Goal: Task Accomplishment & Management: Use online tool/utility

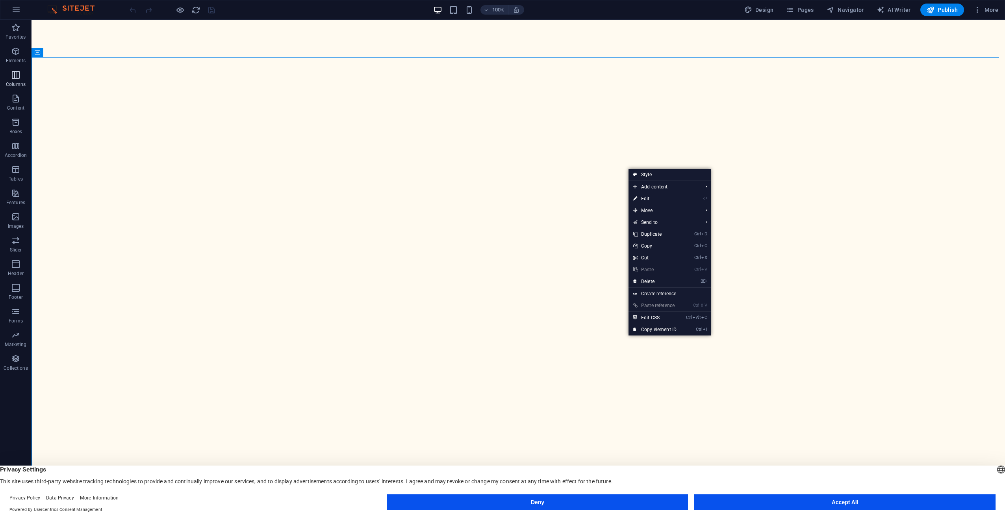
click at [20, 74] on span "Columns" at bounding box center [16, 79] width 32 height 19
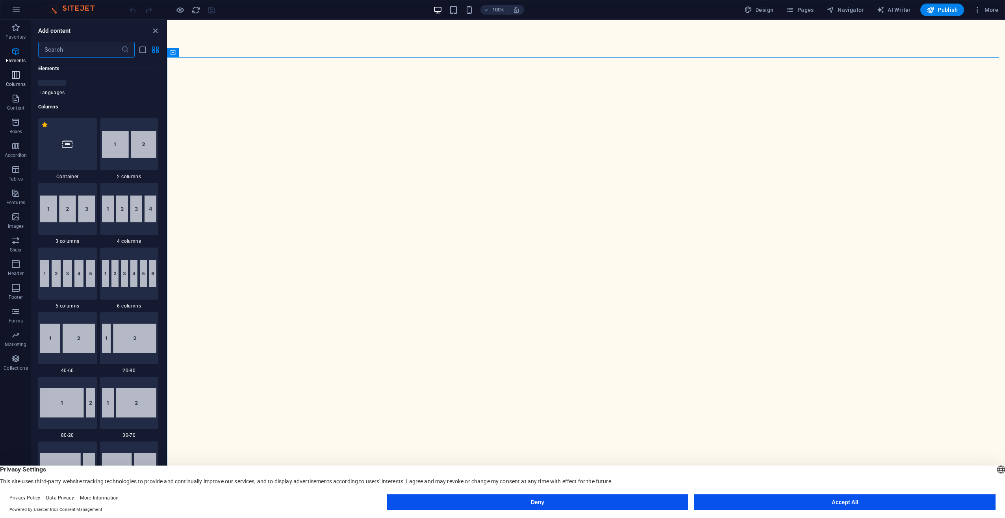
scroll to position [390, 0]
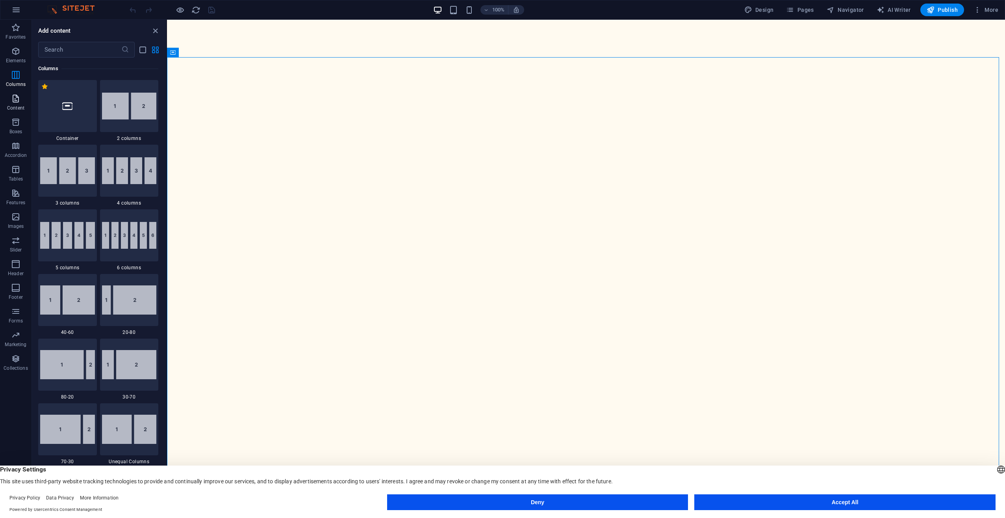
click at [16, 106] on p "Content" at bounding box center [15, 108] width 17 height 6
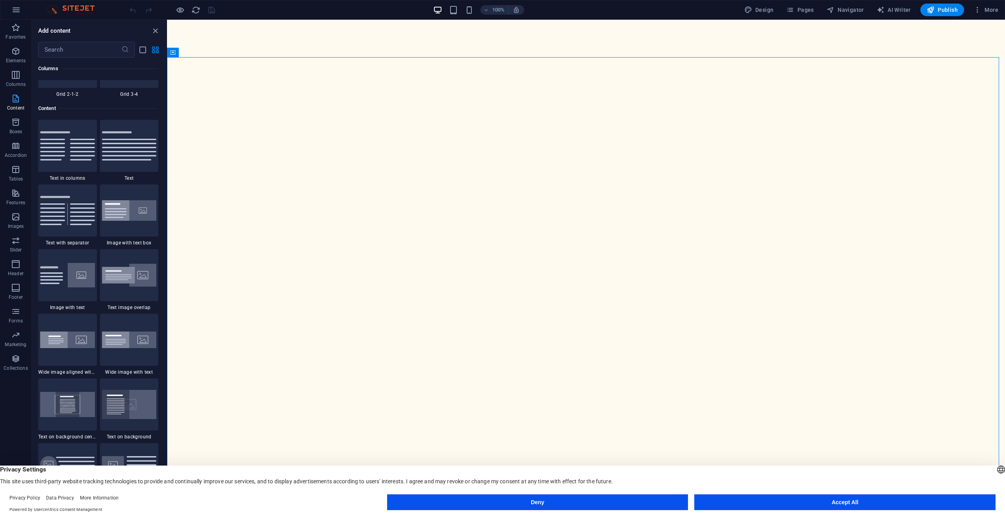
scroll to position [1378, 0]
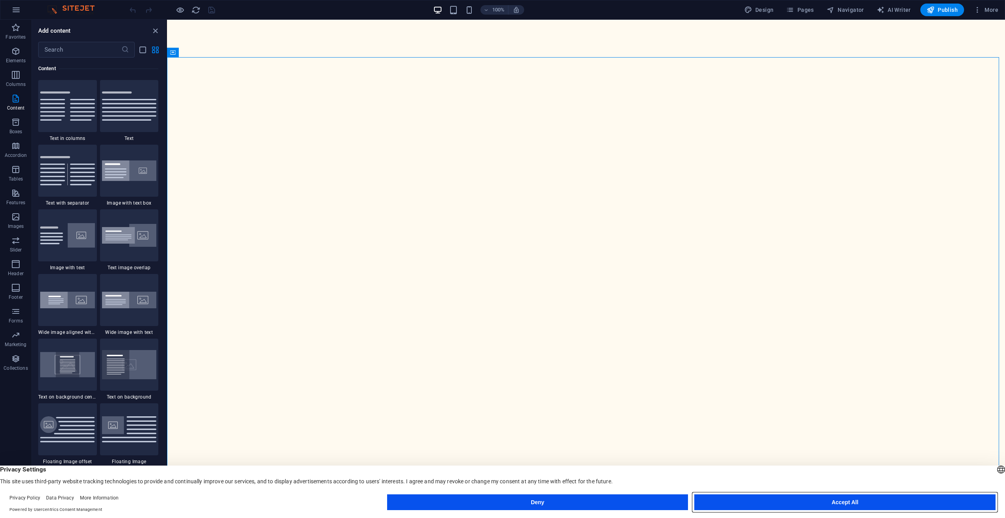
click at [880, 501] on button "Accept All" at bounding box center [844, 502] width 301 height 16
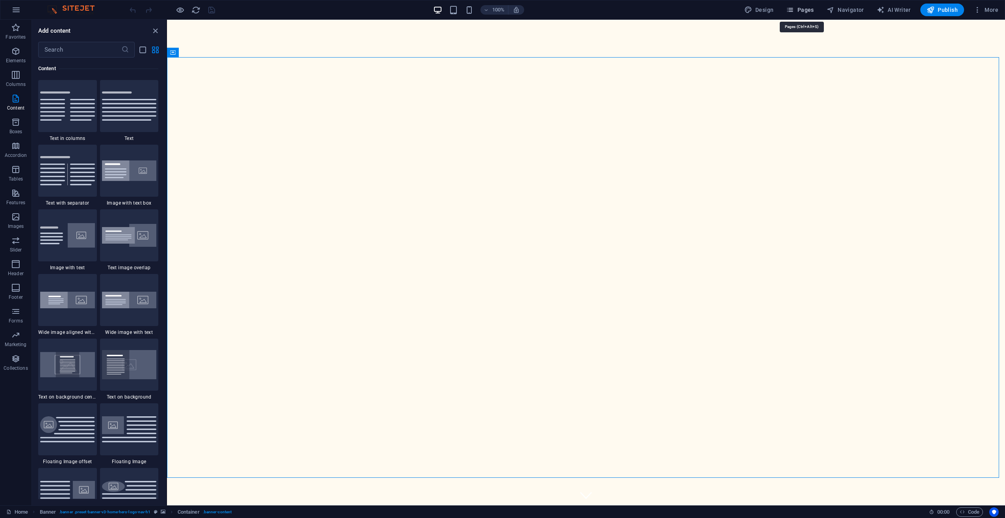
click at [808, 9] on span "Pages" at bounding box center [800, 10] width 28 height 8
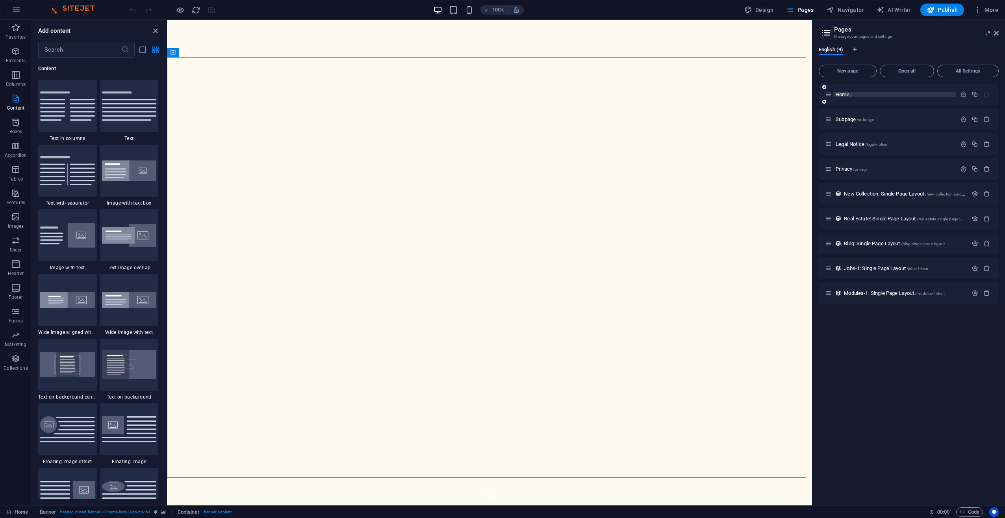
click at [867, 93] on p "Home /" at bounding box center [895, 94] width 118 height 5
click at [15, 52] on icon "button" at bounding box center [15, 50] width 9 height 9
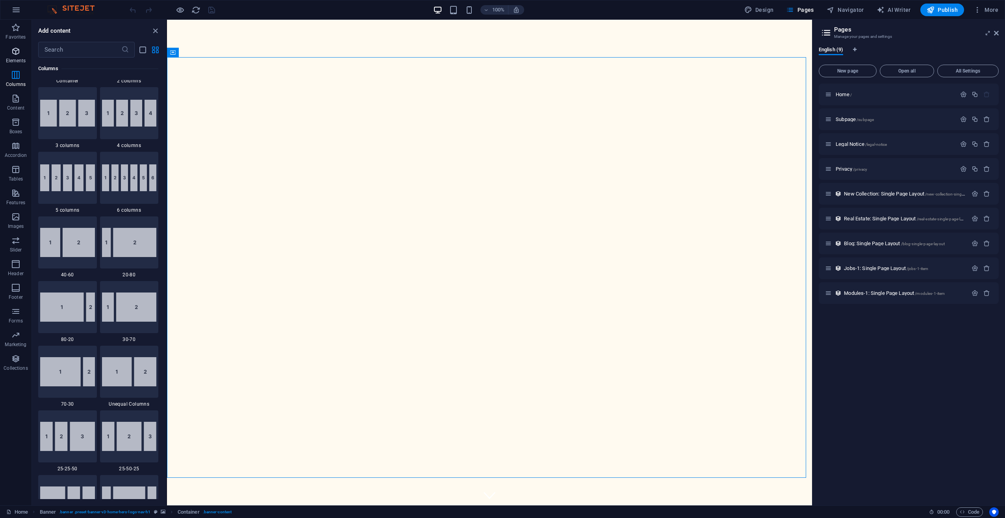
scroll to position [84, 0]
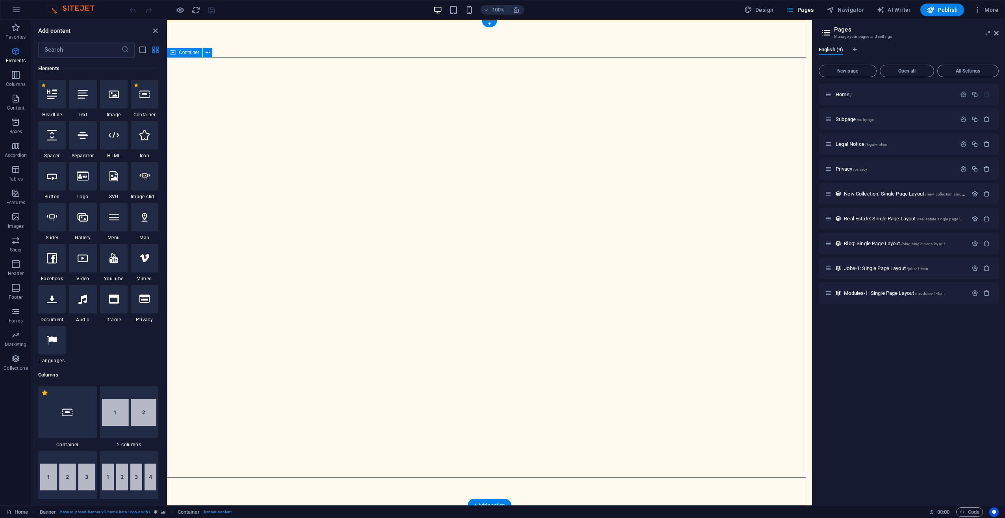
click at [207, 53] on icon at bounding box center [208, 52] width 4 height 8
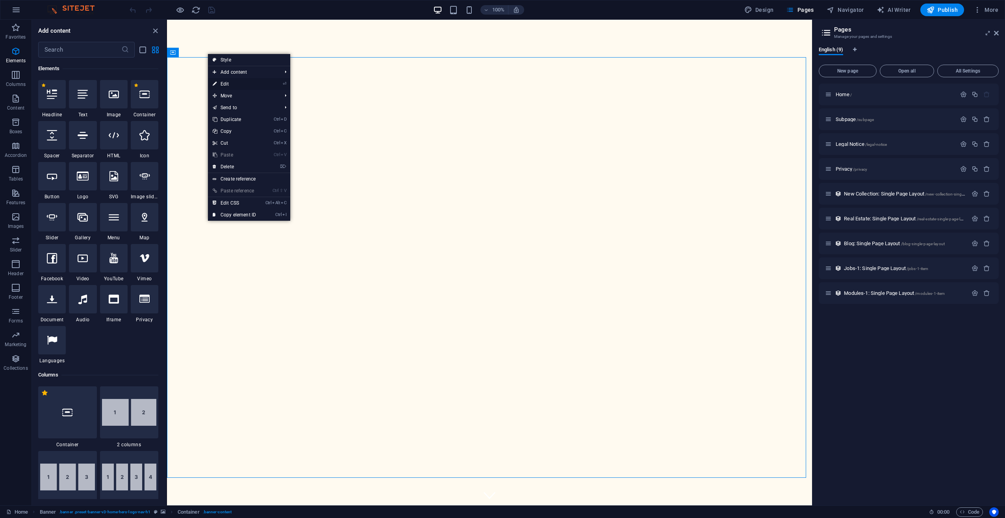
click at [231, 82] on link "⏎ Edit" at bounding box center [234, 84] width 53 height 12
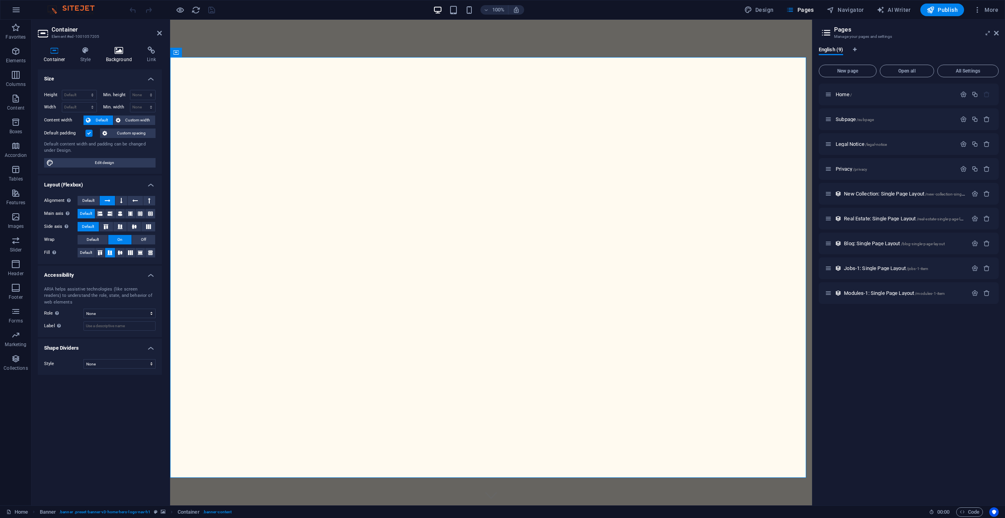
click at [121, 51] on icon at bounding box center [119, 50] width 38 height 8
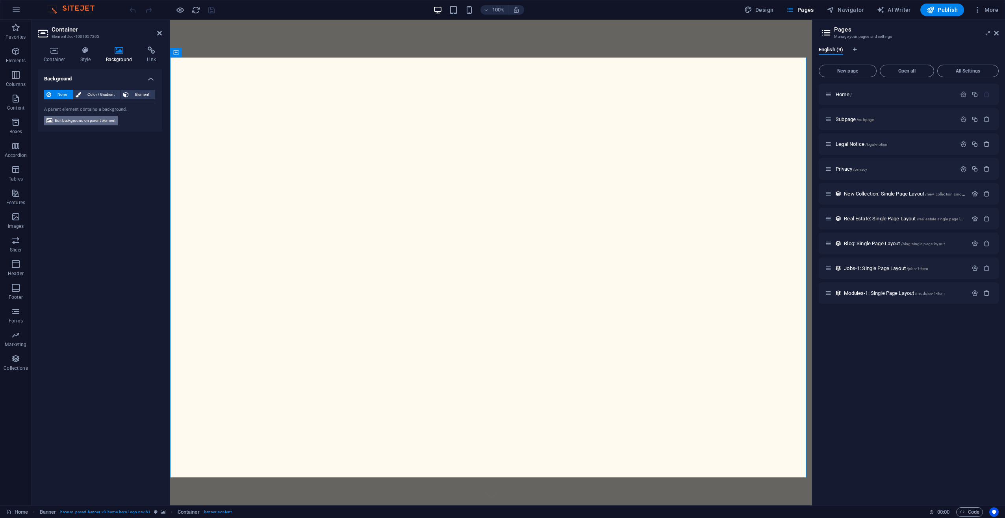
click at [111, 121] on span "Edit background on parent element" at bounding box center [85, 120] width 61 height 9
select select "ms"
select select "s"
select select "progressive"
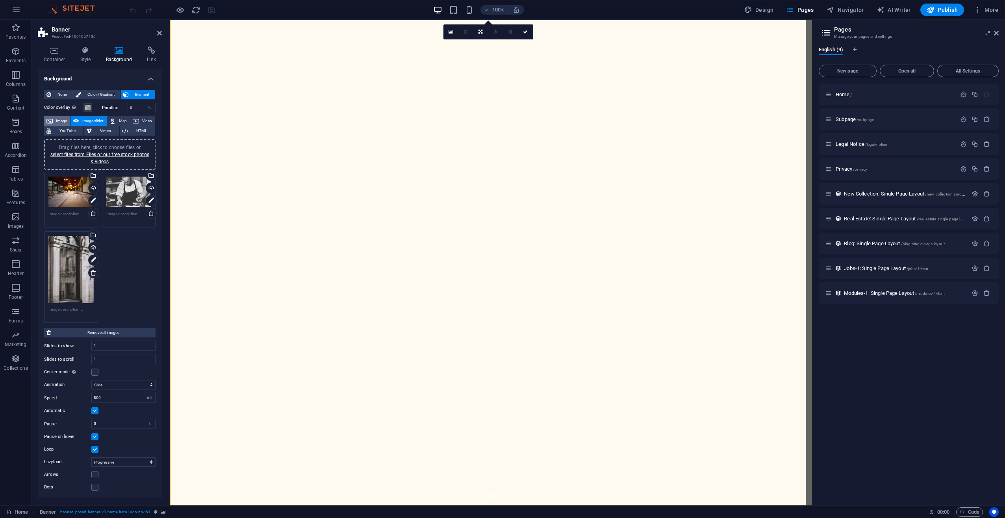
click at [57, 119] on span "Image" at bounding box center [61, 120] width 13 height 9
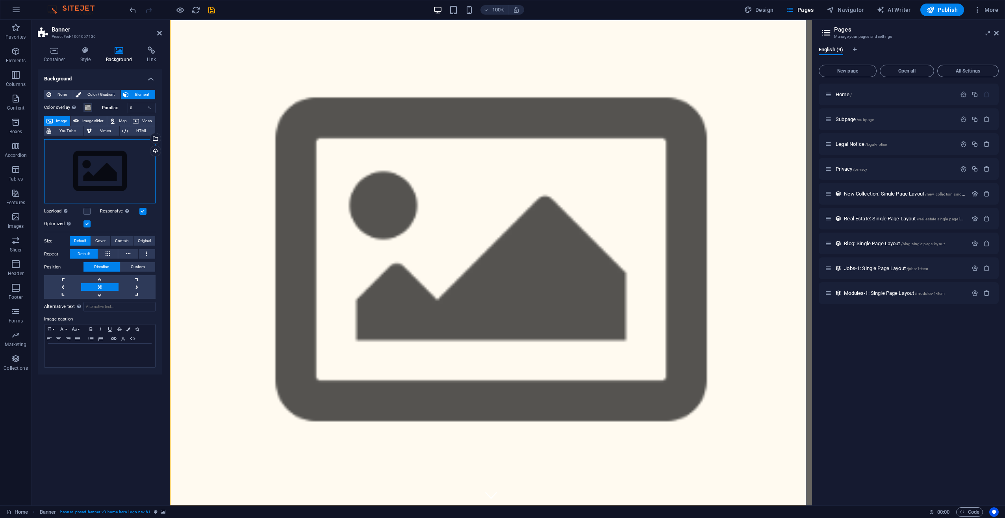
click at [122, 179] on div "Drag files here, click to choose files or select files from Files or our free s…" at bounding box center [99, 171] width 111 height 65
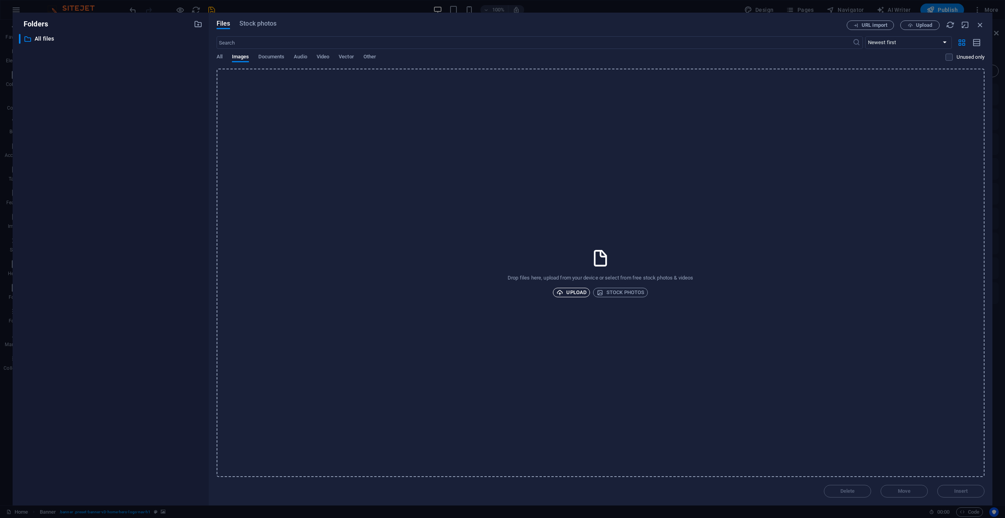
click at [577, 293] on span "Upload" at bounding box center [572, 292] width 30 height 9
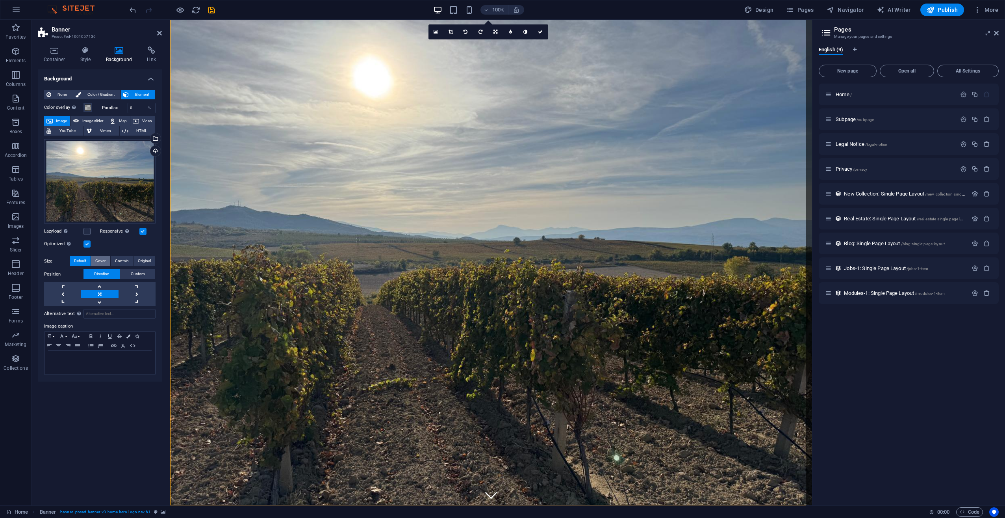
click at [102, 260] on span "Cover" at bounding box center [100, 260] width 10 height 9
click at [123, 258] on span "Contain" at bounding box center [122, 260] width 14 height 9
click at [142, 258] on span "Original" at bounding box center [144, 260] width 13 height 9
click at [80, 260] on span "Default" at bounding box center [80, 260] width 12 height 9
click at [539, 32] on icon at bounding box center [540, 32] width 5 height 5
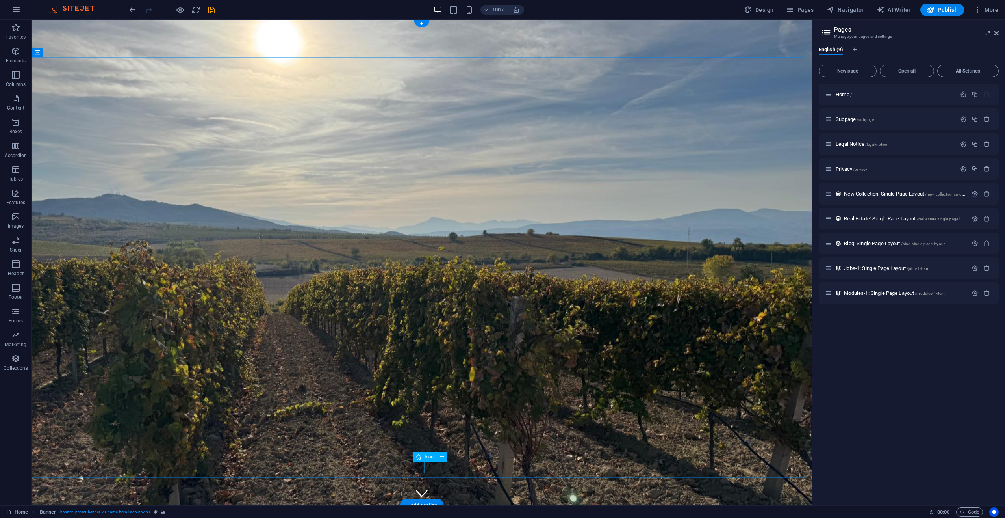
click at [420, 487] on figure at bounding box center [422, 493] width 12 height 12
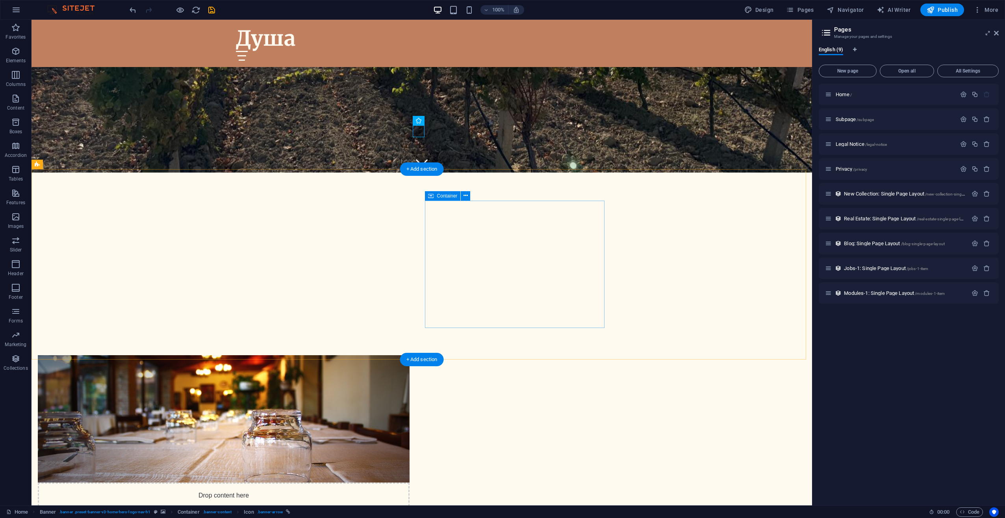
scroll to position [338, 0]
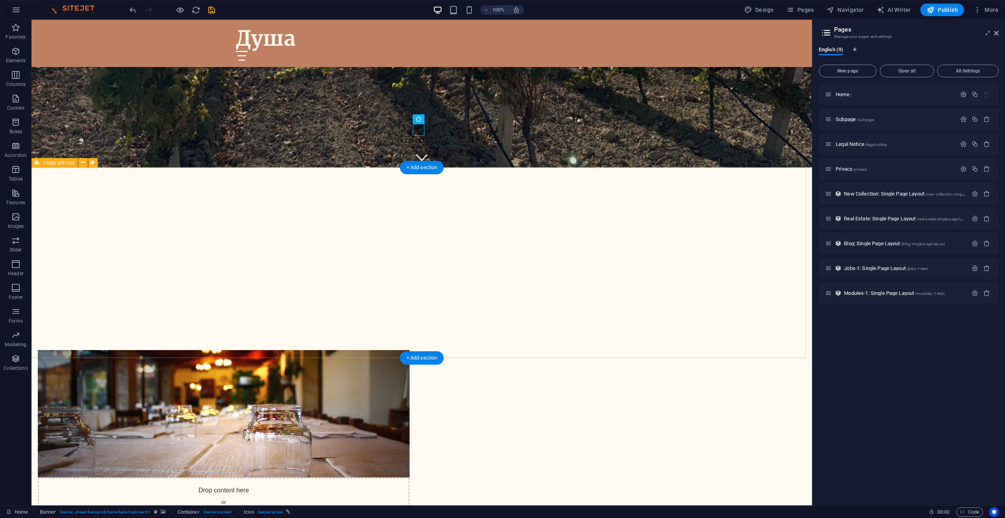
click at [368, 350] on figure at bounding box center [224, 413] width 372 height 127
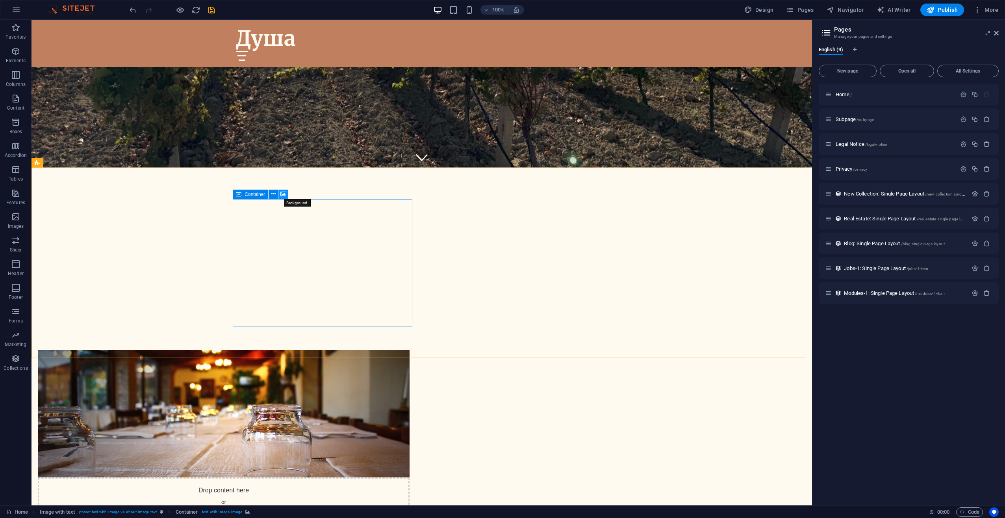
click at [283, 196] on icon at bounding box center [283, 194] width 6 height 8
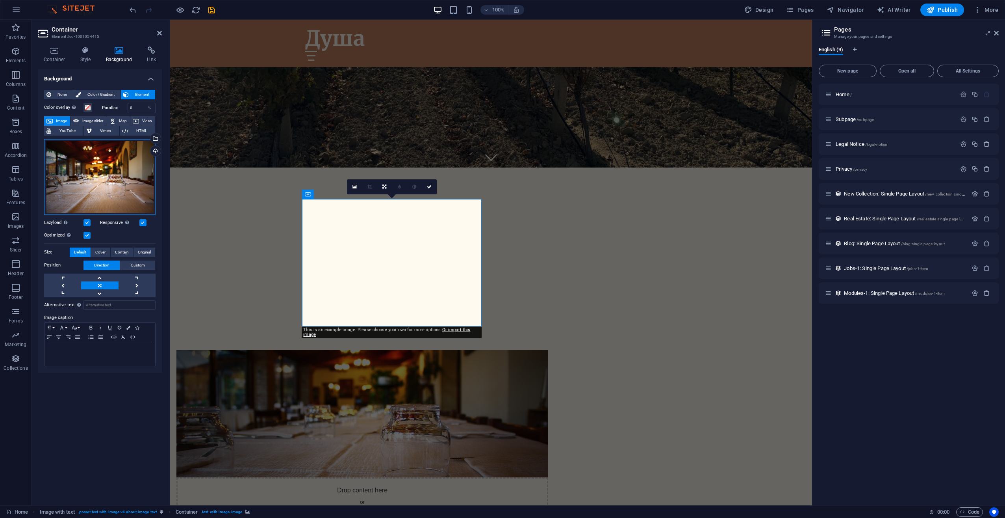
click at [116, 171] on div "Drag files here, click to choose files or select files from Files or our free s…" at bounding box center [99, 177] width 111 height 76
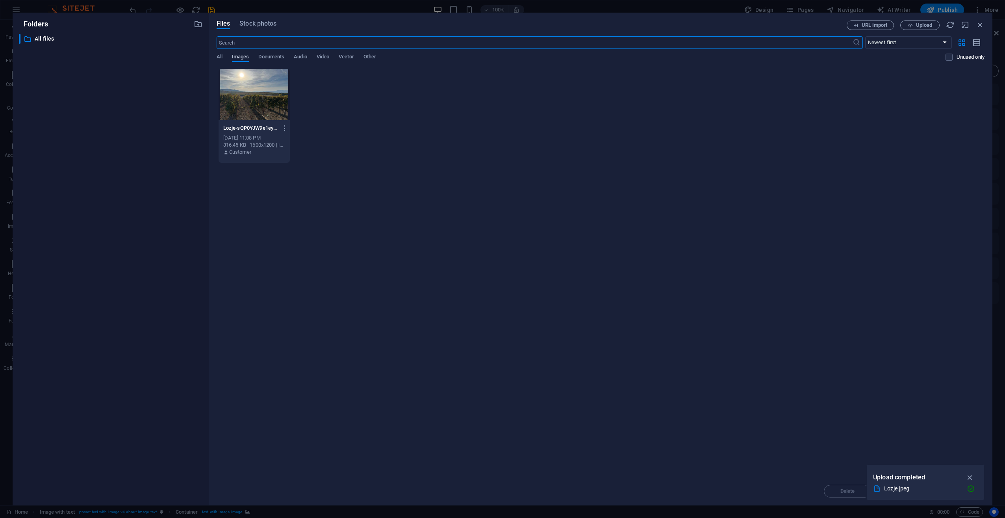
click at [239, 56] on span "Images" at bounding box center [240, 57] width 17 height 11
click at [438, 139] on div "Lozje-sQP0YJW9e1ey0RAcw6IKXg.jpeg Lozje-sQP0YJW9e1ey0RAcw6IKXg.jpeg [DATE] 11:0…" at bounding box center [601, 116] width 768 height 95
click at [974, 478] on icon "button" at bounding box center [970, 477] width 9 height 9
click at [930, 26] on span "Upload" at bounding box center [924, 25] width 16 height 5
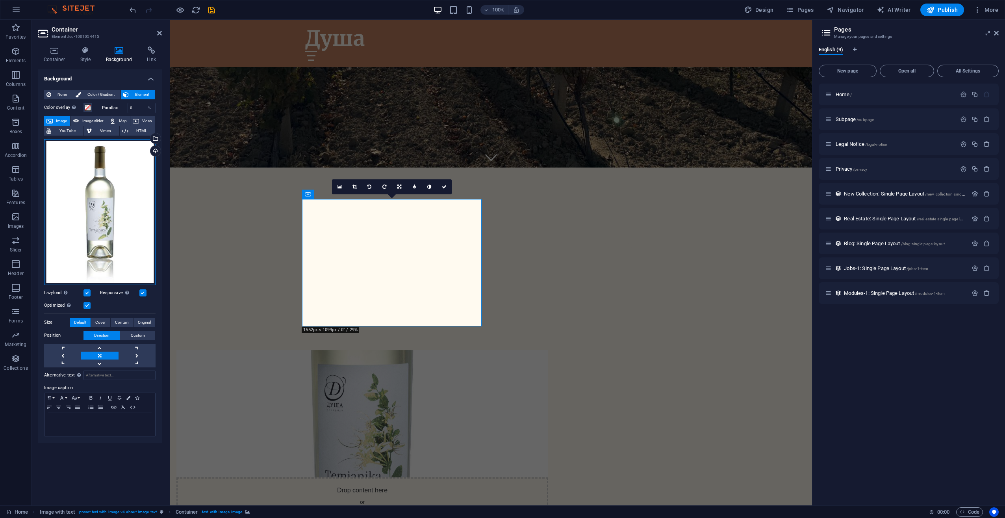
click at [108, 207] on div "Drag files here, click to choose files or select files from Files or our free s…" at bounding box center [99, 212] width 111 height 146
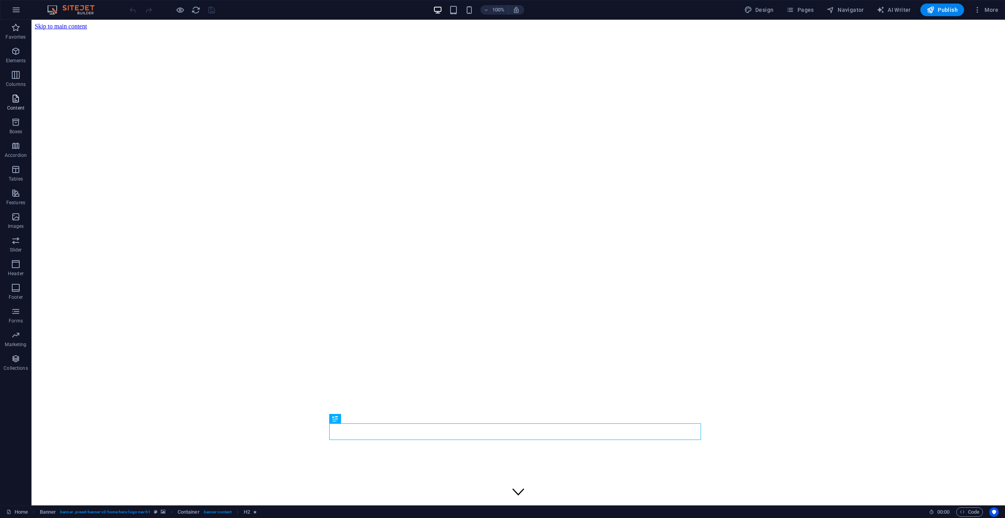
click at [16, 97] on icon "button" at bounding box center [15, 98] width 9 height 9
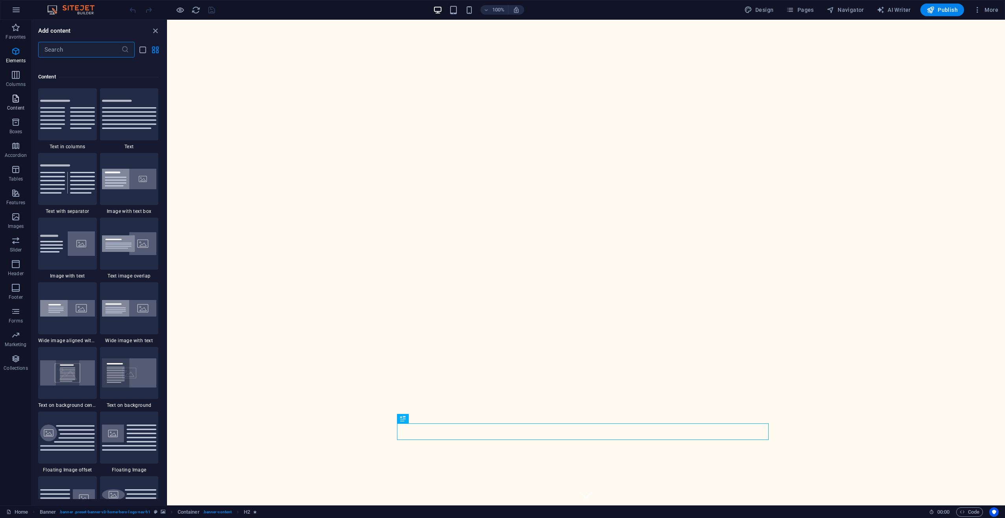
scroll to position [1378, 0]
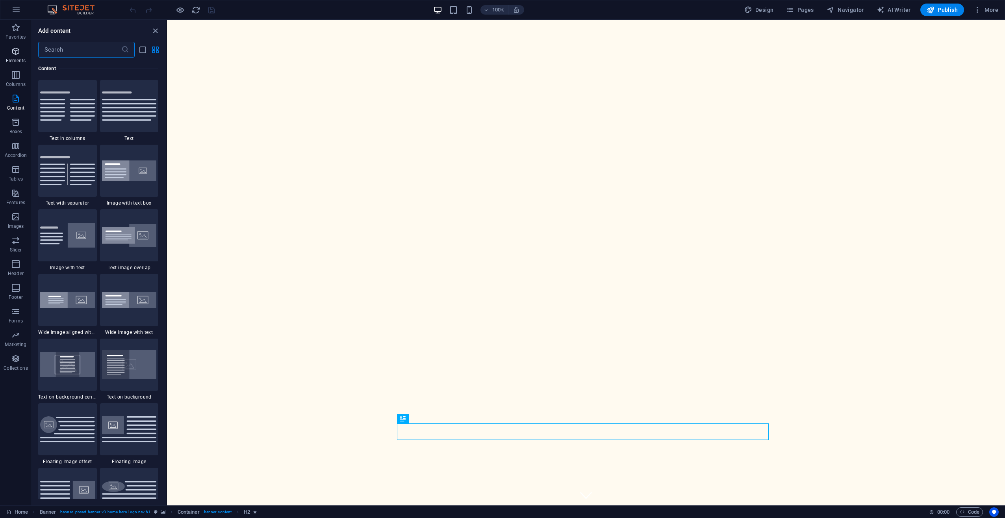
click at [17, 57] on span "Elements" at bounding box center [16, 55] width 32 height 19
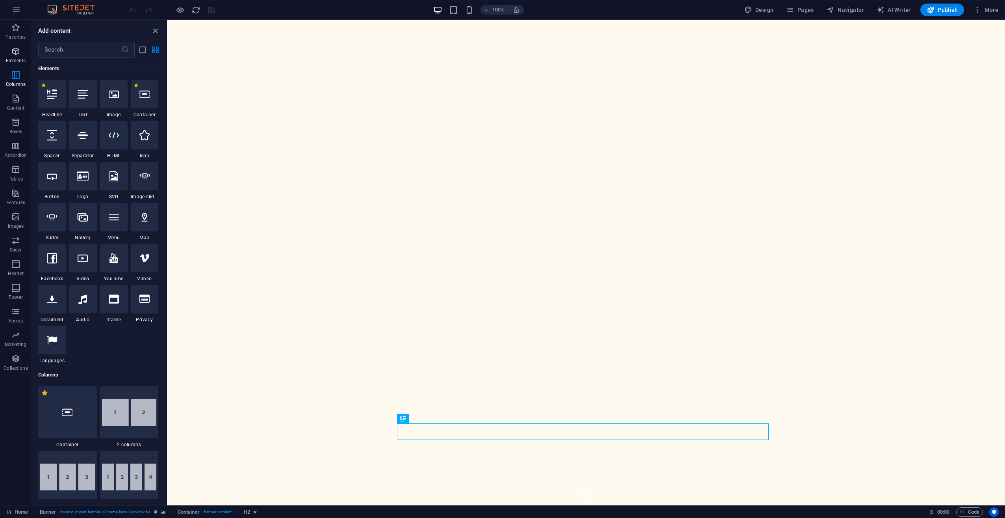
scroll to position [84, 0]
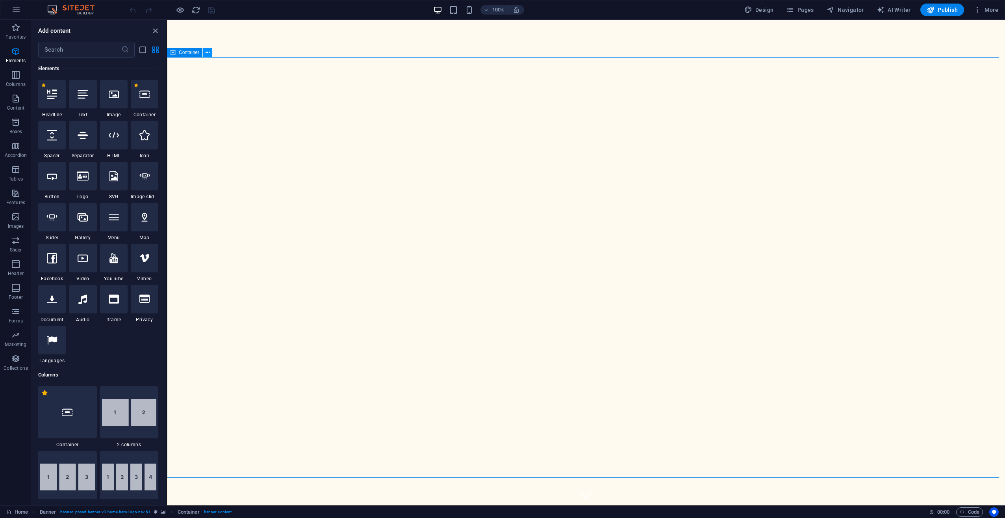
click at [208, 53] on icon at bounding box center [208, 52] width 4 height 8
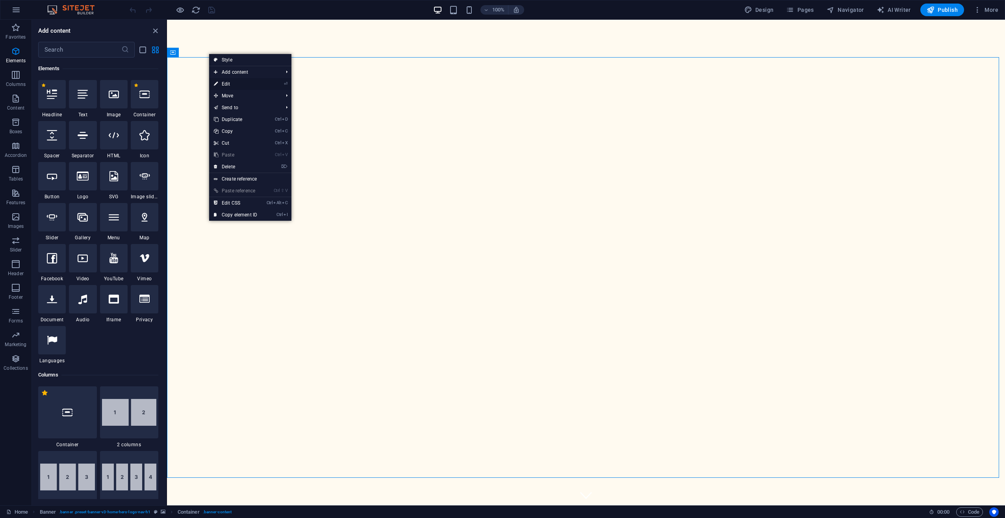
click at [225, 84] on link "⏎ Edit" at bounding box center [235, 84] width 53 height 12
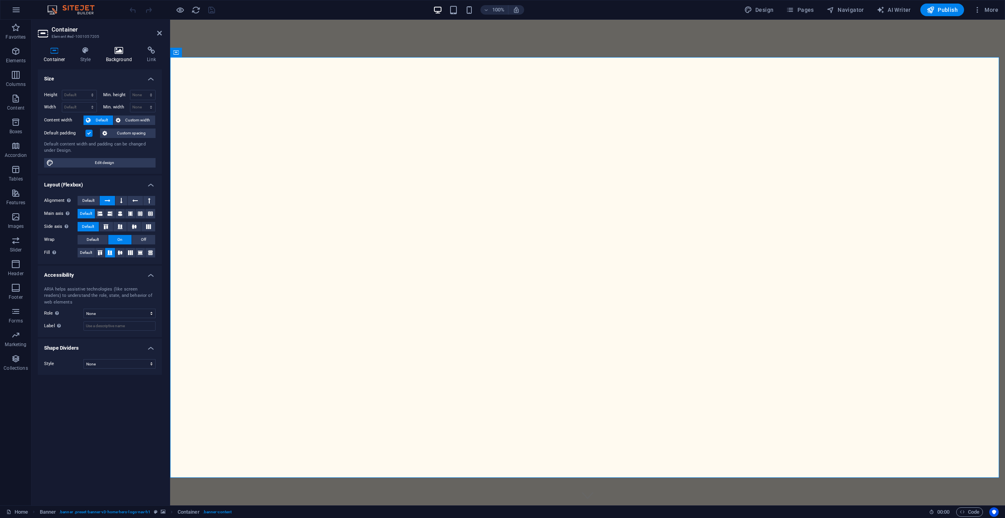
click at [117, 54] on icon at bounding box center [119, 50] width 38 height 8
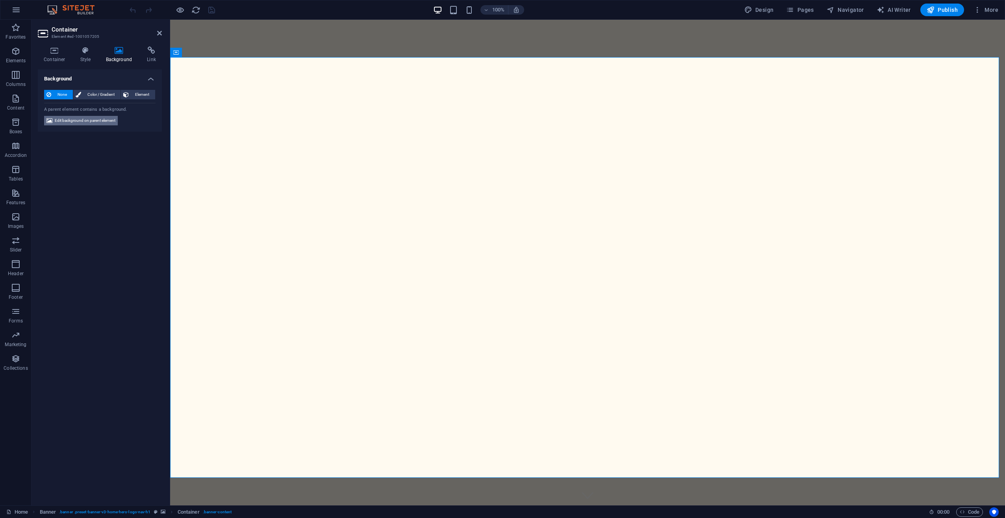
click at [99, 120] on span "Edit background on parent element" at bounding box center [85, 120] width 61 height 9
select select "ms"
select select "s"
select select "progressive"
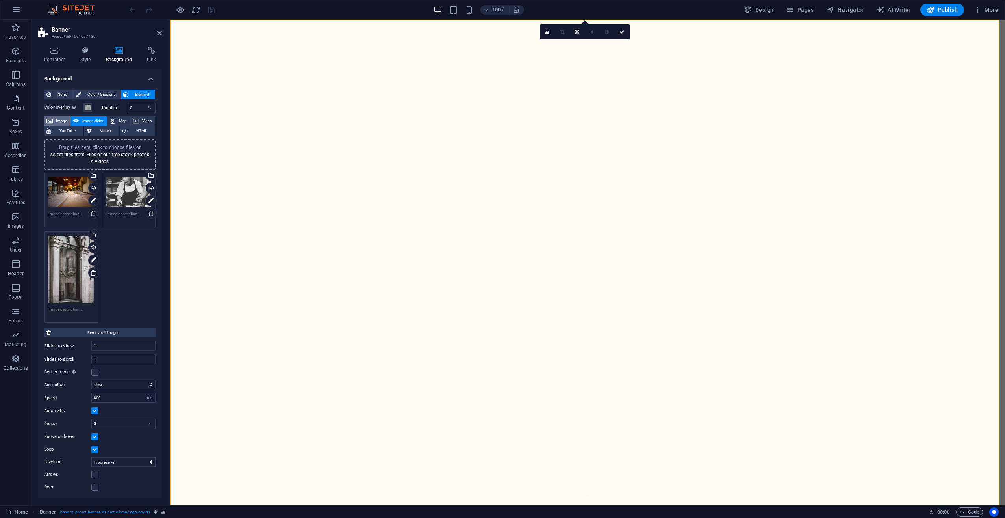
click at [58, 122] on span "Image" at bounding box center [61, 120] width 13 height 9
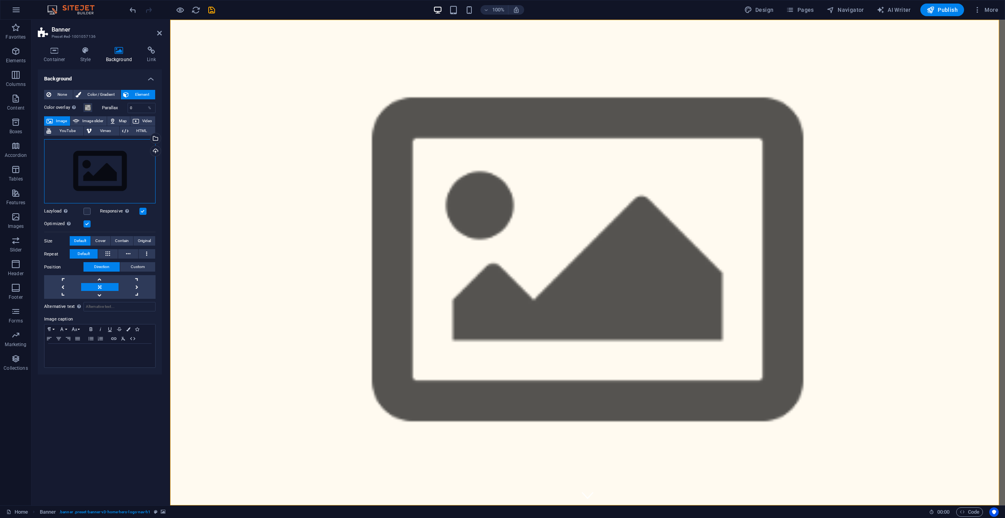
click at [111, 169] on div "Drag files here, click to choose files or select files from Files or our free s…" at bounding box center [99, 171] width 111 height 65
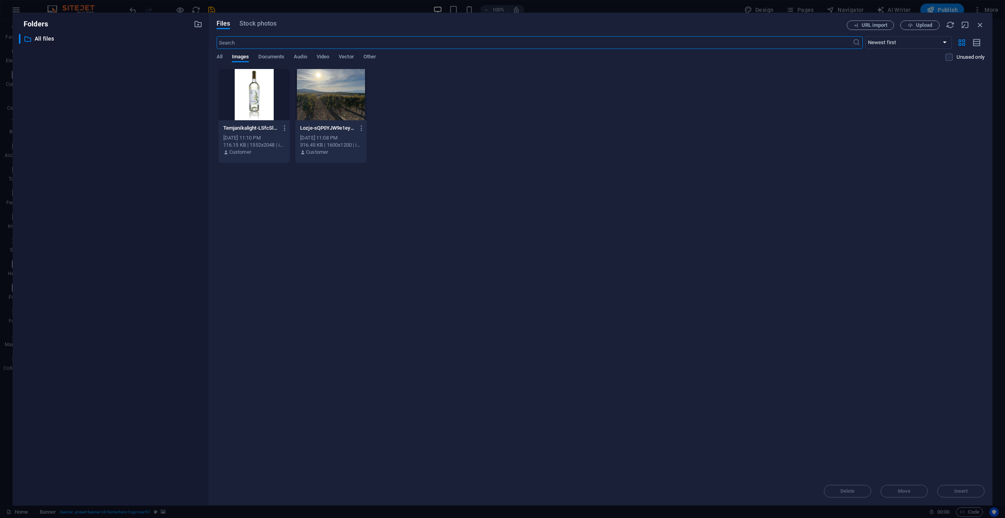
click at [330, 102] on div at bounding box center [330, 94] width 71 height 51
click at [955, 491] on span "Insert" at bounding box center [961, 490] width 14 height 5
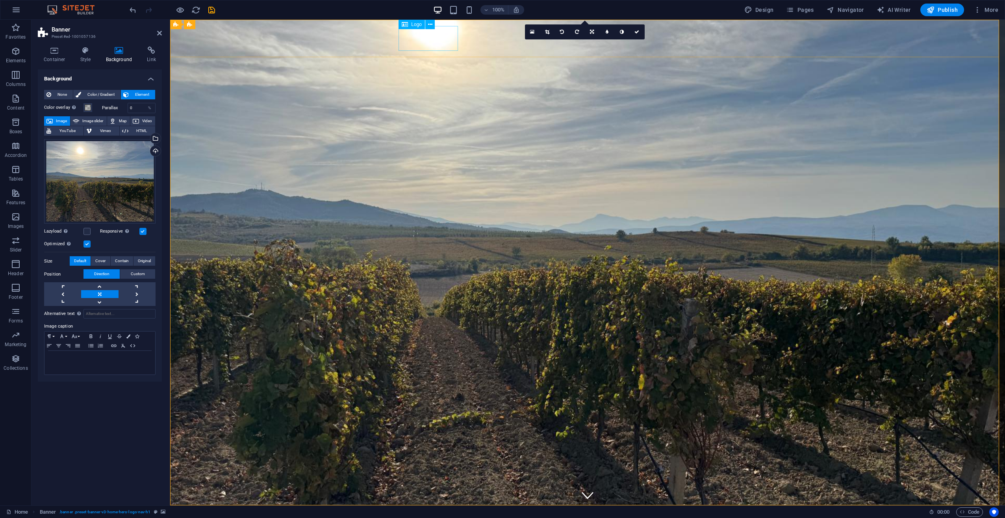
click at [439, 511] on div "Душа" at bounding box center [588, 523] width 372 height 25
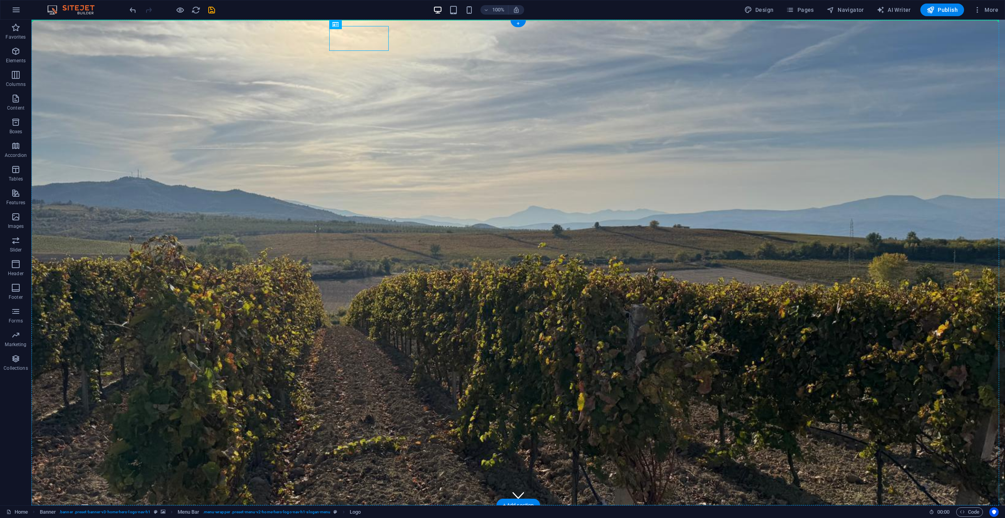
drag, startPoint x: 306, startPoint y: 28, endPoint x: 421, endPoint y: 29, distance: 115.0
click at [20, 53] on icon "button" at bounding box center [15, 50] width 9 height 9
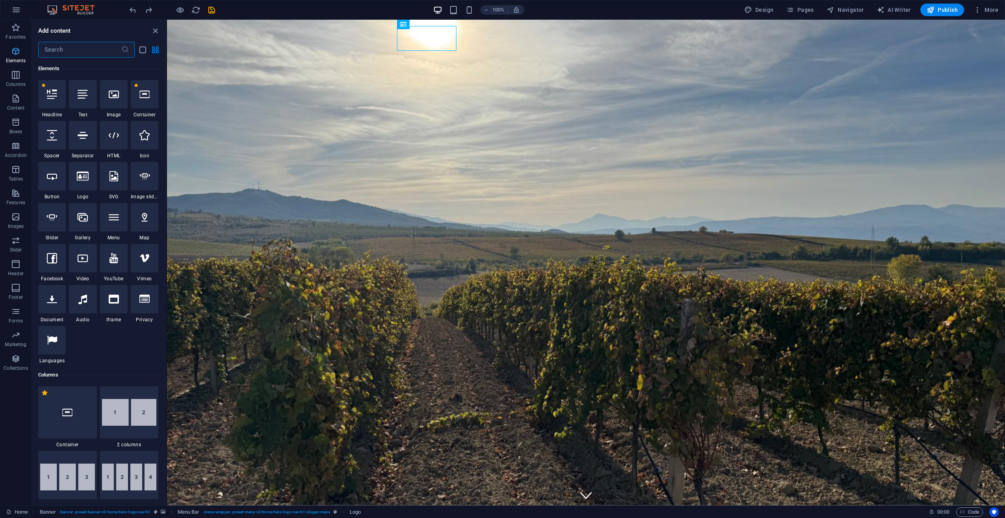
click at [15, 54] on icon "button" at bounding box center [15, 50] width 9 height 9
click at [13, 103] on icon "button" at bounding box center [15, 98] width 9 height 9
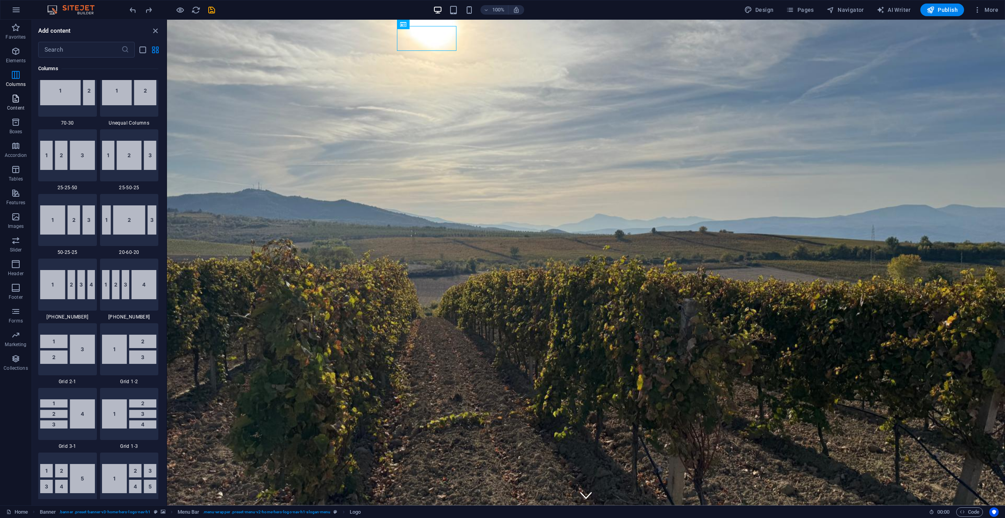
scroll to position [1378, 0]
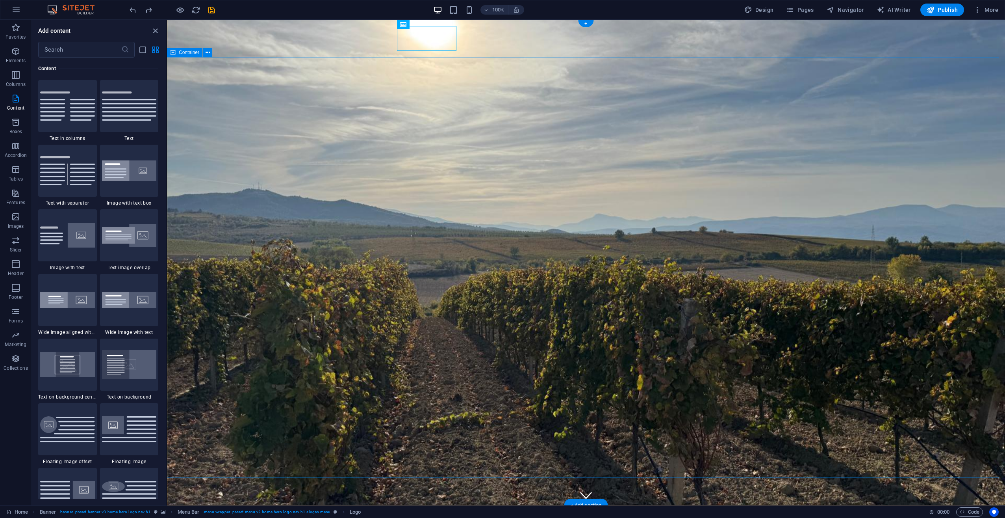
click at [585, 487] on figure at bounding box center [586, 493] width 12 height 12
click at [583, 489] on figure at bounding box center [586, 495] width 12 height 12
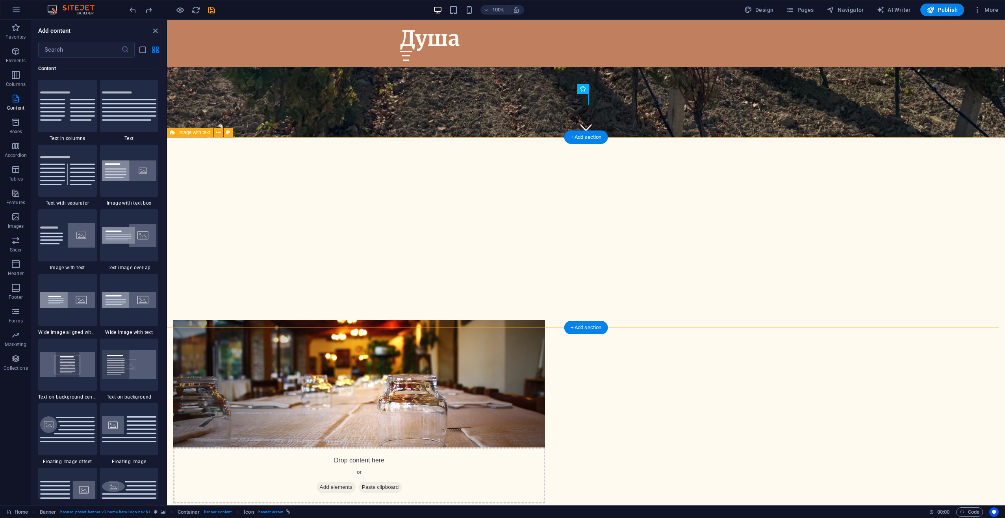
scroll to position [368, 0]
click at [504, 319] on figure at bounding box center [359, 382] width 372 height 127
click at [510, 447] on div "Drop content here or Add elements Paste clipboard" at bounding box center [359, 475] width 372 height 56
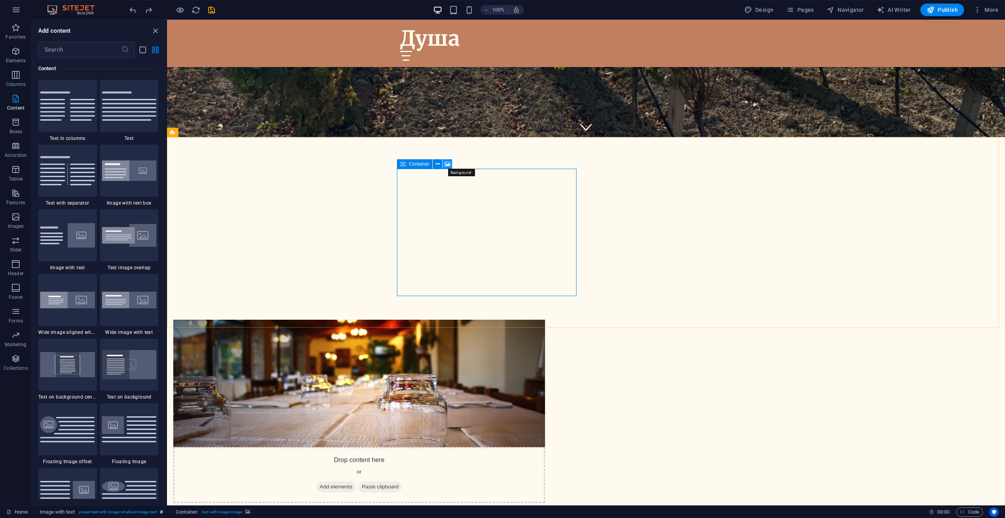
click at [449, 162] on icon at bounding box center [448, 164] width 6 height 8
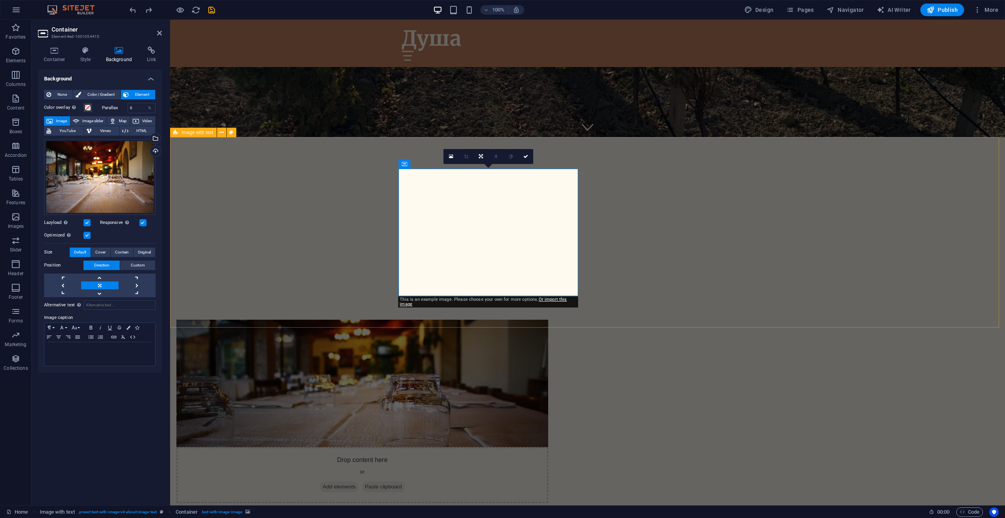
click at [538, 319] on figure at bounding box center [362, 382] width 372 height 127
click at [451, 157] on icon at bounding box center [451, 157] width 4 height 6
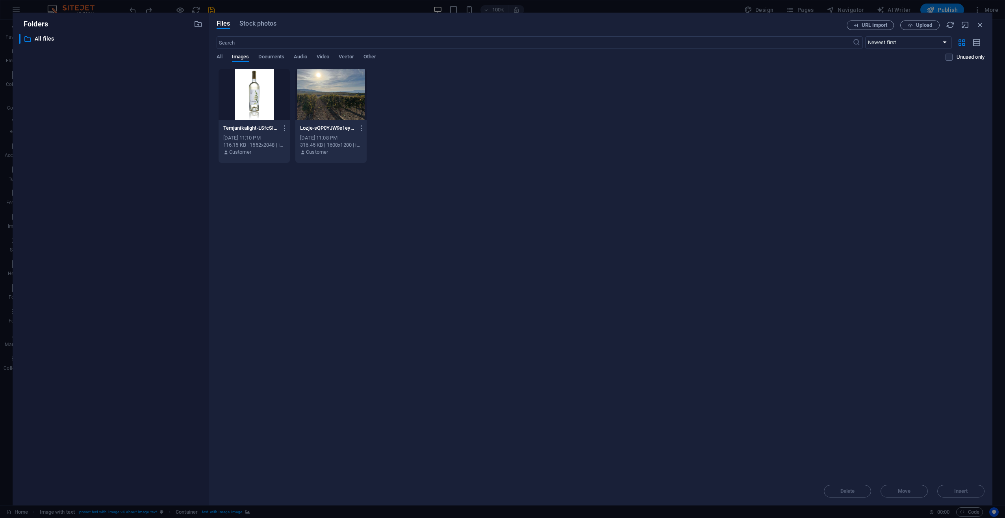
click at [266, 108] on div at bounding box center [254, 94] width 71 height 51
click at [969, 487] on button "Insert" at bounding box center [960, 490] width 47 height 13
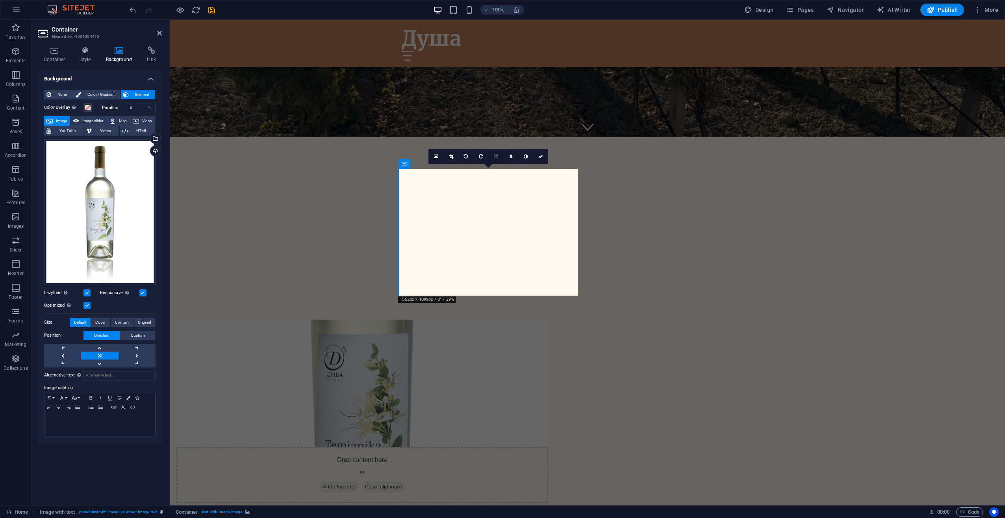
click at [499, 154] on link at bounding box center [495, 156] width 15 height 15
click at [499, 157] on link at bounding box center [495, 156] width 15 height 15
click at [499, 154] on link at bounding box center [495, 156] width 15 height 15
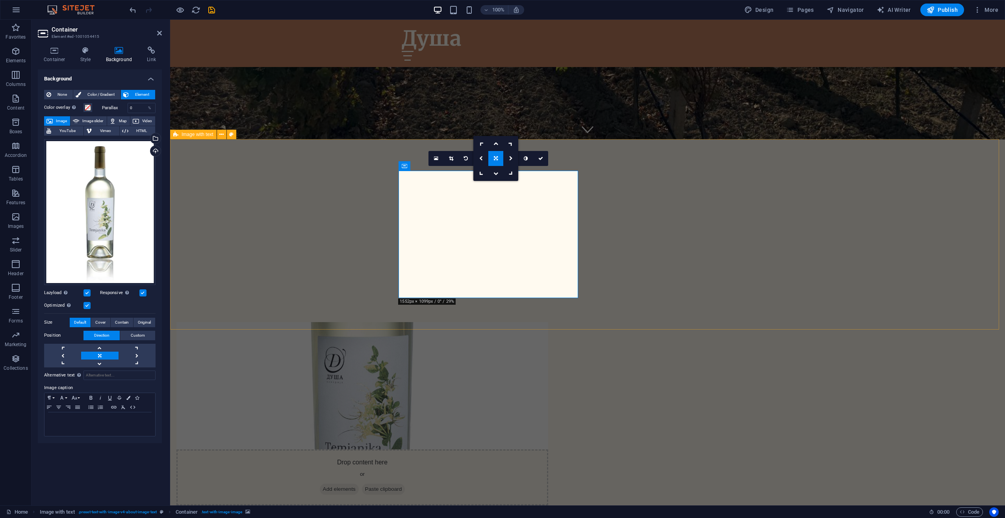
click at [548, 322] on figure at bounding box center [362, 385] width 372 height 127
click at [87, 108] on span at bounding box center [88, 107] width 6 height 6
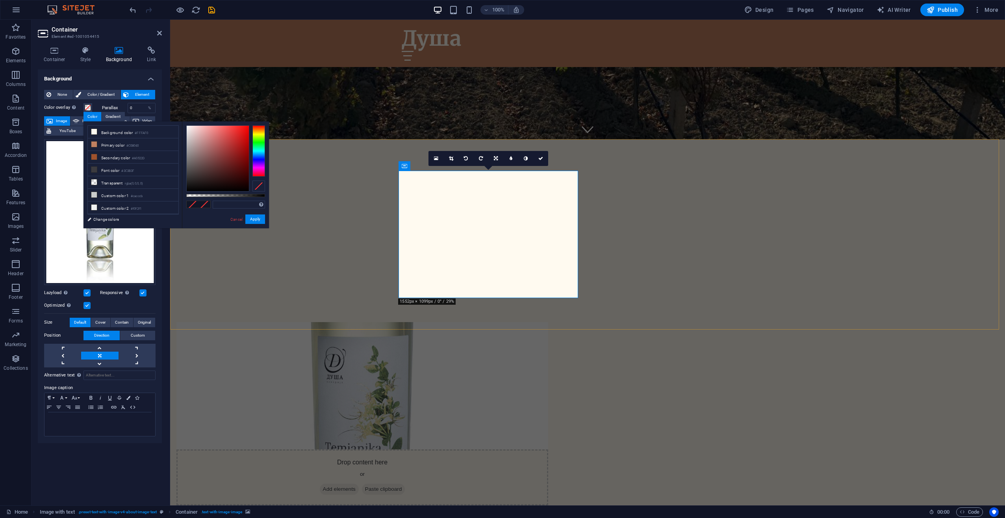
click at [325, 290] on div "Drop content here or Add elements Paste clipboard За Нас Во Душа, ние веруваме …" at bounding box center [587, 466] width 835 height 352
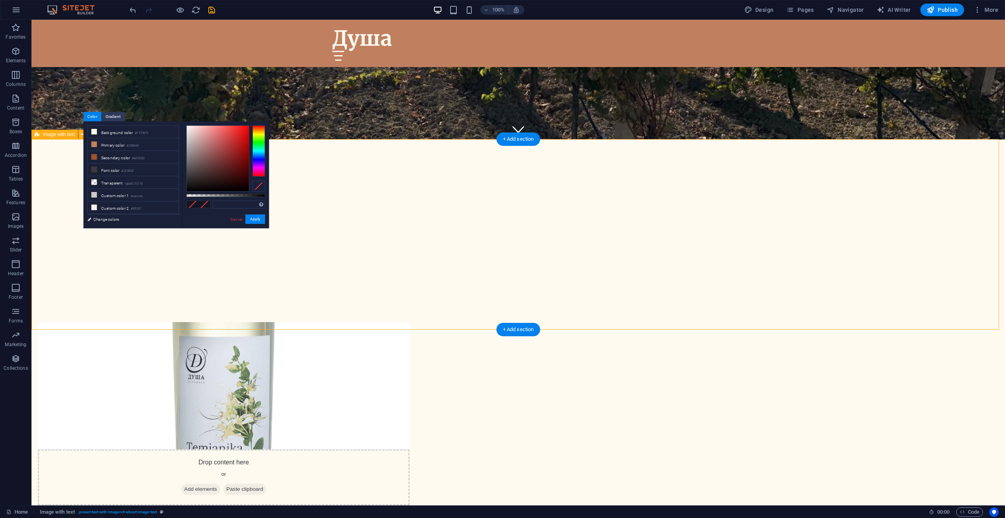
click at [410, 322] on figure at bounding box center [224, 385] width 372 height 127
click at [95, 115] on div "Color" at bounding box center [93, 116] width 18 height 9
click at [410, 322] on figure at bounding box center [224, 385] width 372 height 127
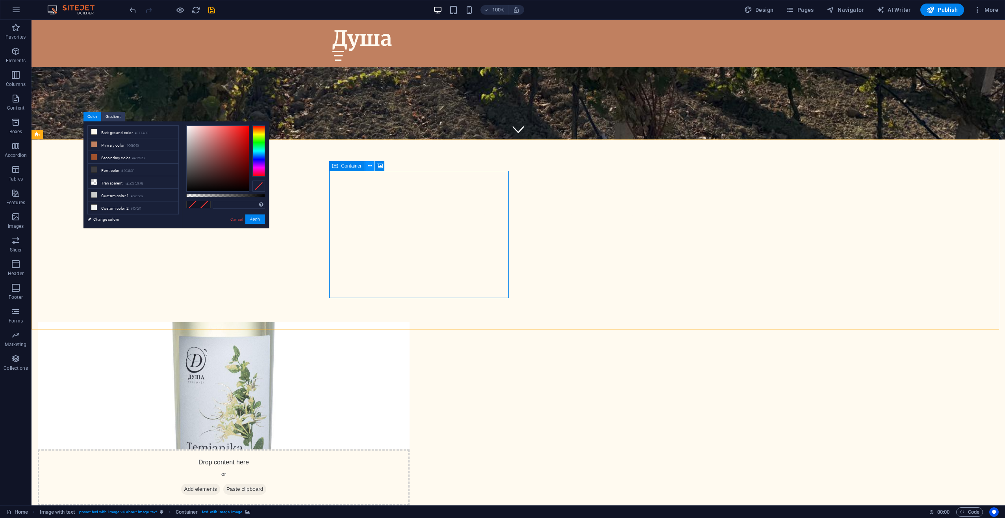
click at [370, 167] on icon at bounding box center [370, 166] width 4 height 8
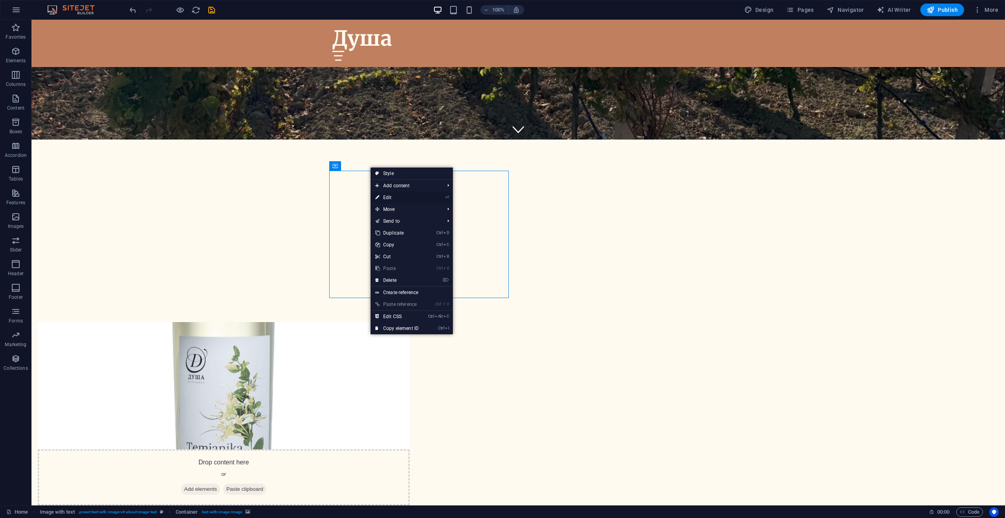
click at [391, 197] on link "⏎ Edit" at bounding box center [397, 197] width 53 height 12
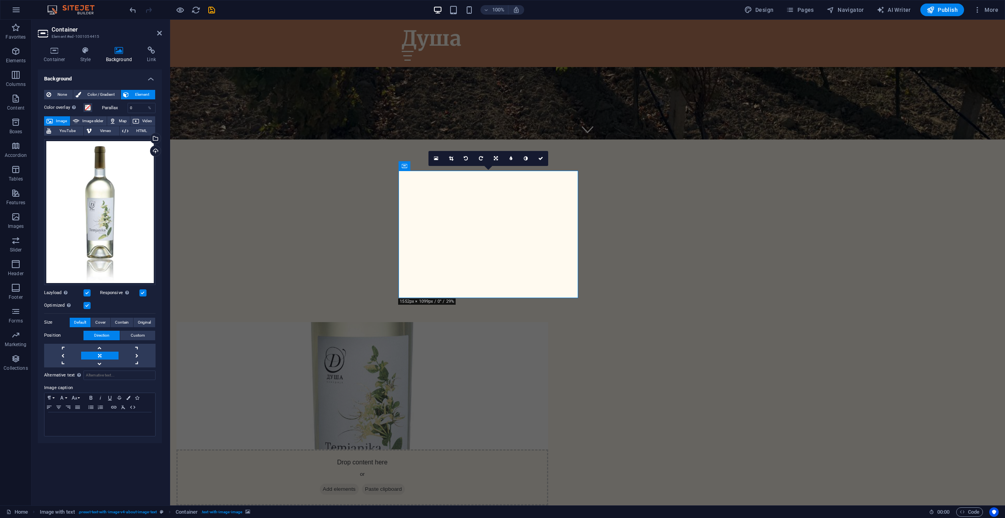
click at [50, 320] on label "Size" at bounding box center [57, 321] width 26 height 9
click at [128, 321] on button "Contain" at bounding box center [122, 321] width 22 height 9
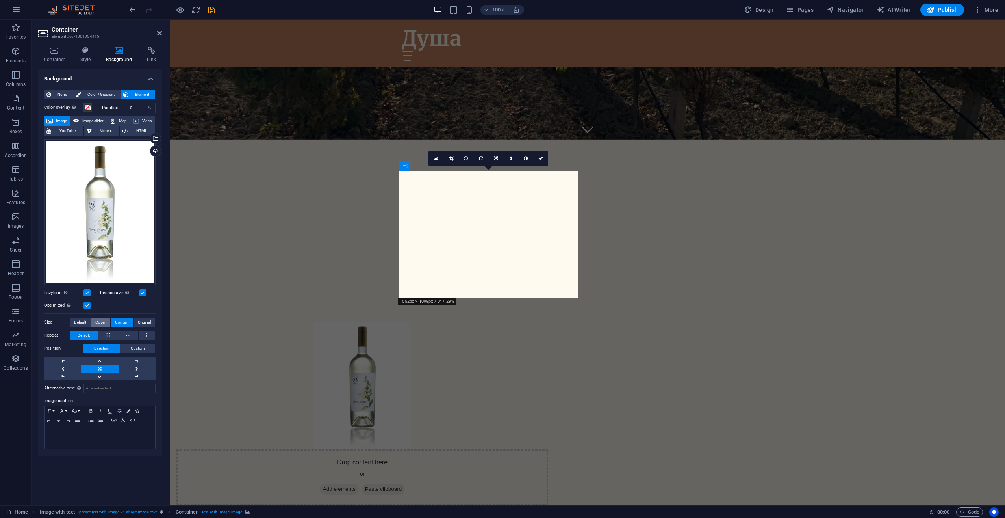
click at [97, 319] on span "Cover" at bounding box center [100, 321] width 10 height 9
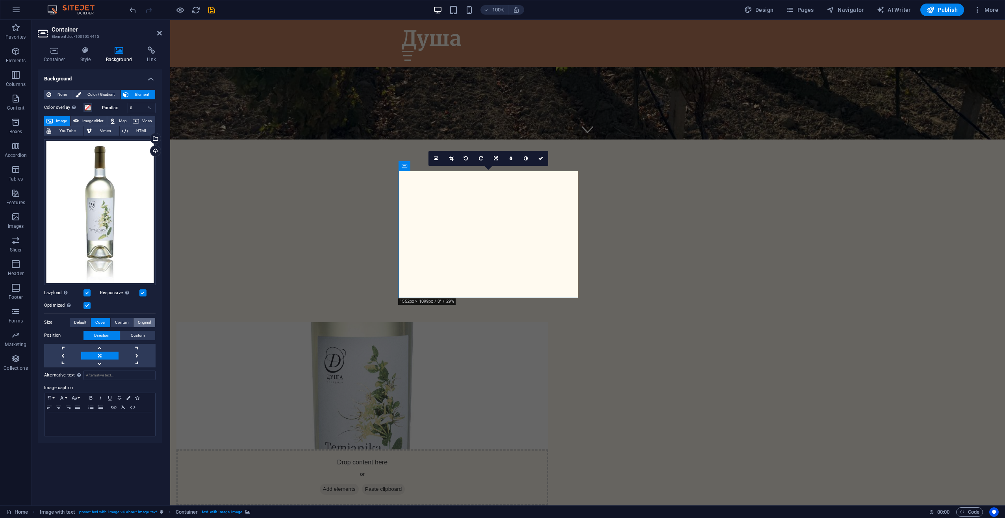
click at [149, 323] on span "Original" at bounding box center [144, 321] width 13 height 9
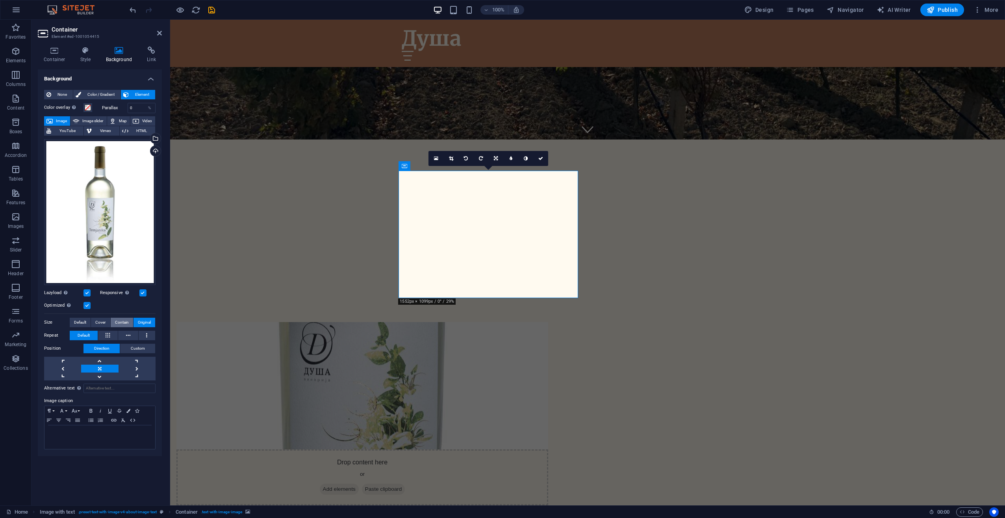
click at [125, 320] on span "Contain" at bounding box center [122, 321] width 14 height 9
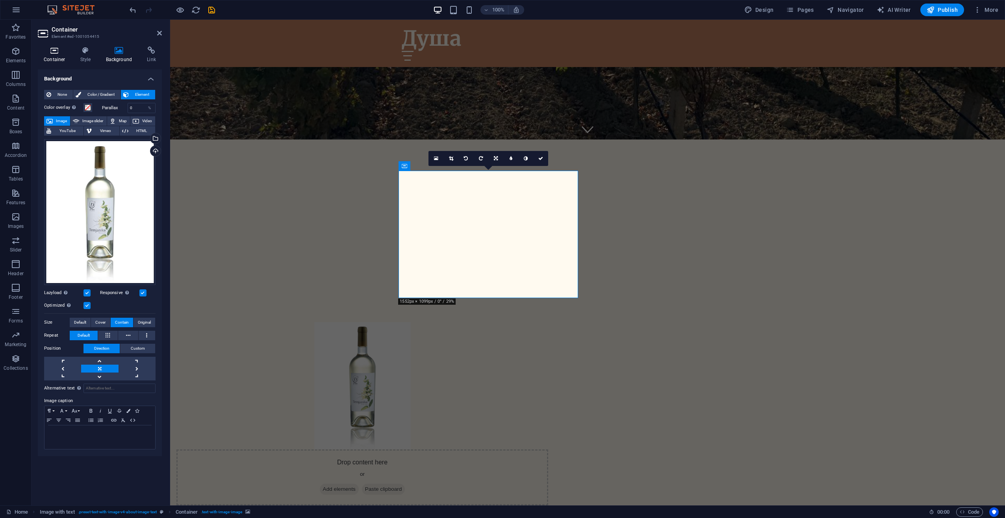
click at [52, 53] on icon at bounding box center [54, 50] width 33 height 8
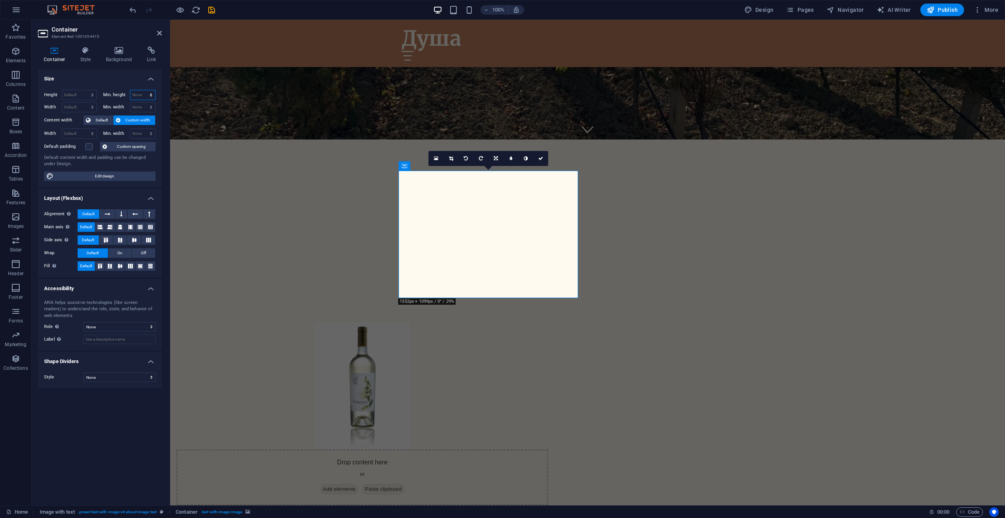
click at [142, 95] on select "None px rem % vh vw" at bounding box center [142, 94] width 25 height 9
click at [94, 94] on select "Default px rem % vh vw" at bounding box center [79, 94] width 34 height 9
select select "vh"
click at [85, 90] on select "Default px rem % vh vw" at bounding box center [79, 94] width 34 height 9
click at [94, 93] on select "Default px rem % vh vw" at bounding box center [90, 94] width 11 height 9
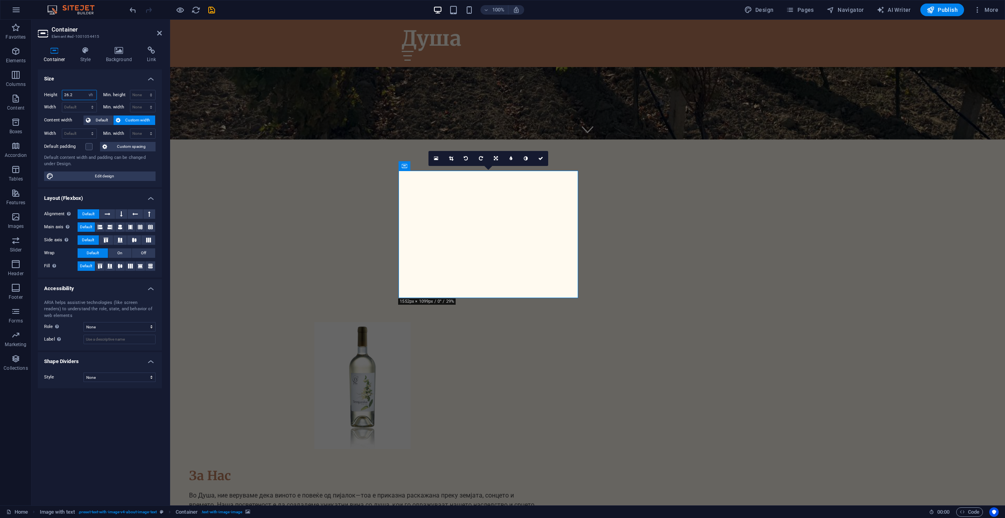
click at [75, 92] on input "26.2" at bounding box center [79, 94] width 34 height 9
click at [977, 511] on span "Code" at bounding box center [970, 511] width 20 height 9
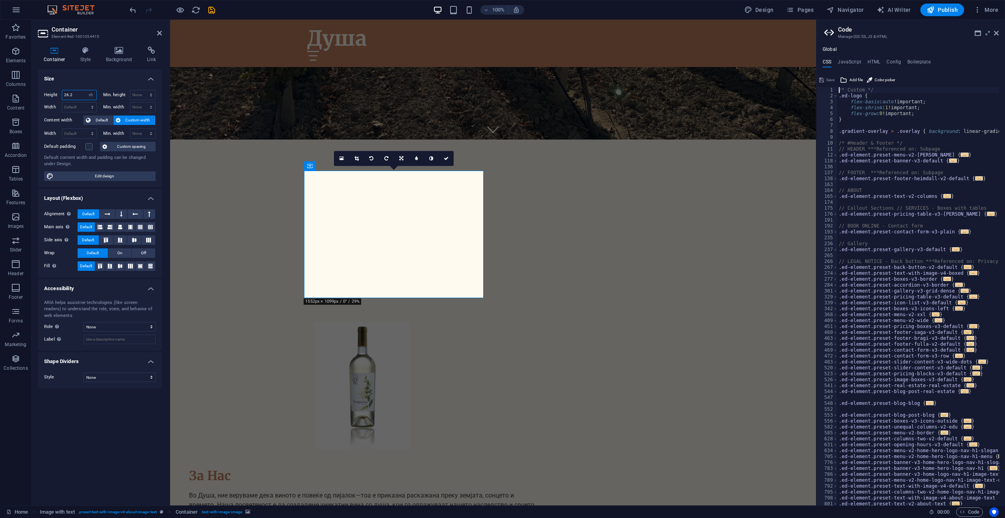
click at [79, 94] on input "26.2" at bounding box center [79, 94] width 34 height 9
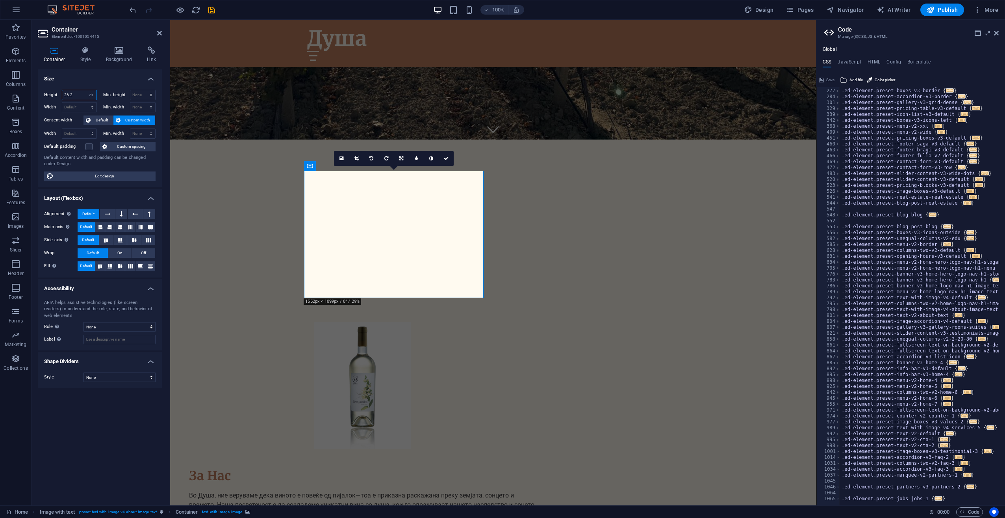
scroll to position [279, 0]
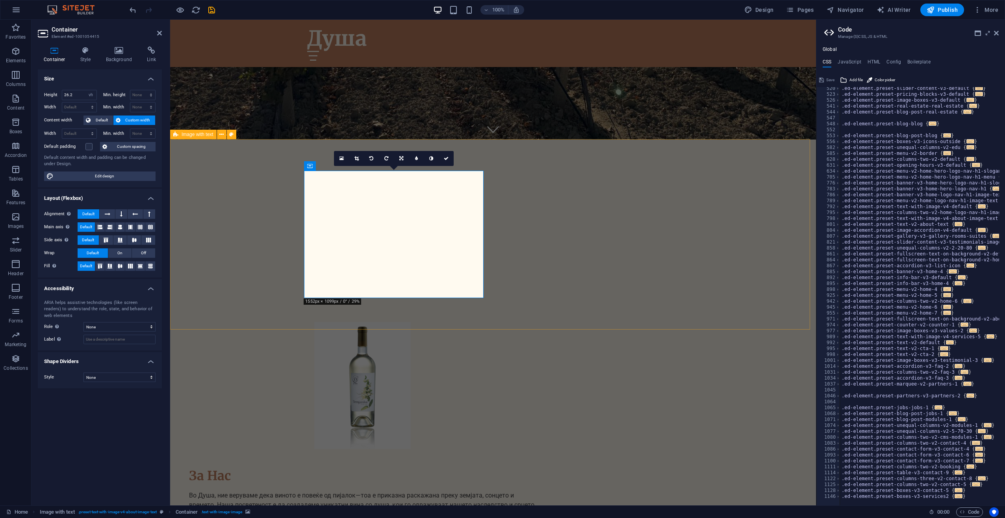
click at [445, 322] on figure at bounding box center [362, 385] width 372 height 127
drag, startPoint x: 73, startPoint y: 95, endPoint x: 49, endPoint y: 92, distance: 24.2
click at [49, 92] on div "Height 26.2 Default px rem % vh vw" at bounding box center [70, 95] width 53 height 10
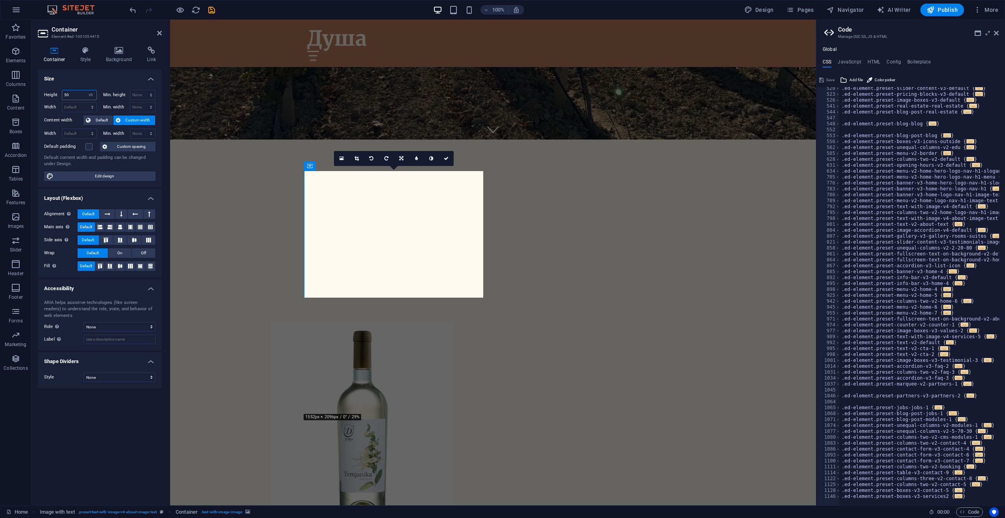
type input "50"
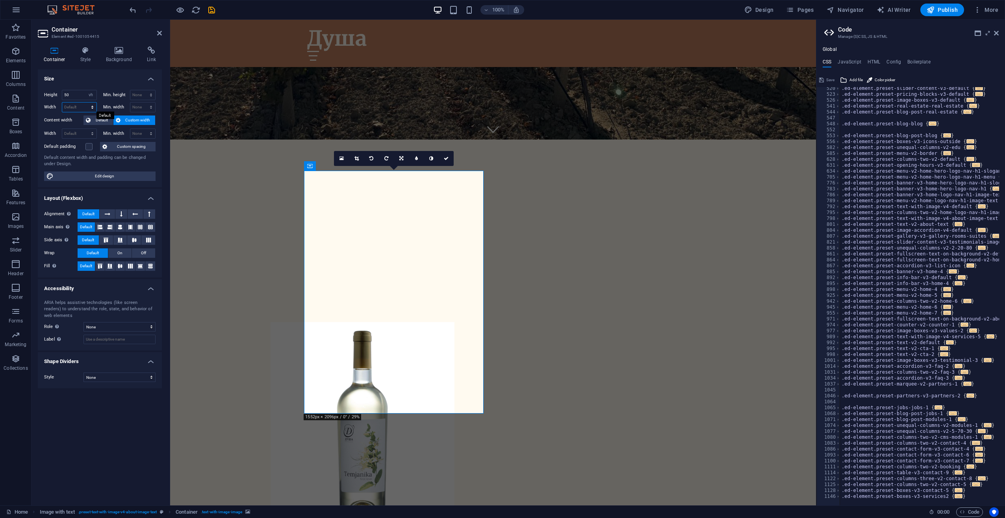
click at [80, 105] on select "Default px rem % em vh vw" at bounding box center [79, 106] width 34 height 9
select select "px"
click at [85, 102] on select "Default px rem % em vh vw" at bounding box center [79, 106] width 34 height 9
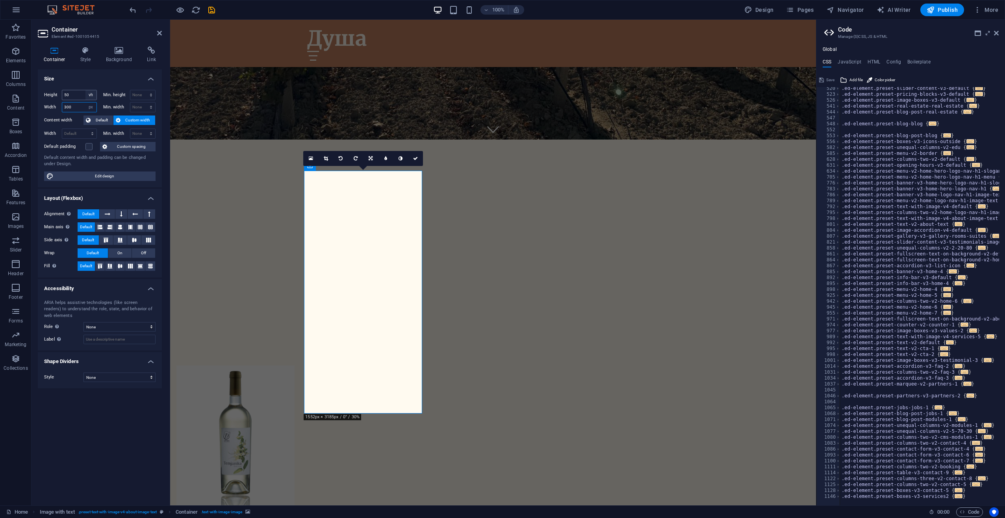
type input "300"
click at [90, 96] on select "Default px rem % vh vw" at bounding box center [90, 94] width 11 height 9
select select "px"
click at [85, 90] on select "Default px rem % vh vw" at bounding box center [90, 94] width 11 height 9
type input "616"
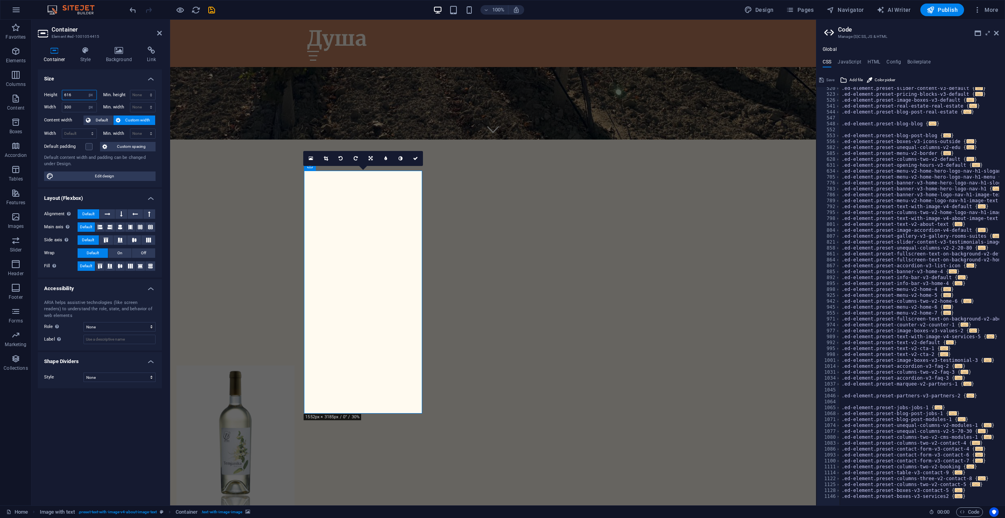
click at [81, 95] on input "616" at bounding box center [79, 94] width 34 height 9
click at [118, 54] on h4 "Background" at bounding box center [120, 54] width 41 height 17
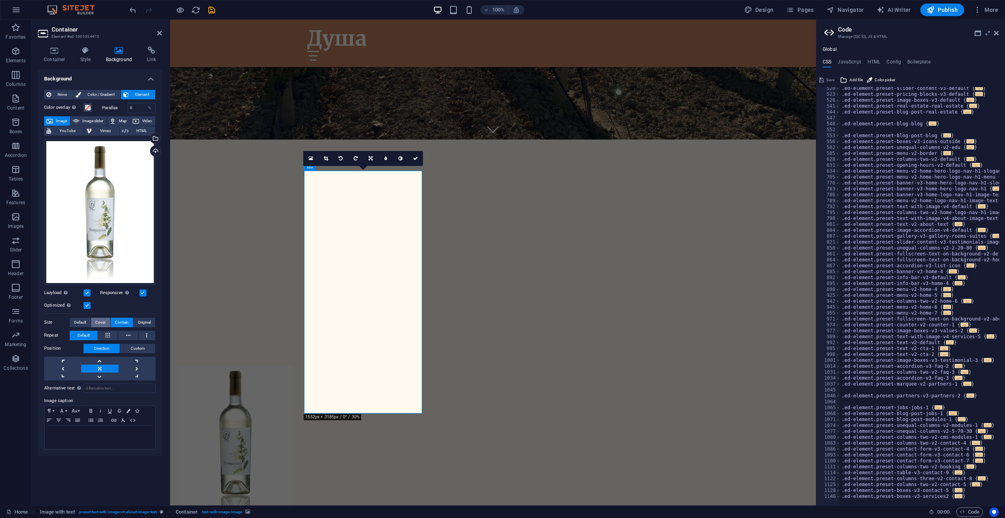
click at [102, 323] on span "Cover" at bounding box center [100, 321] width 10 height 9
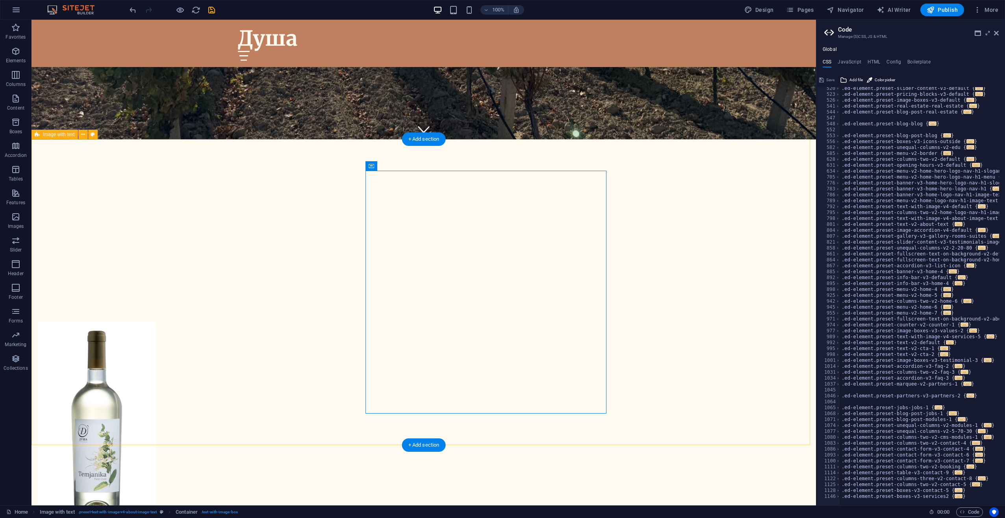
click at [733, 345] on div "Drop content here or Add elements Paste clipboard За Нас Во Душа, ние веруваме …" at bounding box center [424, 495] width 785 height 411
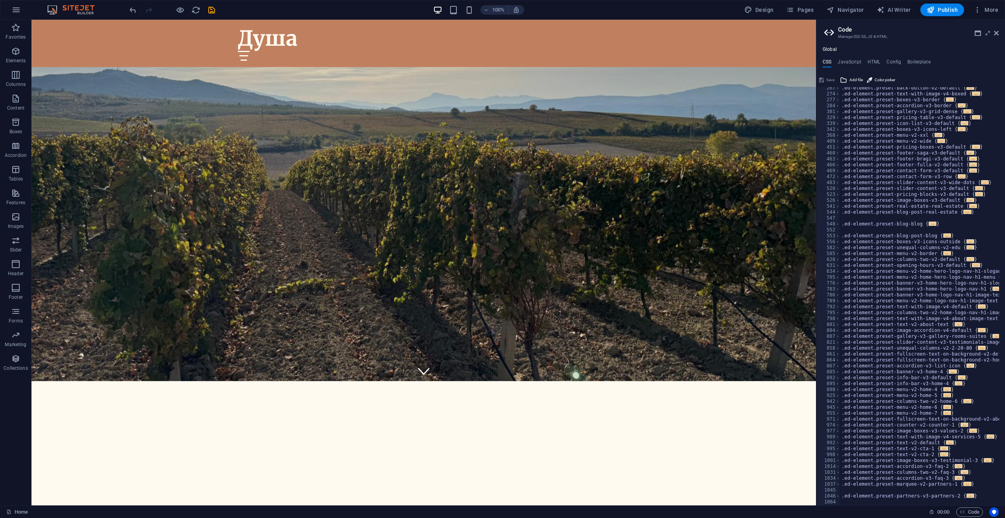
scroll to position [178, 0]
click at [998, 32] on icon at bounding box center [996, 33] width 5 height 6
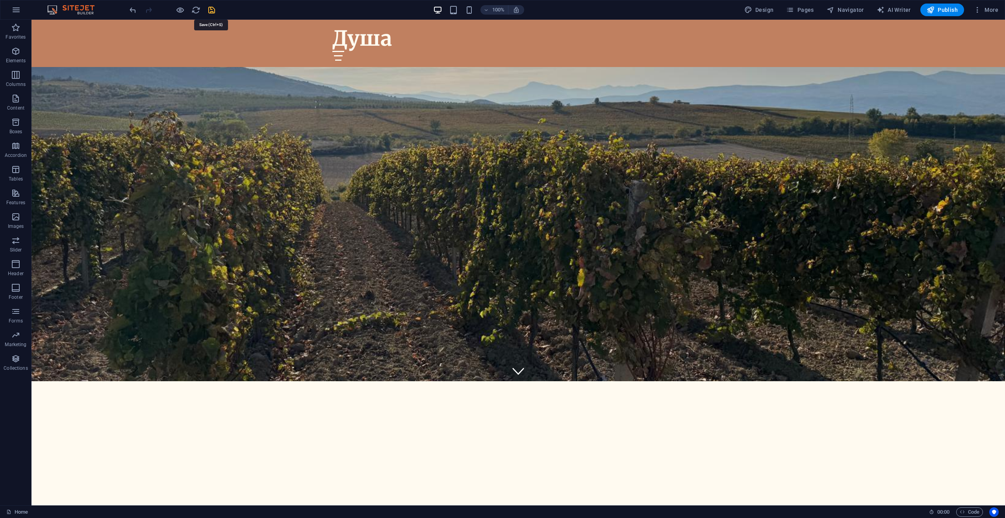
click at [209, 9] on icon "save" at bounding box center [211, 10] width 9 height 9
checkbox input "false"
click at [275, 381] on div "Добредојдовте во Душа - Вино со приказна" at bounding box center [519, 442] width 974 height 123
click at [85, 24] on icon at bounding box center [87, 24] width 6 height 8
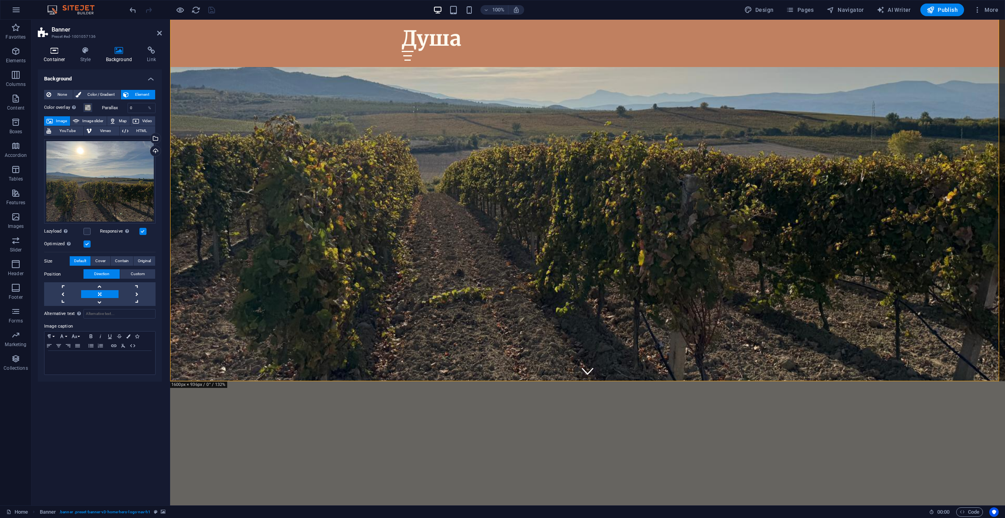
click at [62, 53] on icon at bounding box center [54, 50] width 33 height 8
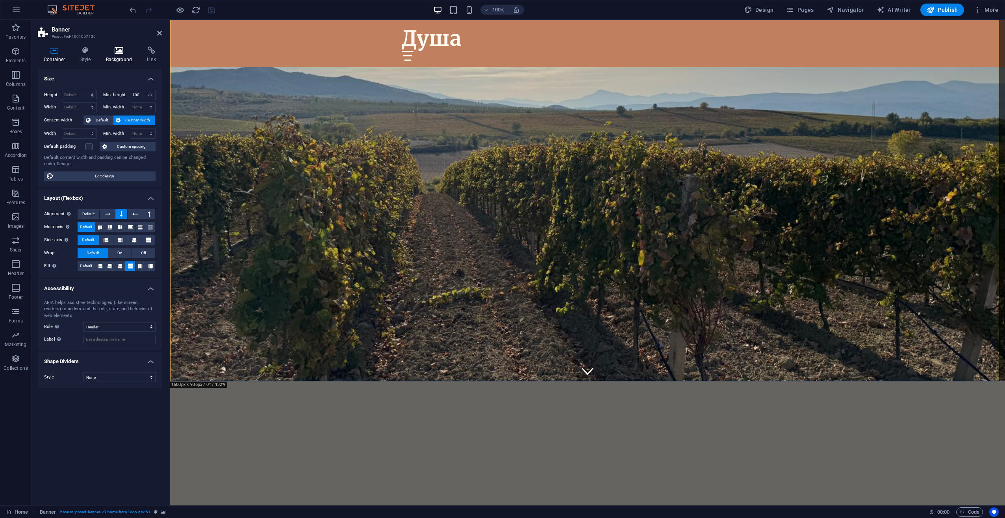
click at [119, 52] on icon at bounding box center [119, 50] width 38 height 8
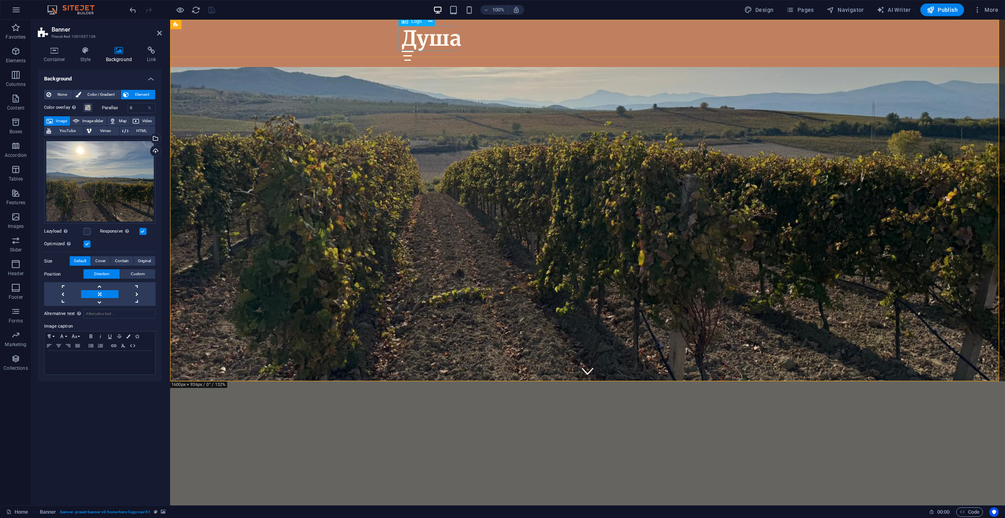
click at [454, 35] on div "Душа" at bounding box center [588, 38] width 372 height 25
click at [447, 25] on div "Душа Почетна За нас Услуги Галерија Контакт" at bounding box center [587, 43] width 835 height 47
click at [405, 22] on icon at bounding box center [405, 21] width 6 height 9
click at [429, 21] on icon at bounding box center [430, 21] width 4 height 8
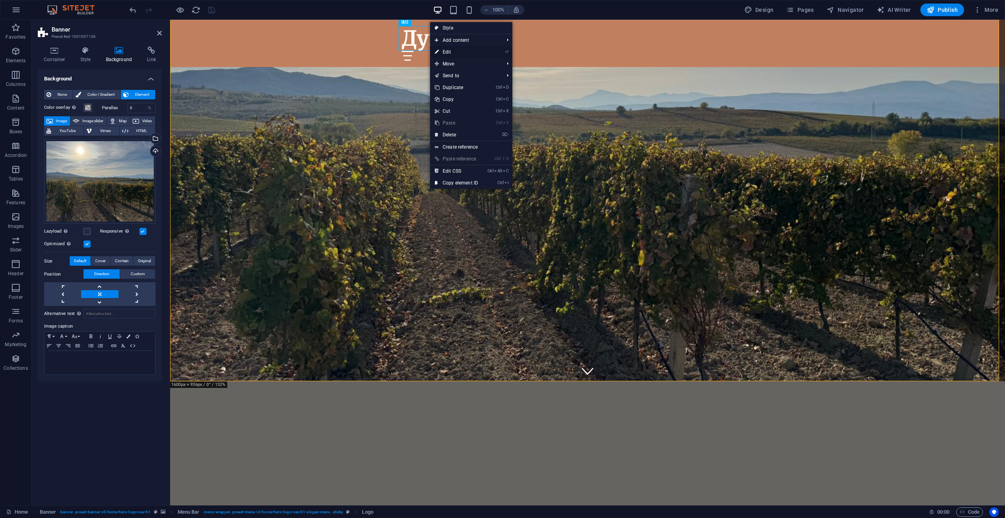
click at [447, 51] on link "⏎ Edit" at bounding box center [456, 52] width 53 height 12
select select "px"
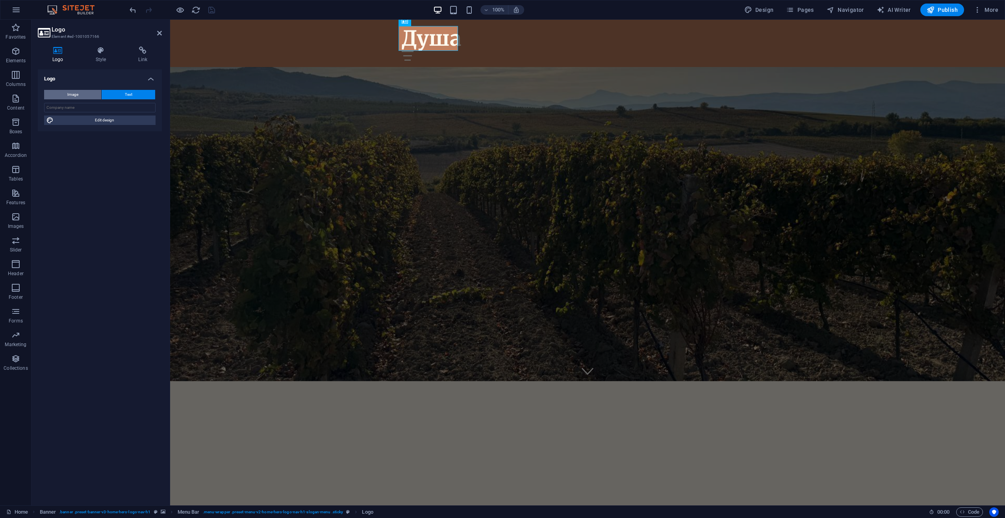
click at [85, 94] on button "Image" at bounding box center [72, 94] width 57 height 9
select select "DISABLED_OPTION_VALUE"
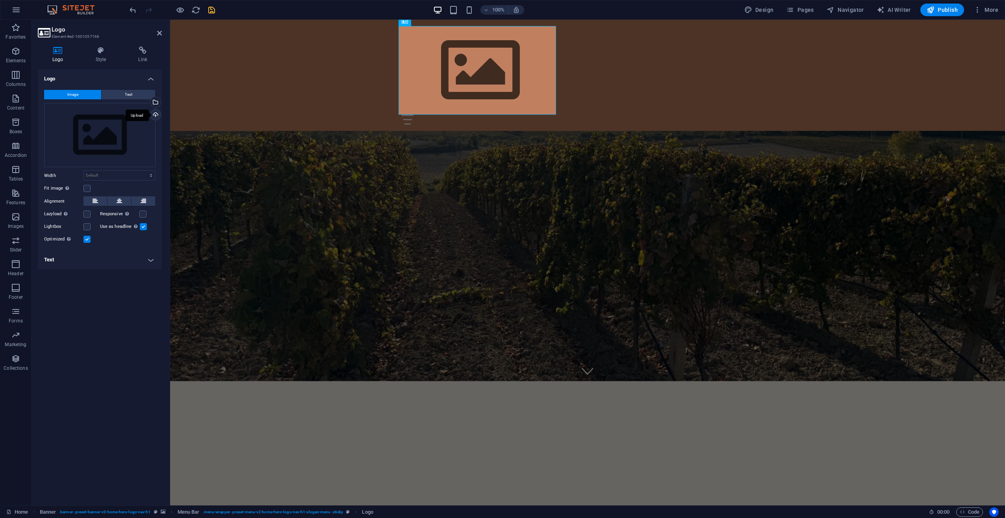
click at [155, 115] on div "Upload" at bounding box center [155, 116] width 12 height 12
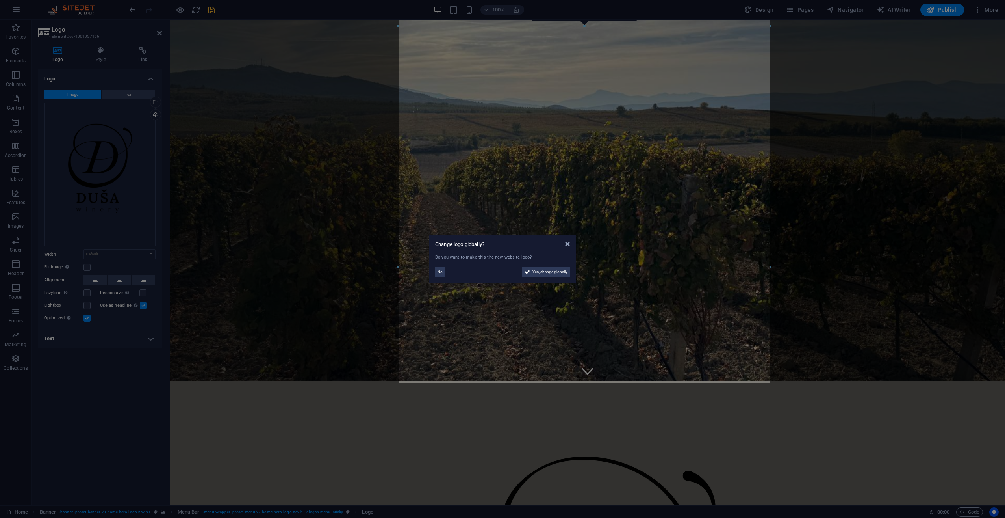
click at [87, 265] on aside "Change logo globally? Do you want to make this the new website logo? No Yes, ch…" at bounding box center [502, 259] width 1005 height 518
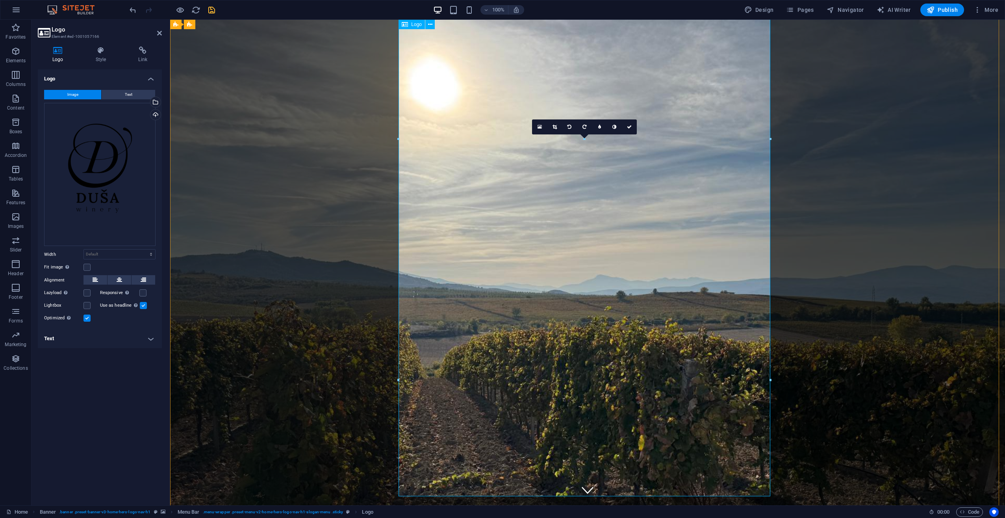
scroll to position [5, 0]
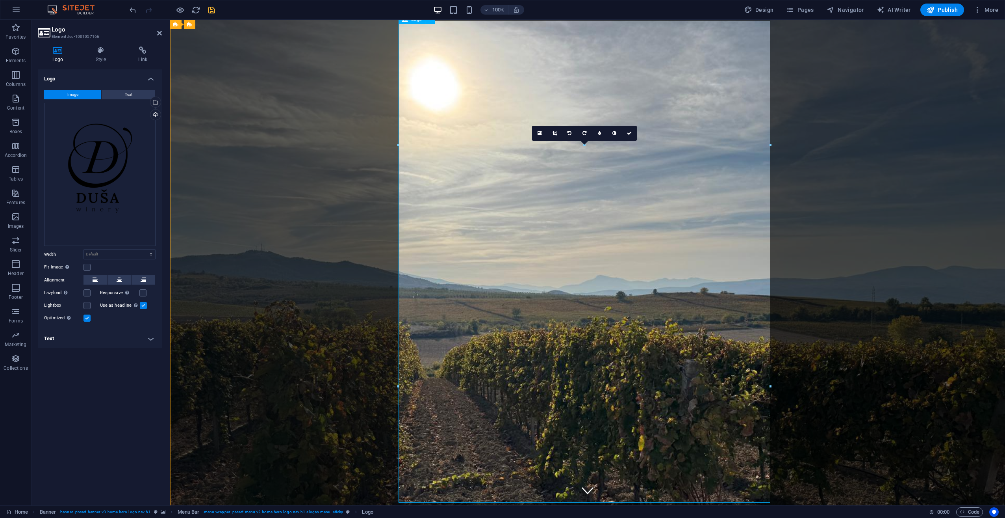
click at [556, 132] on icon at bounding box center [555, 133] width 4 height 5
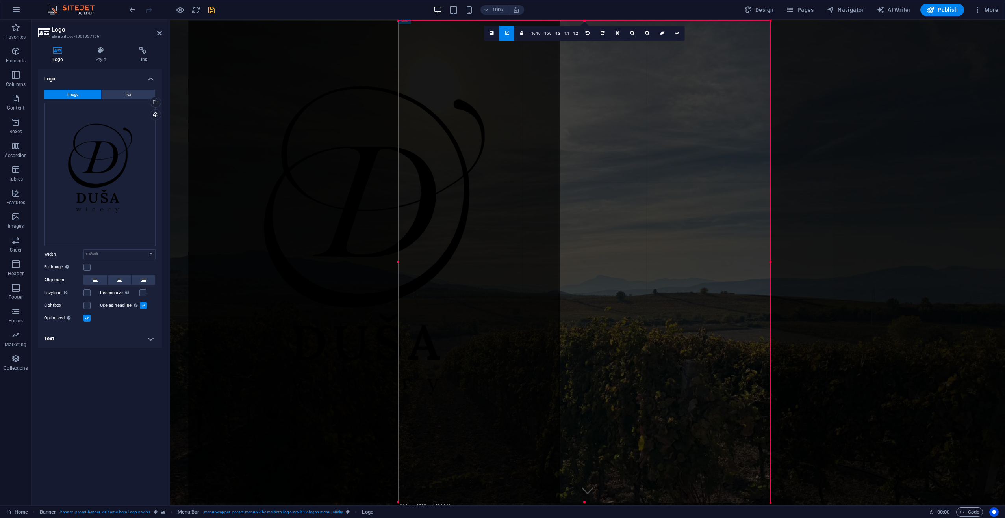
drag, startPoint x: 686, startPoint y: 23, endPoint x: 476, endPoint y: 23, distance: 210.3
click at [476, 23] on div at bounding box center [374, 261] width 372 height 481
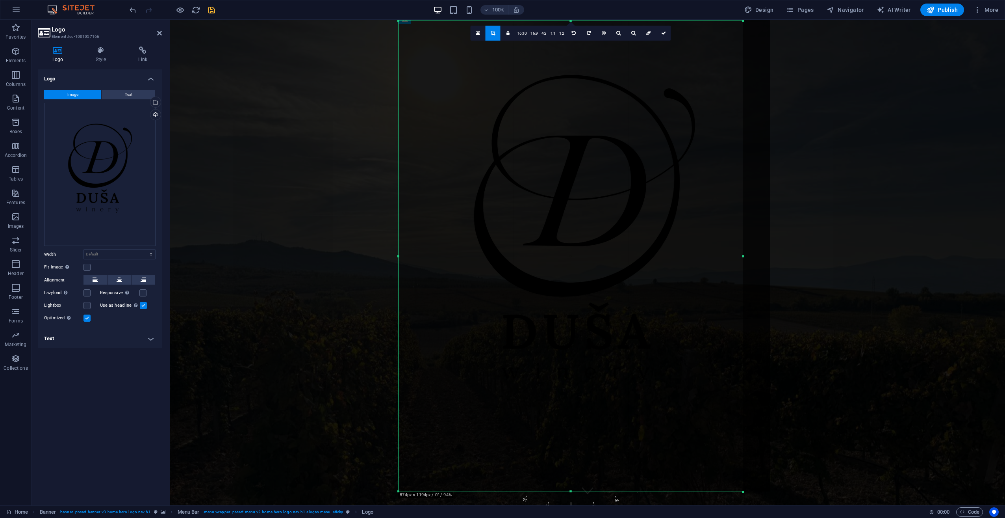
drag, startPoint x: 771, startPoint y: 22, endPoint x: 744, endPoint y: 33, distance: 29.7
click at [743, 33] on div "180 170 160 150 140 130 120 110 100 90 80 70 60 50 40 30 20 10 0 -10 -20 -30 -4…" at bounding box center [571, 256] width 344 height 470
click at [481, 34] on link at bounding box center [478, 33] width 15 height 15
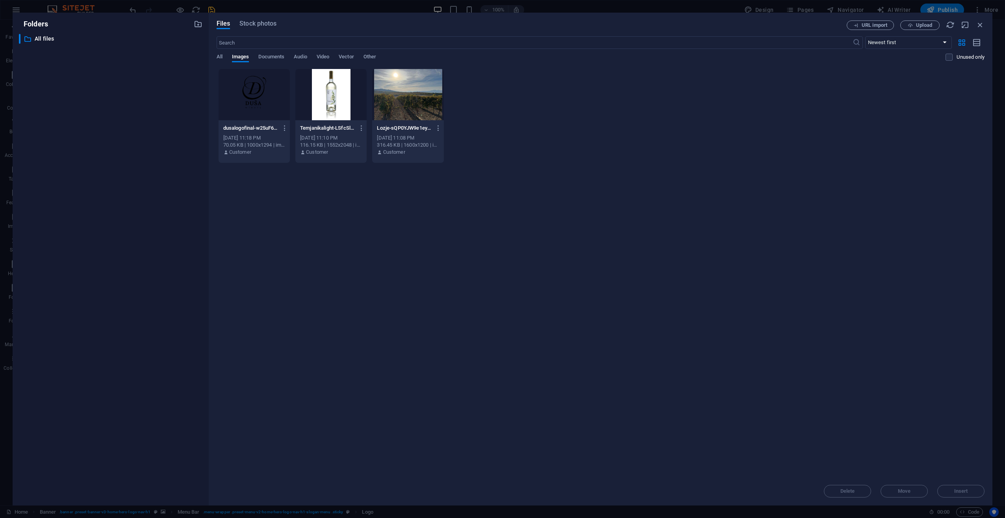
click at [277, 2] on div "Folders ​ All files All files Files Stock photos URL import Upload ​ Newest fir…" at bounding box center [502, 259] width 1005 height 518
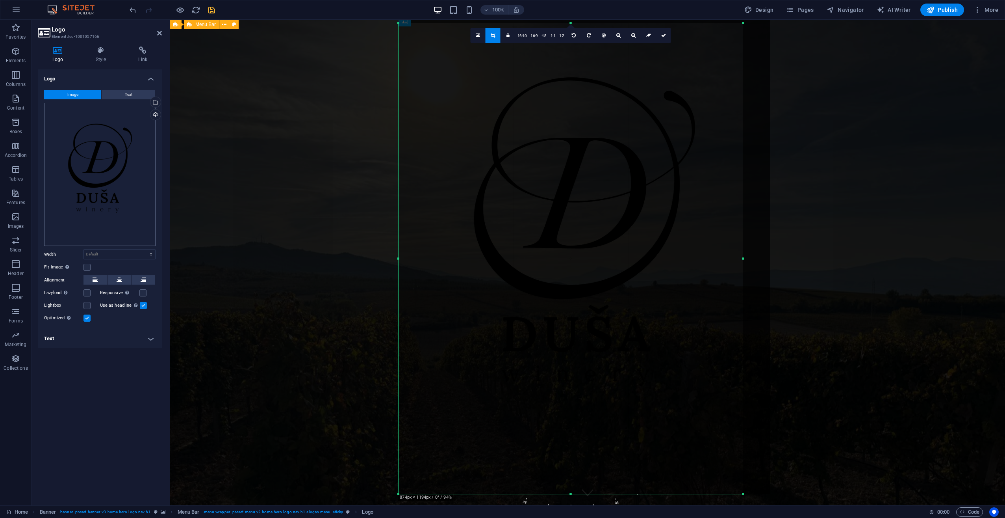
scroll to position [2, 0]
click at [130, 91] on span "Text" at bounding box center [128, 94] width 7 height 9
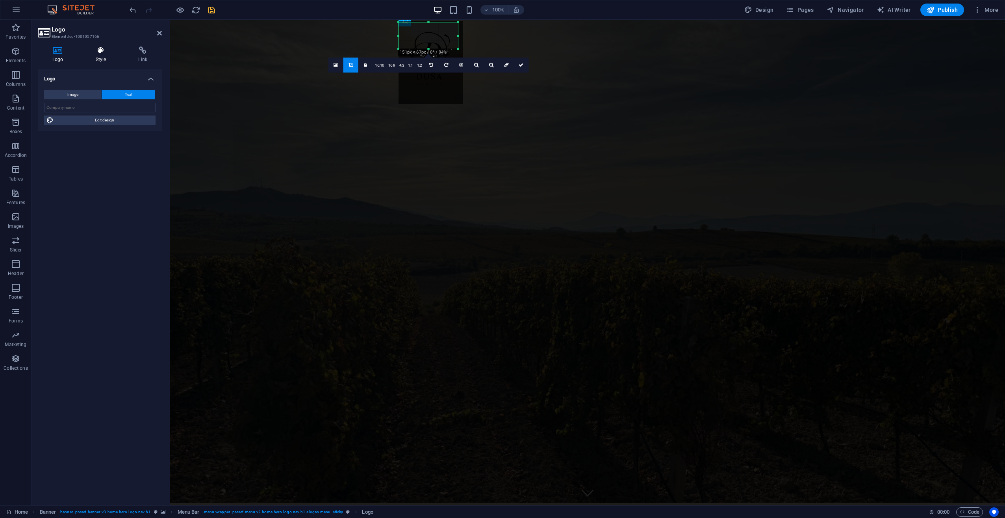
click at [104, 51] on icon at bounding box center [101, 50] width 40 height 8
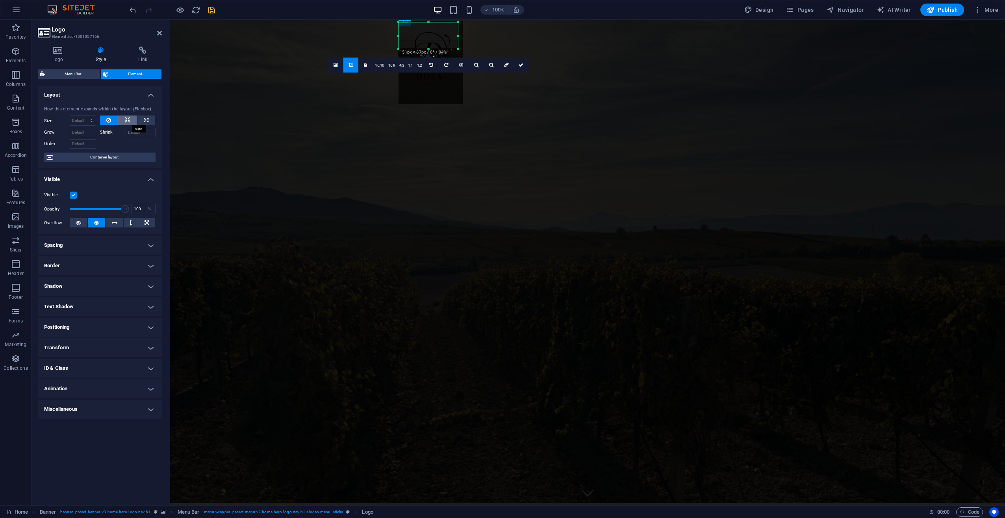
click at [127, 118] on icon at bounding box center [128, 119] width 6 height 9
click at [146, 120] on icon at bounding box center [146, 119] width 4 height 9
type input "100"
select select "%"
drag, startPoint x: 126, startPoint y: 207, endPoint x: 68, endPoint y: 210, distance: 58.0
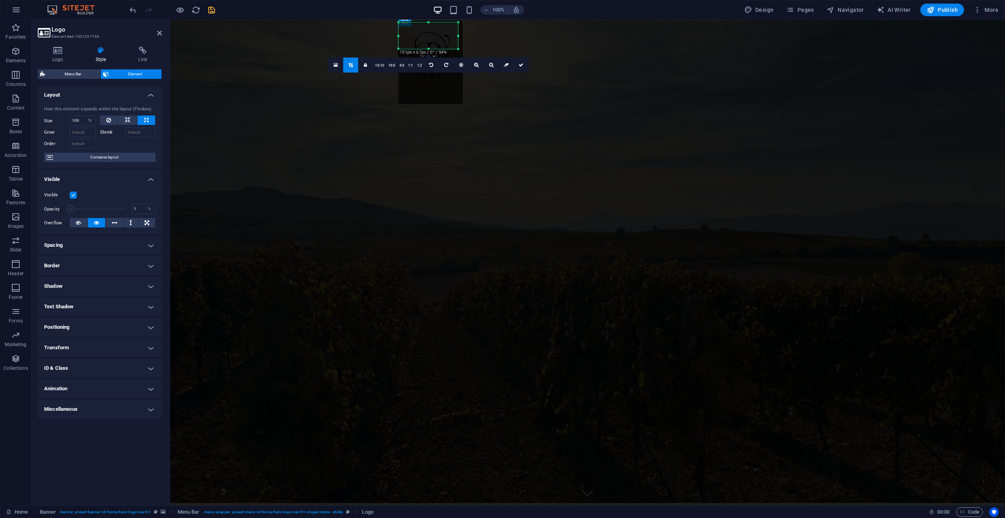
click at [68, 210] on span at bounding box center [70, 209] width 8 height 8
type input "77"
drag, startPoint x: 67, startPoint y: 209, endPoint x: 113, endPoint y: 212, distance: 45.4
click at [113, 212] on span at bounding box center [112, 209] width 8 height 8
click at [183, 11] on icon "button" at bounding box center [180, 10] width 9 height 9
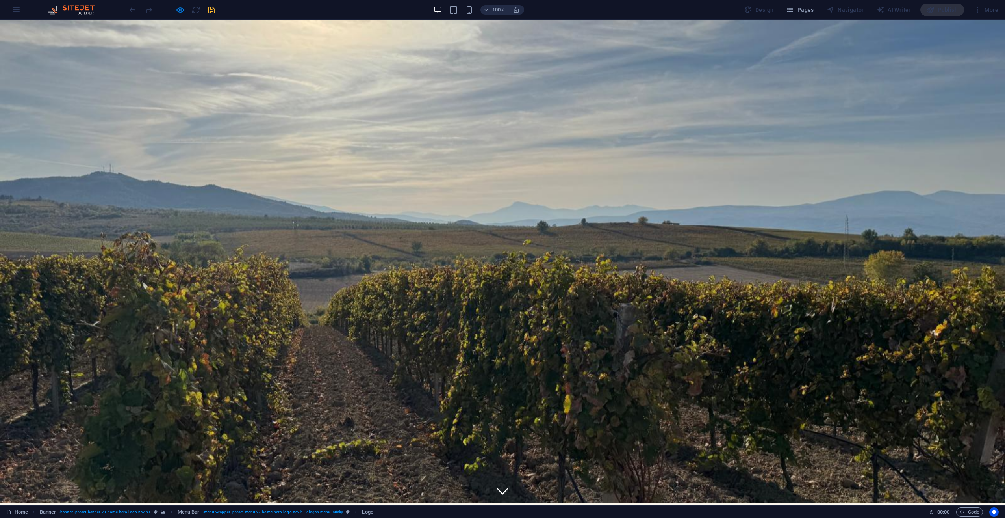
click at [497, 484] on icon at bounding box center [503, 490] width 12 height 12
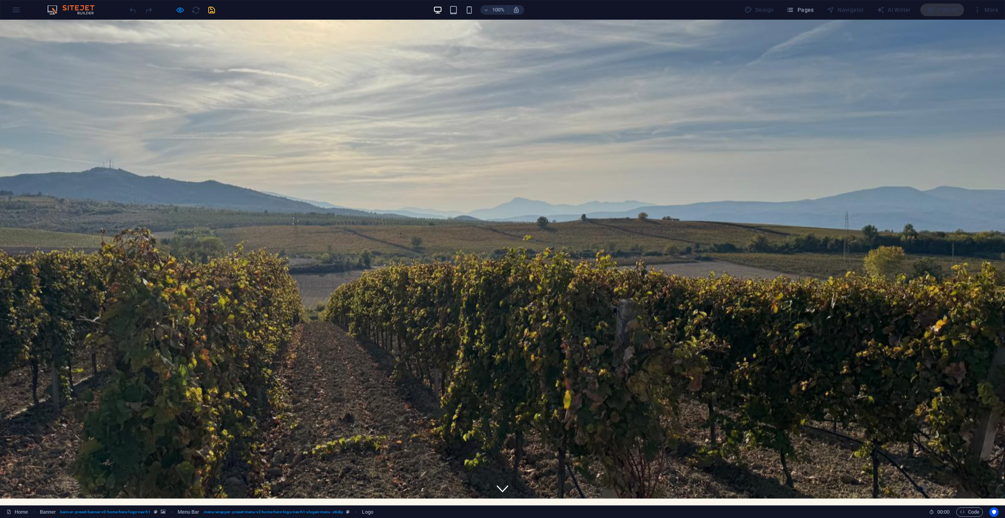
scroll to position [0, 0]
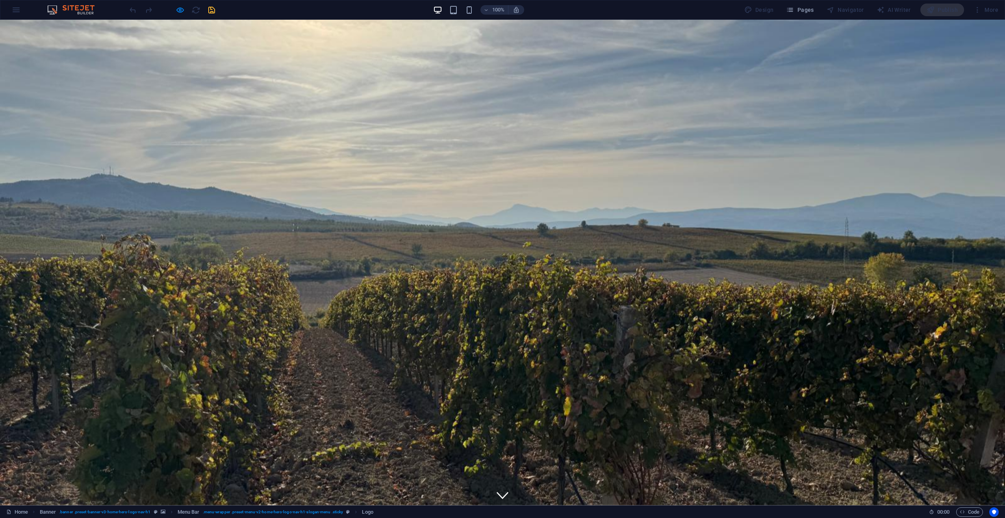
click at [404, 13] on div "100% Design Pages Navigator AI Writer Publish More" at bounding box center [565, 10] width 874 height 13
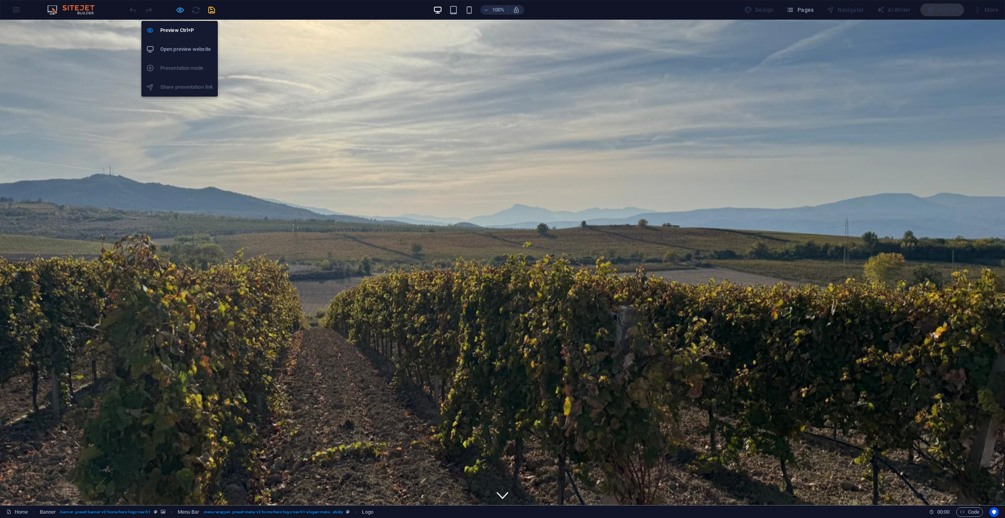
click at [182, 10] on icon "button" at bounding box center [180, 10] width 9 height 9
select select "%"
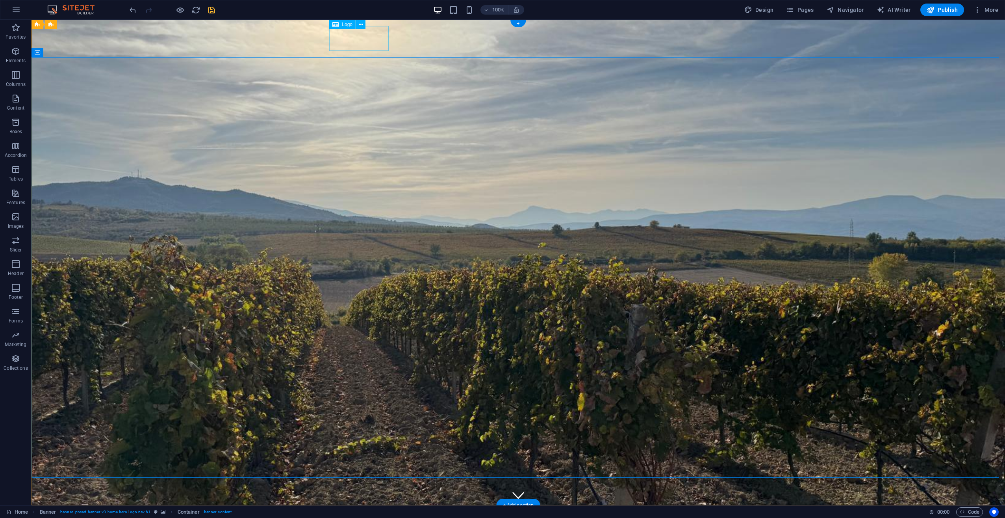
click at [352, 511] on div "Душа" at bounding box center [518, 523] width 372 height 25
click at [360, 26] on icon at bounding box center [361, 24] width 4 height 8
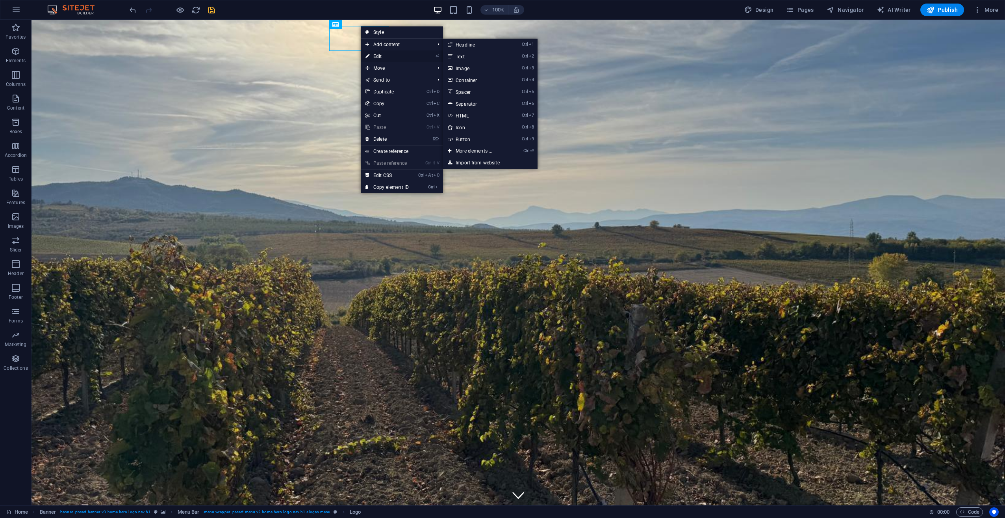
click at [390, 54] on link "⏎ Edit" at bounding box center [387, 56] width 53 height 12
select select "%"
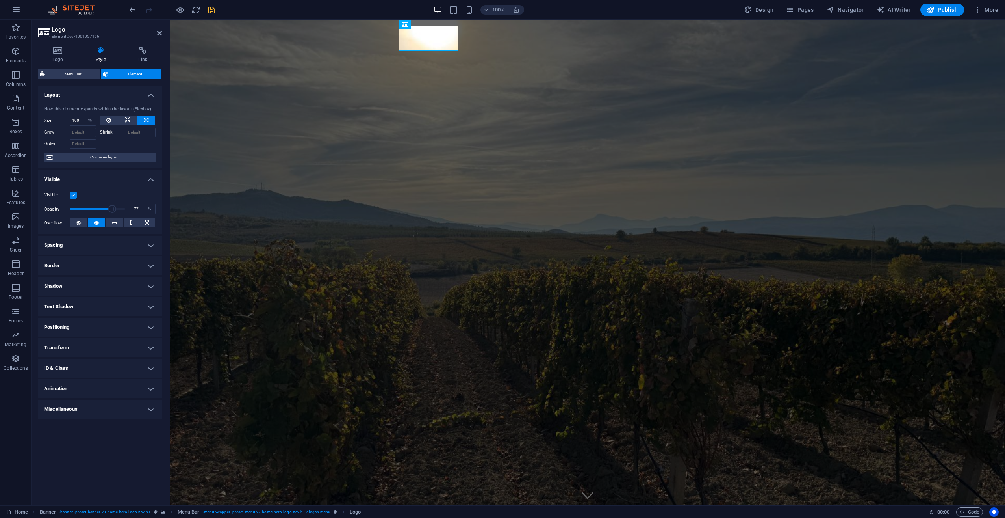
click at [102, 49] on icon at bounding box center [101, 50] width 40 height 8
click at [154, 291] on h4 "Shadow" at bounding box center [100, 286] width 124 height 19
click at [153, 288] on h4 "Shadow" at bounding box center [100, 284] width 124 height 14
click at [123, 157] on span "Container layout" at bounding box center [104, 156] width 98 height 9
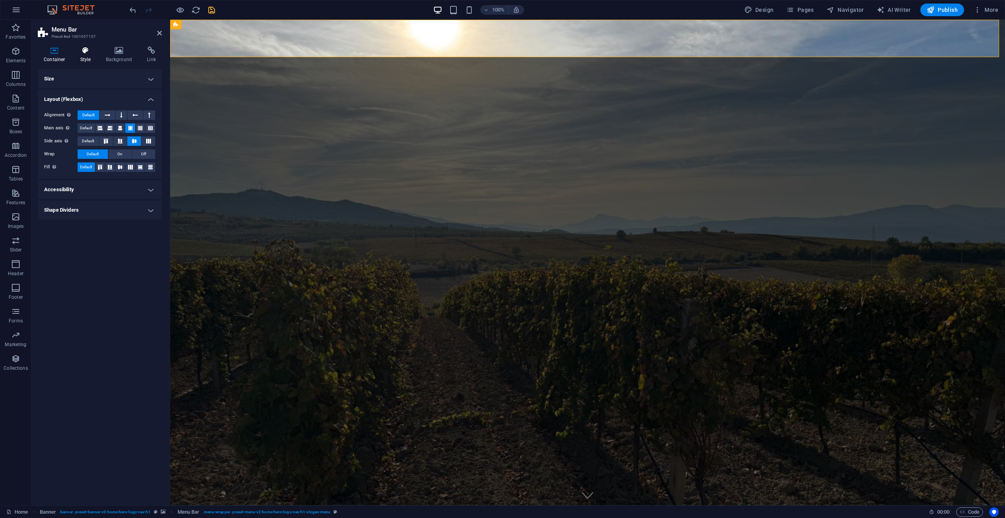
click at [87, 50] on icon at bounding box center [85, 50] width 22 height 8
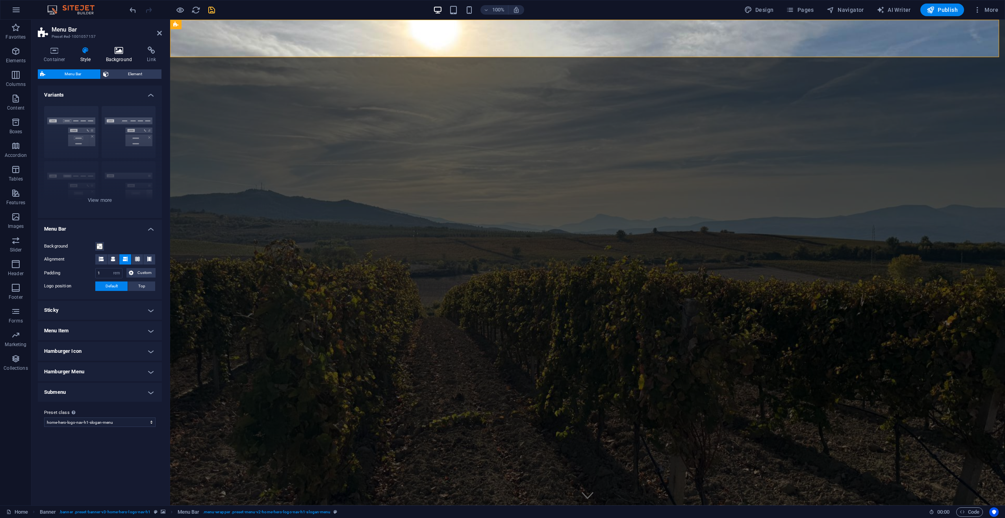
click at [116, 51] on icon at bounding box center [119, 50] width 38 height 8
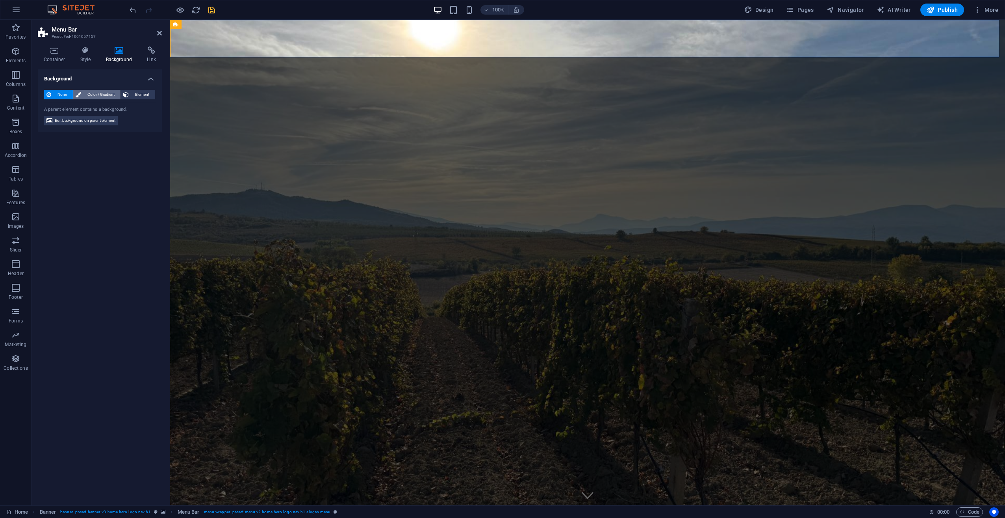
click at [104, 96] on span "Color / Gradient" at bounding box center [101, 94] width 35 height 9
click at [105, 91] on span "Color / Gradient" at bounding box center [101, 94] width 35 height 9
click at [138, 93] on span "Element" at bounding box center [142, 94] width 22 height 9
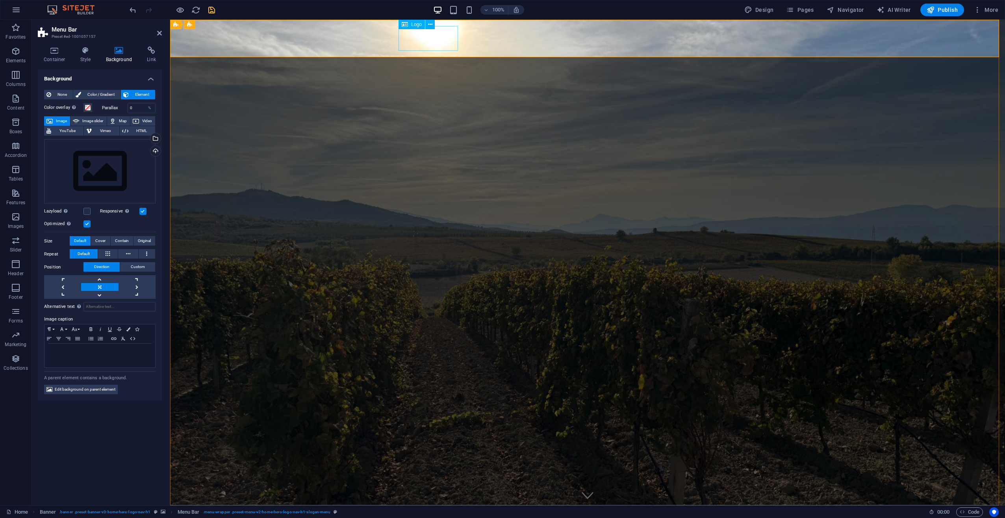
click at [429, 25] on icon at bounding box center [430, 24] width 4 height 8
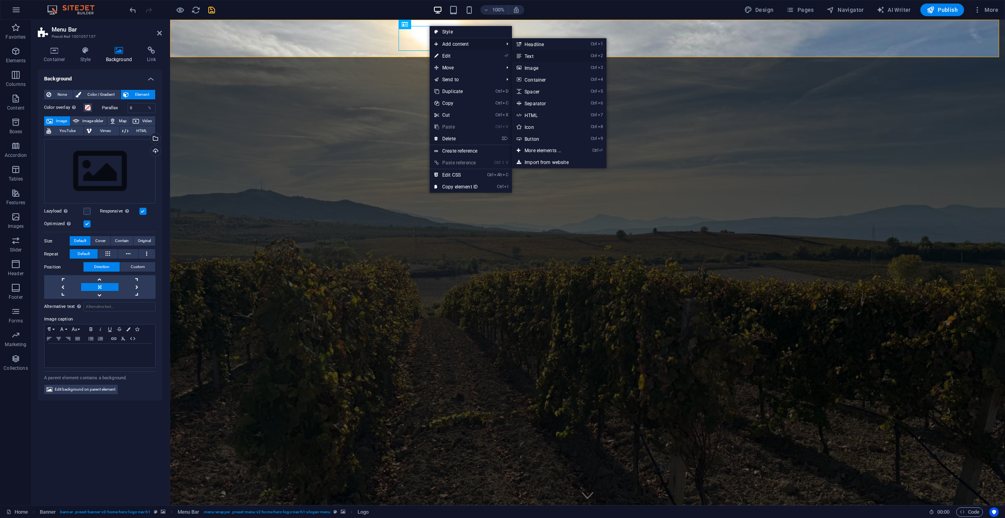
drag, startPoint x: 367, startPoint y: 36, endPoint x: 537, endPoint y: 56, distance: 171.3
click at [537, 56] on link "Ctrl 2 Text" at bounding box center [544, 56] width 65 height 12
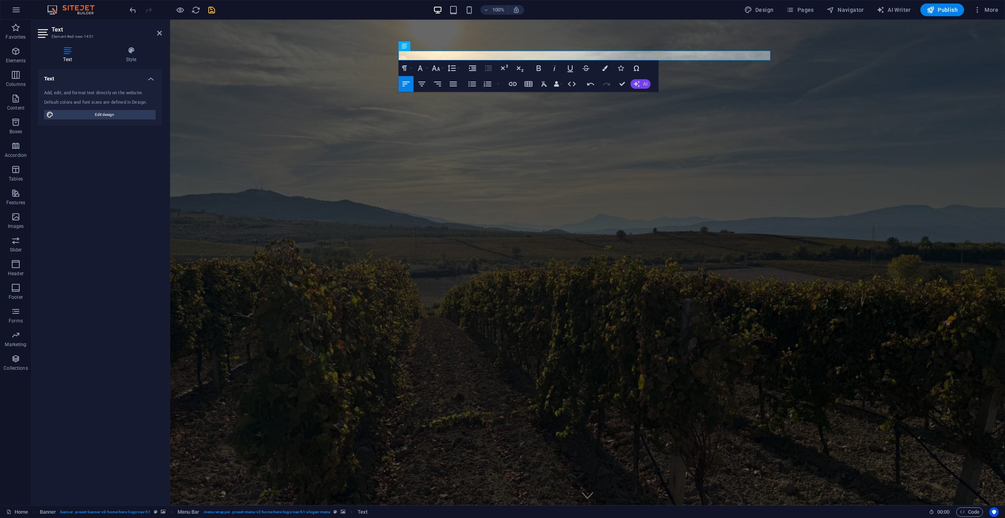
click at [643, 82] on button "AI" at bounding box center [641, 83] width 20 height 9
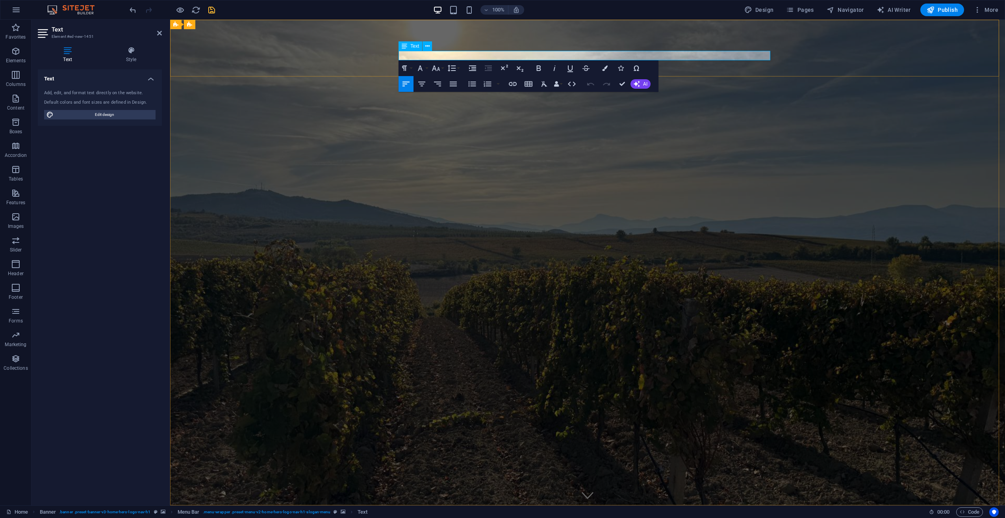
click at [607, 67] on icon "button" at bounding box center [605, 68] width 6 height 6
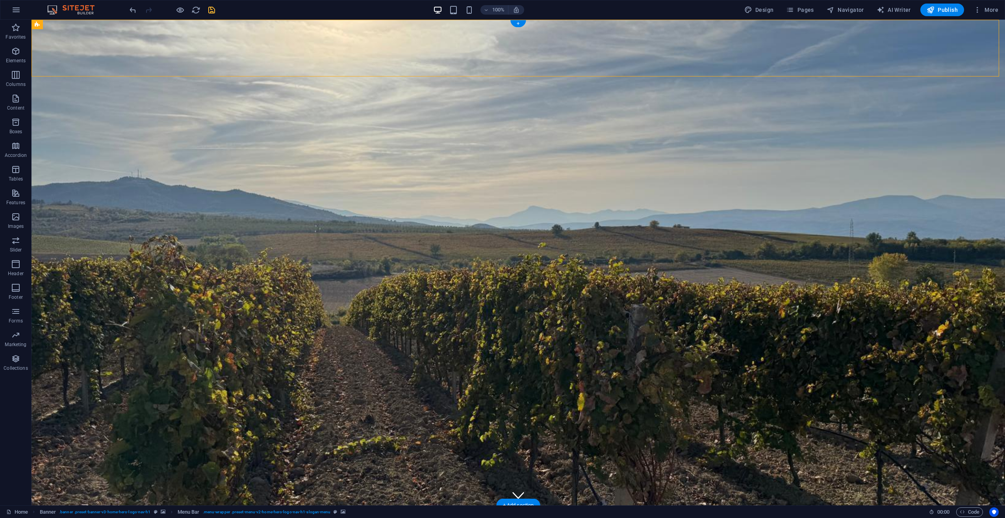
click at [361, 25] on icon at bounding box center [361, 24] width 4 height 8
click at [362, 23] on icon at bounding box center [361, 24] width 4 height 8
click at [360, 24] on icon at bounding box center [361, 24] width 4 height 8
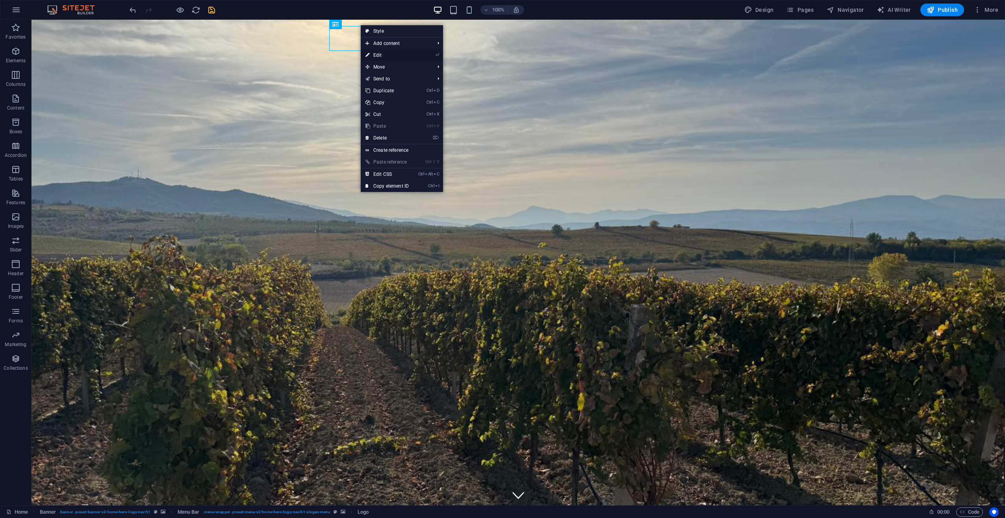
click at [380, 54] on link "⏎ Edit" at bounding box center [387, 55] width 53 height 12
select select "%"
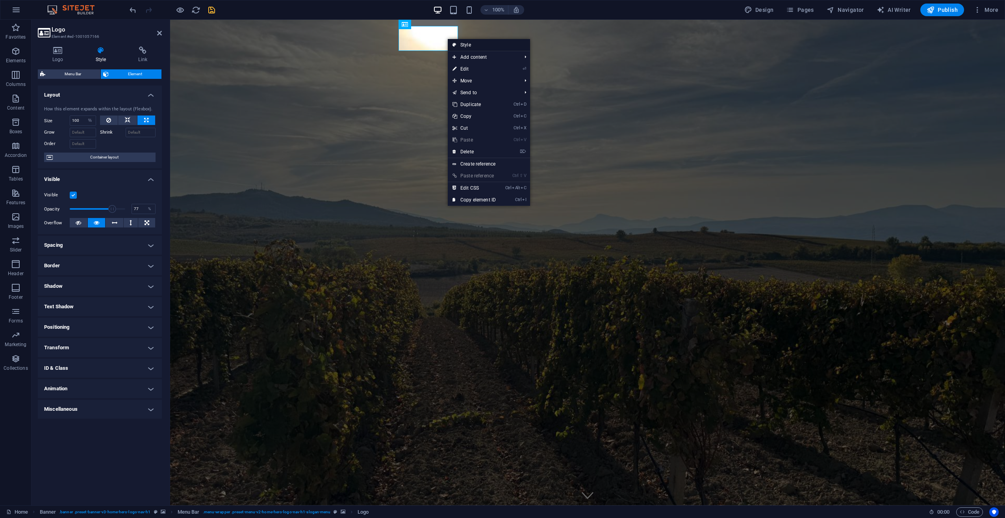
click at [476, 43] on link "Style" at bounding box center [489, 45] width 82 height 12
select select "rem"
select select "preset-menu-v2-home-hero-logo-nav-h1-slogan-menu"
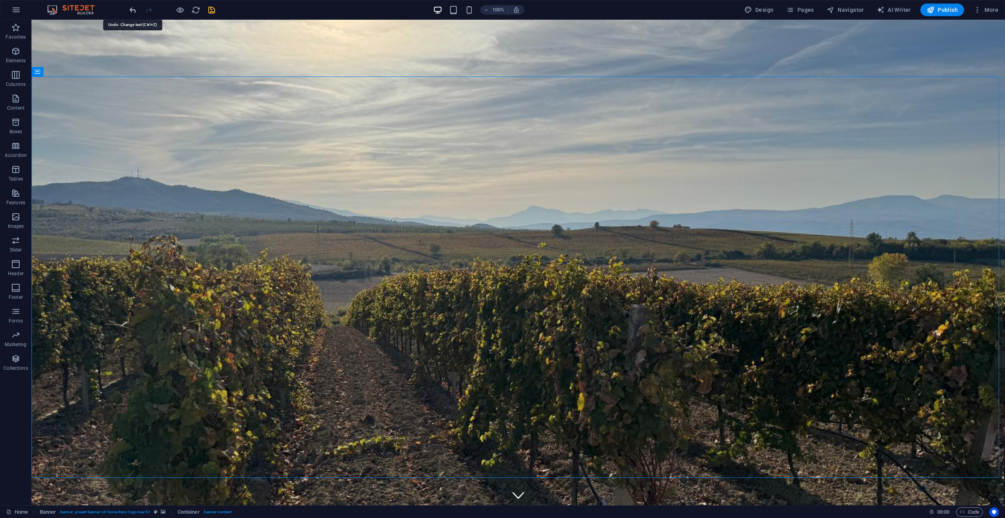
click at [135, 9] on icon "undo" at bounding box center [132, 10] width 9 height 9
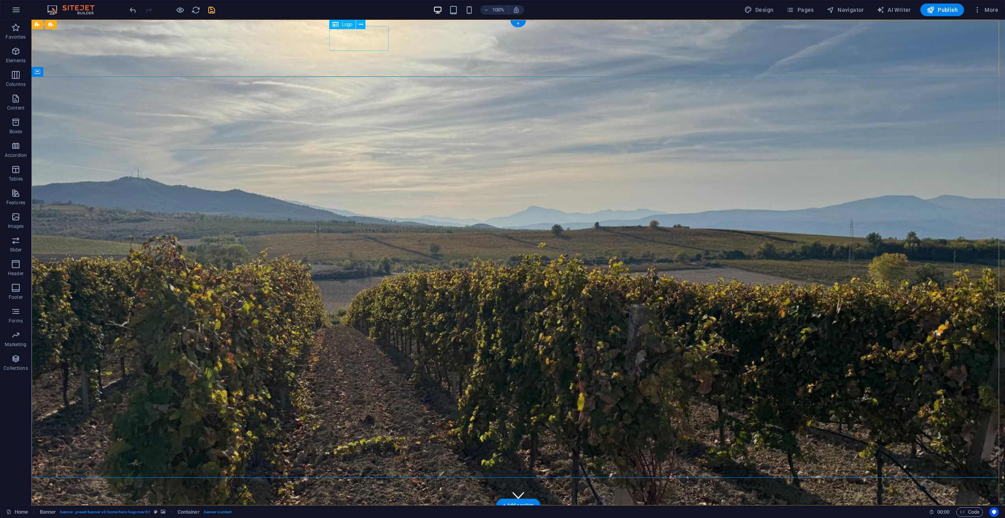
click at [362, 24] on icon at bounding box center [361, 24] width 4 height 8
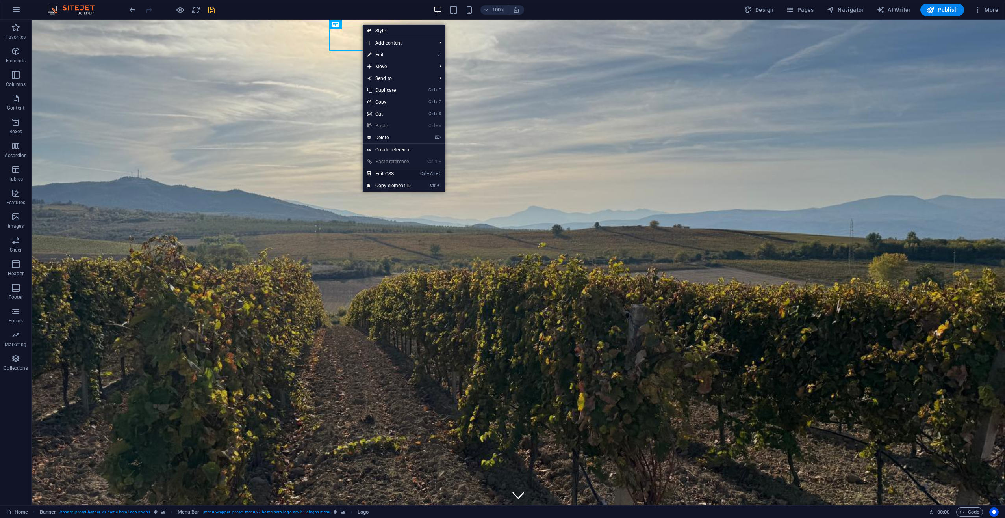
click at [386, 171] on link "Ctrl Alt C Edit CSS" at bounding box center [389, 174] width 53 height 12
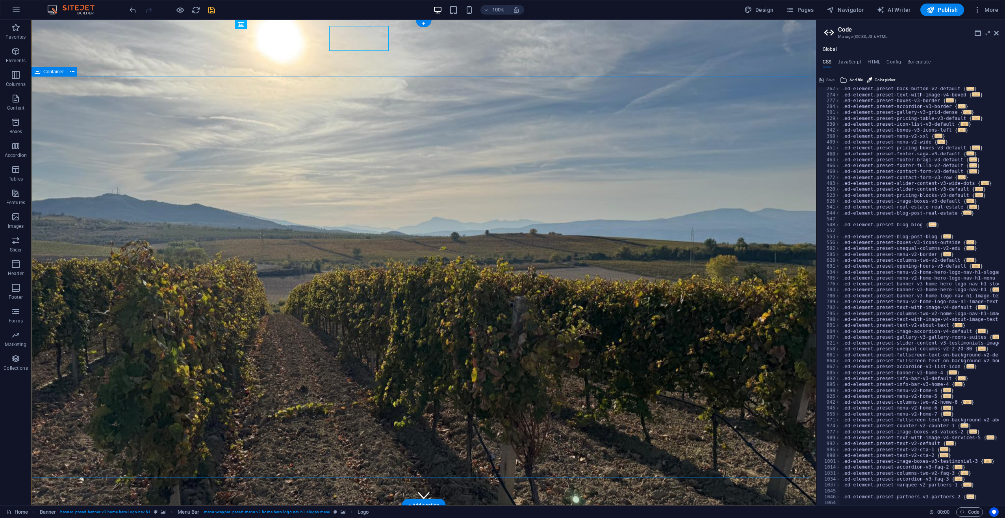
type textarea "flex-basis: auto!important;"
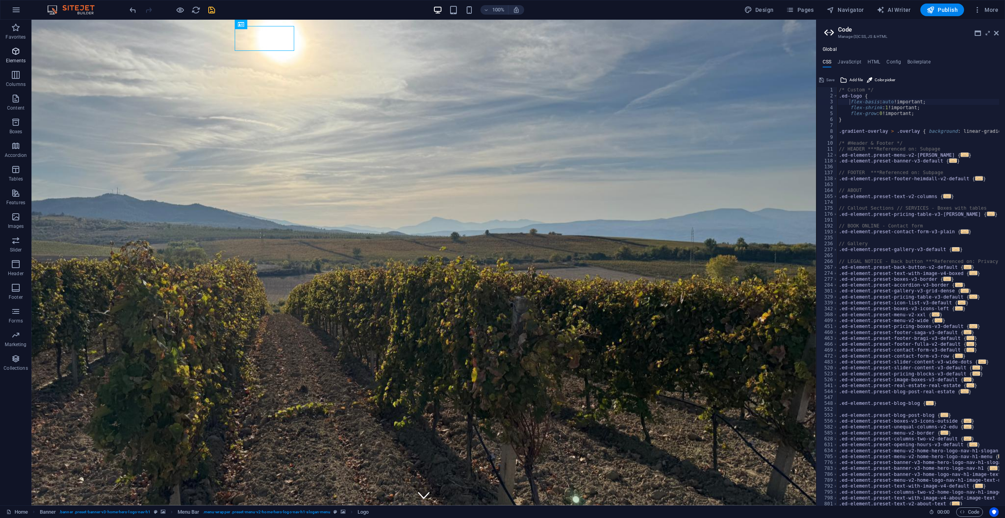
click at [17, 47] on icon "button" at bounding box center [15, 50] width 9 height 9
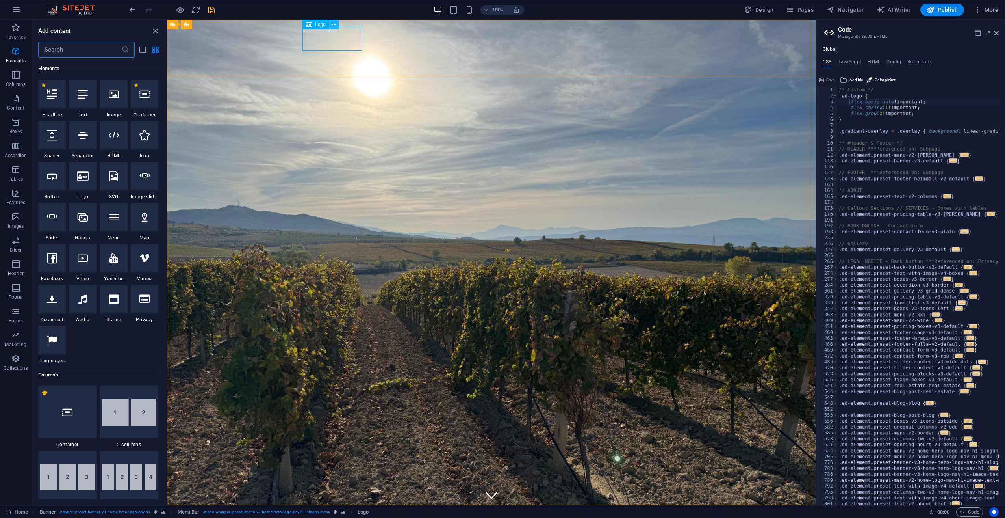
scroll to position [84, 0]
click at [334, 24] on icon at bounding box center [334, 24] width 4 height 8
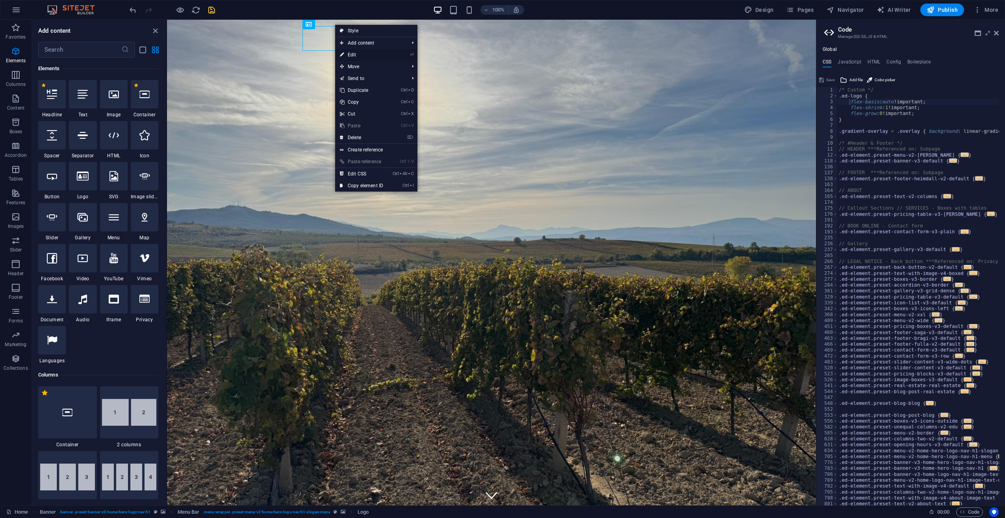
click at [358, 54] on link "⏎ Edit" at bounding box center [361, 55] width 53 height 12
select select "%"
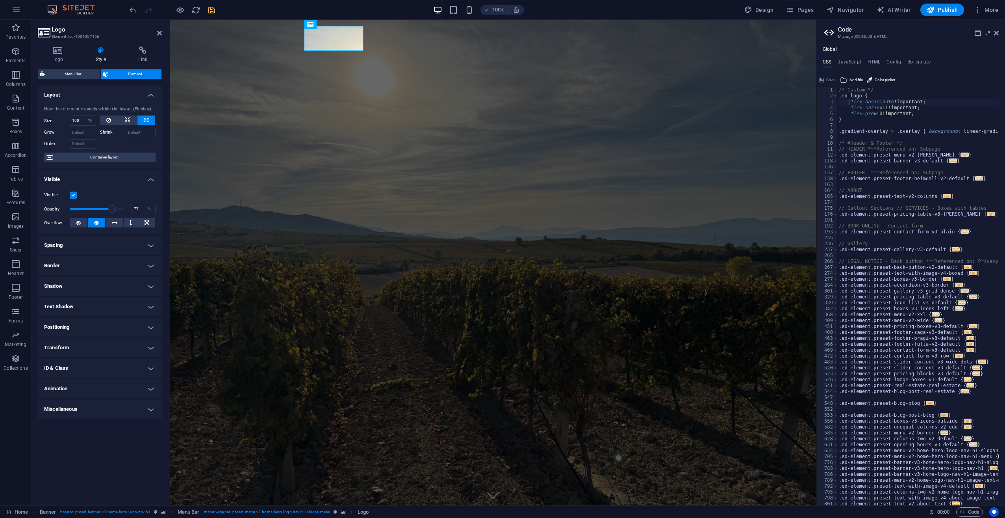
click at [152, 266] on h4 "Border" at bounding box center [100, 265] width 124 height 19
click at [103, 55] on h4 "Style" at bounding box center [102, 54] width 43 height 17
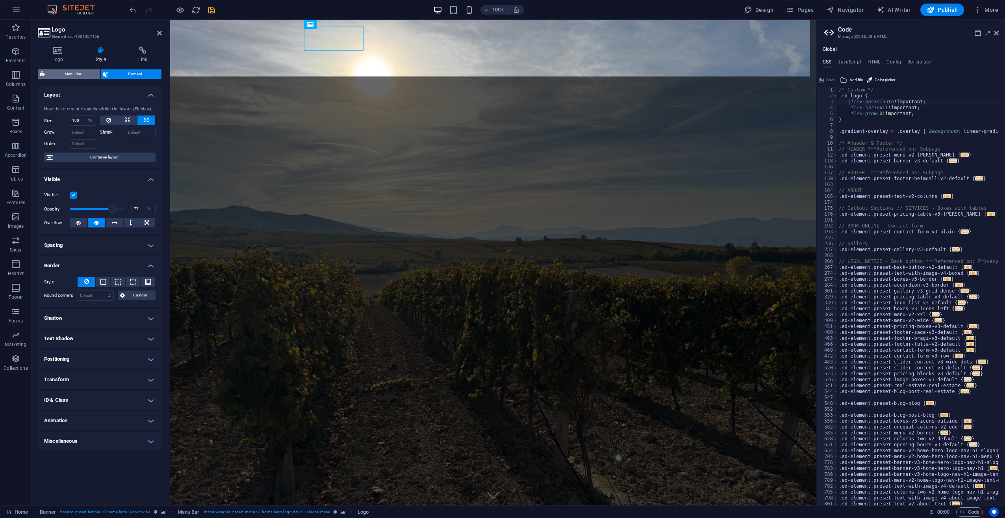
click at [67, 76] on span "Menu Bar" at bounding box center [73, 73] width 50 height 9
select select "rem"
select select "preset-menu-v2-home-hero-logo-nav-h1-slogan-menu"
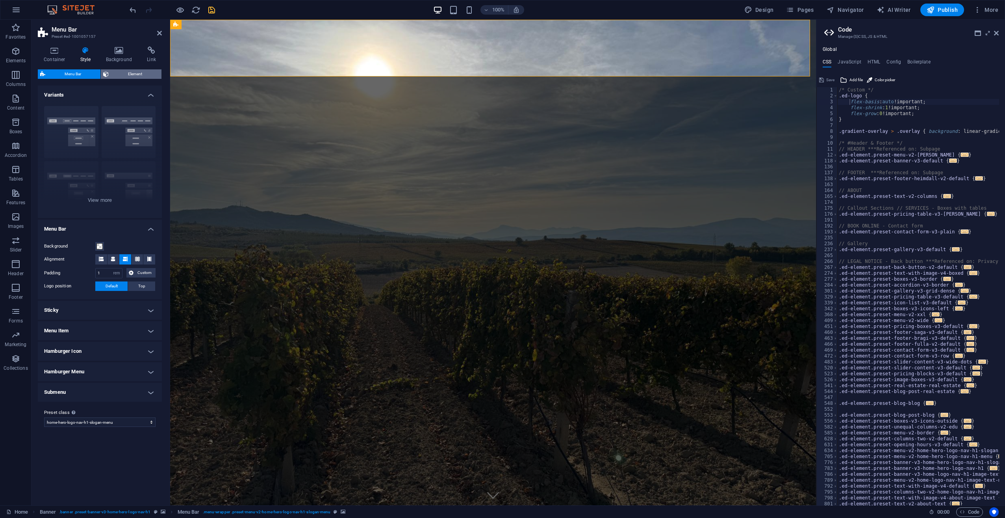
click at [139, 75] on span "Element" at bounding box center [135, 73] width 48 height 9
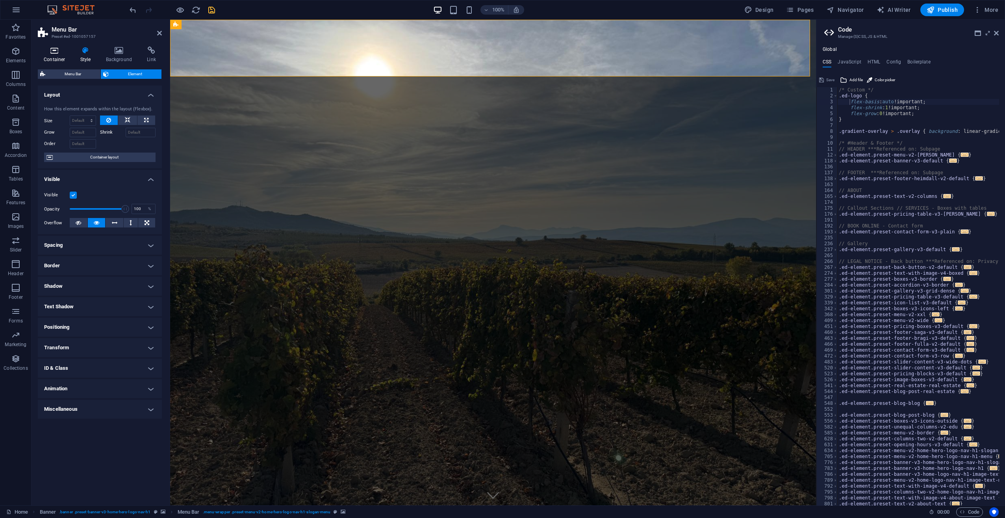
click at [54, 55] on h4 "Container" at bounding box center [56, 54] width 37 height 17
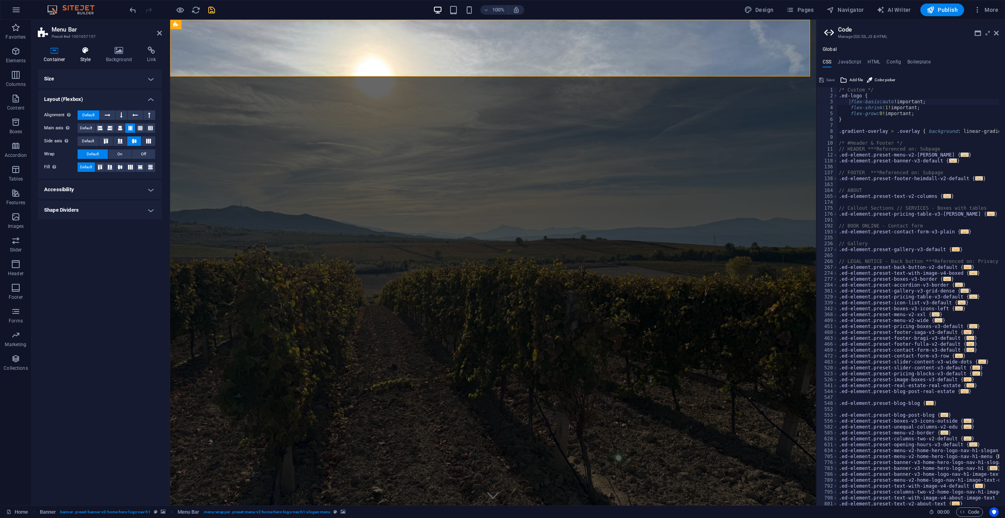
click at [87, 52] on icon at bounding box center [85, 50] width 22 height 8
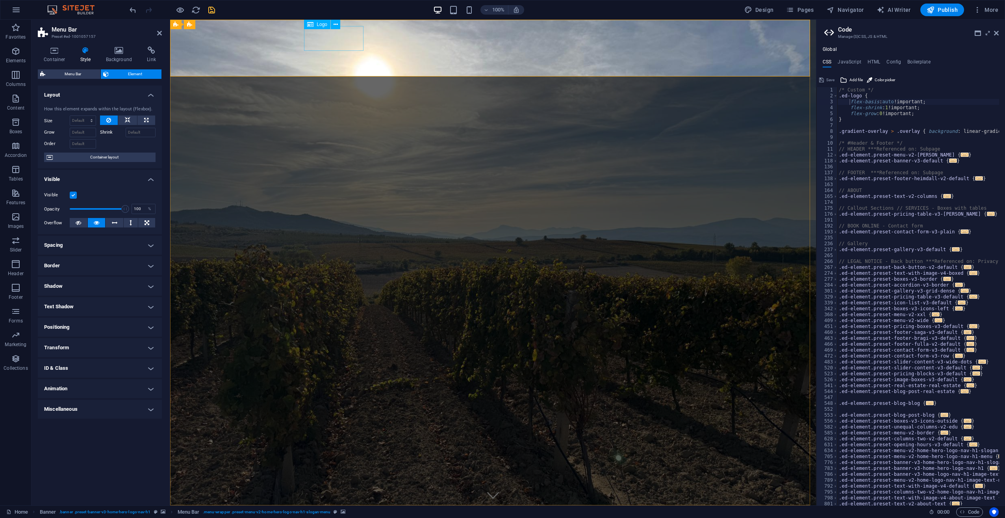
select select "%"
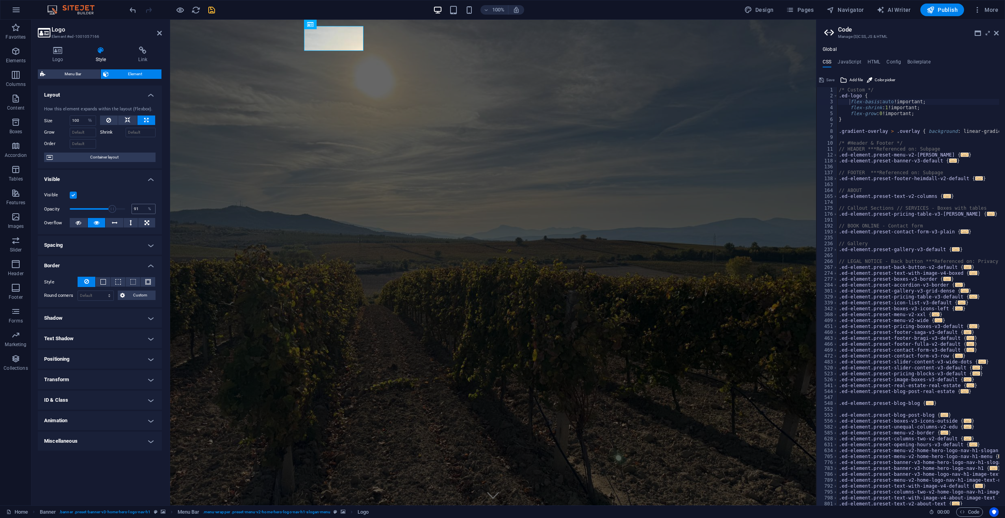
type input "100"
drag, startPoint x: 110, startPoint y: 211, endPoint x: 145, endPoint y: 212, distance: 34.7
click at [145, 212] on div "Opacity 100 %" at bounding box center [99, 209] width 111 height 12
click at [98, 132] on div "Grow" at bounding box center [72, 131] width 56 height 11
click at [107, 132] on label "Shrink" at bounding box center [113, 132] width 26 height 9
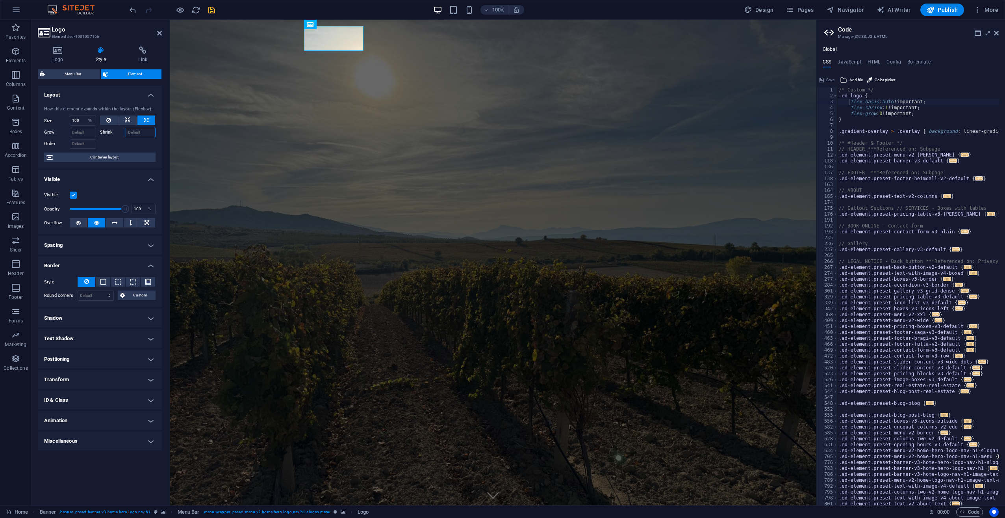
click at [126, 132] on input "Shrink" at bounding box center [141, 132] width 30 height 9
click at [83, 121] on input "100" at bounding box center [83, 120] width 26 height 9
click at [103, 281] on span at bounding box center [103, 282] width 6 height 6
click at [82, 310] on span at bounding box center [82, 308] width 6 height 6
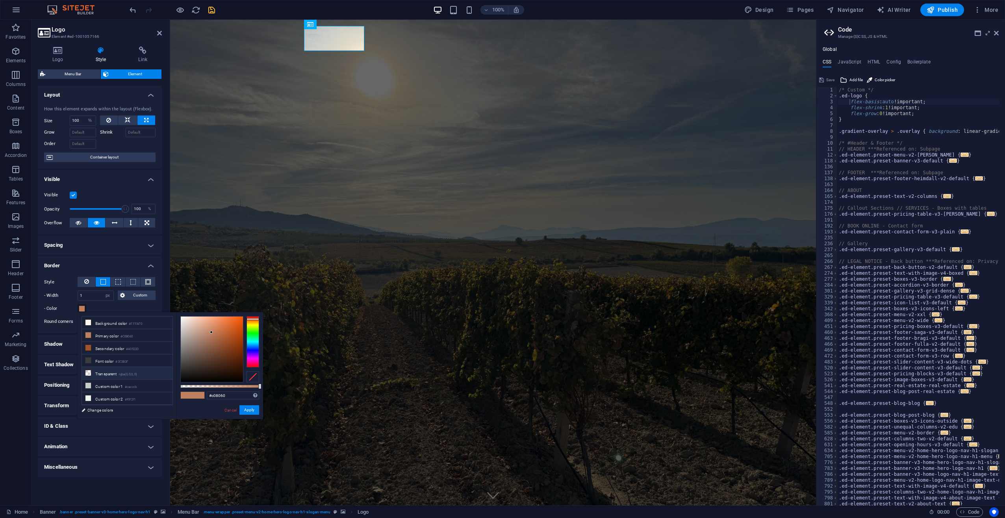
click at [115, 372] on li "Transparent rgba(0,0,0,.0)" at bounding box center [127, 373] width 91 height 13
click at [184, 395] on span at bounding box center [187, 395] width 12 height 7
click at [252, 351] on div at bounding box center [253, 341] width 13 height 51
click at [198, 395] on span at bounding box center [199, 395] width 12 height 7
click at [184, 395] on span at bounding box center [187, 395] width 12 height 7
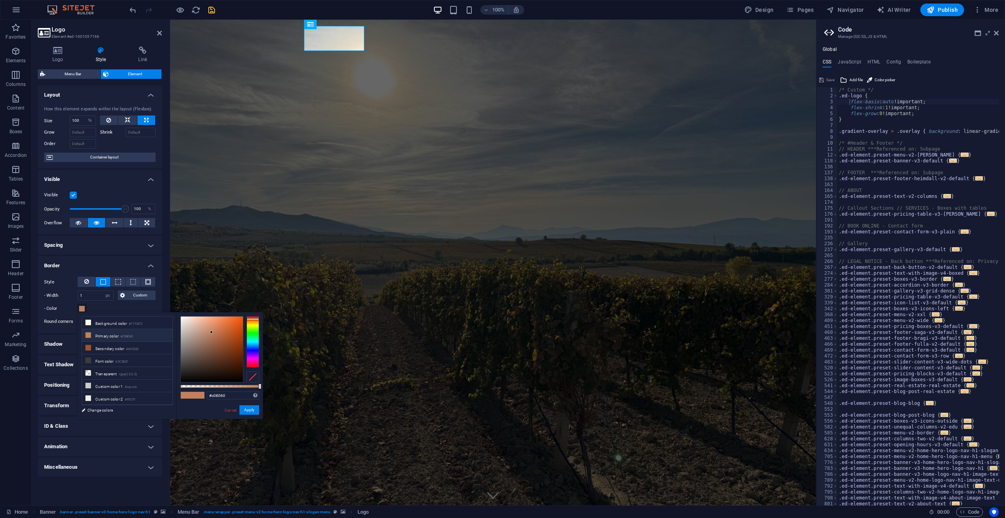
click at [108, 337] on li "Primary color #C08060" at bounding box center [127, 335] width 91 height 13
type input "#100f0e"
drag, startPoint x: 211, startPoint y: 330, endPoint x: 190, endPoint y: 377, distance: 51.5
click at [190, 377] on div at bounding box center [190, 377] width 3 height 3
click at [246, 408] on button "Apply" at bounding box center [249, 409] width 20 height 9
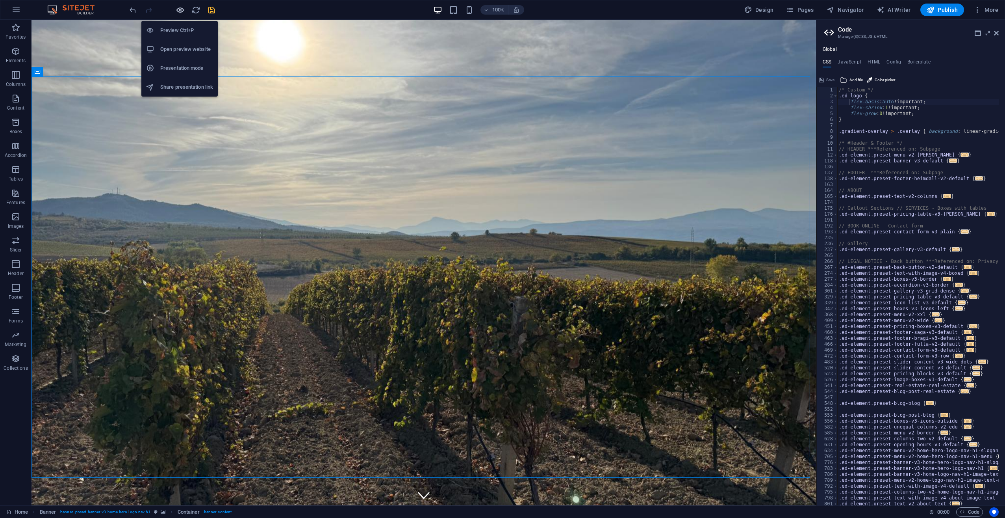
click at [182, 10] on icon "button" at bounding box center [180, 10] width 9 height 9
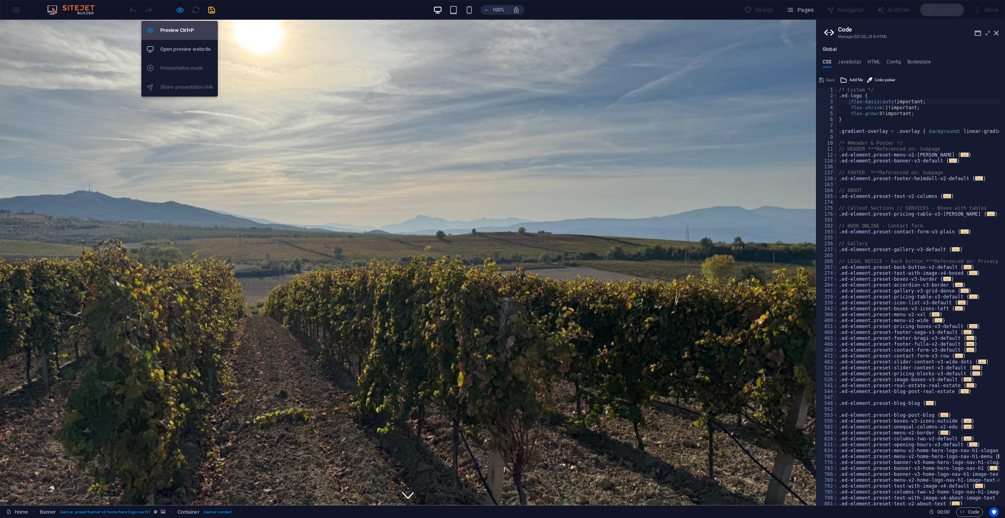
click at [181, 28] on h6 "Preview Ctrl+P" at bounding box center [186, 30] width 53 height 9
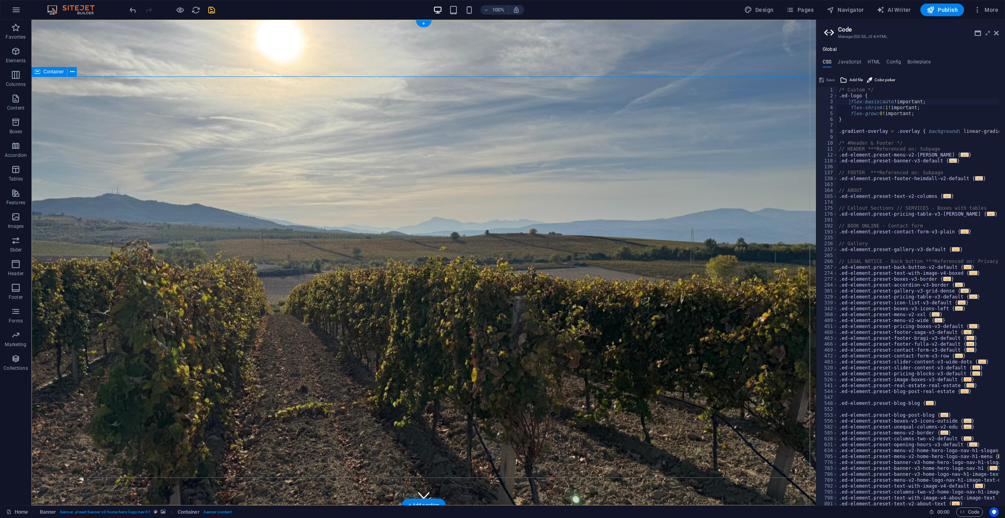
click at [133, 12] on icon "undo" at bounding box center [132, 10] width 9 height 9
click at [134, 12] on icon "undo" at bounding box center [132, 10] width 9 height 9
click at [134, 11] on icon "undo" at bounding box center [132, 10] width 9 height 9
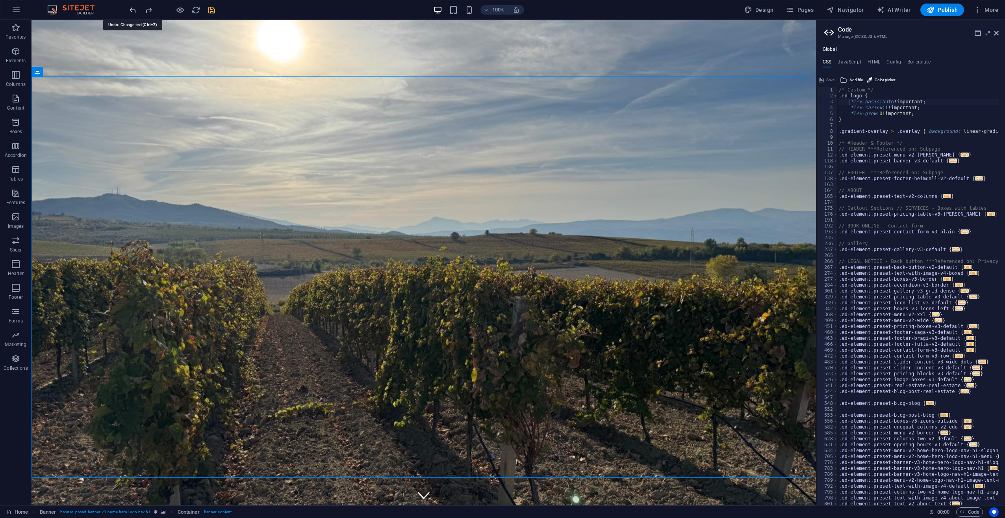
click at [135, 11] on icon "undo" at bounding box center [132, 10] width 9 height 9
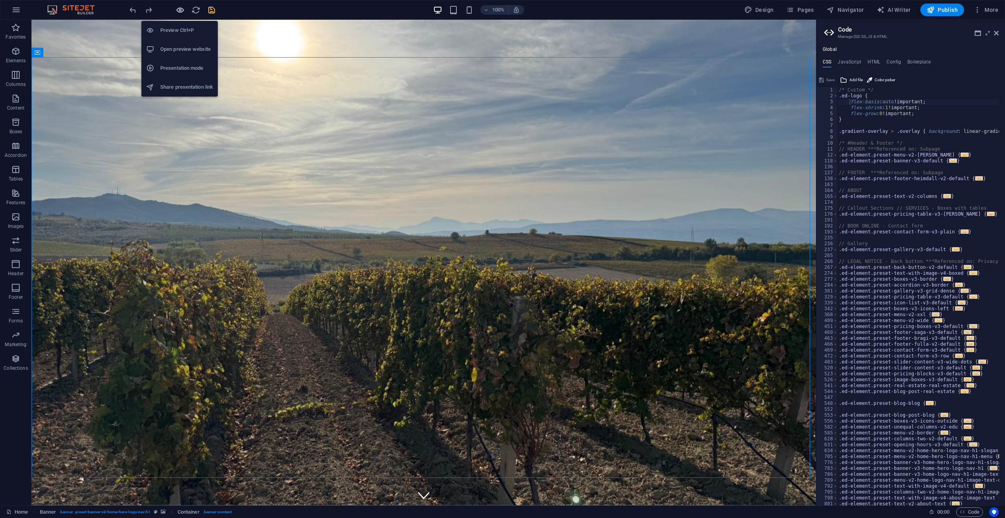
click at [180, 10] on icon "button" at bounding box center [180, 10] width 9 height 9
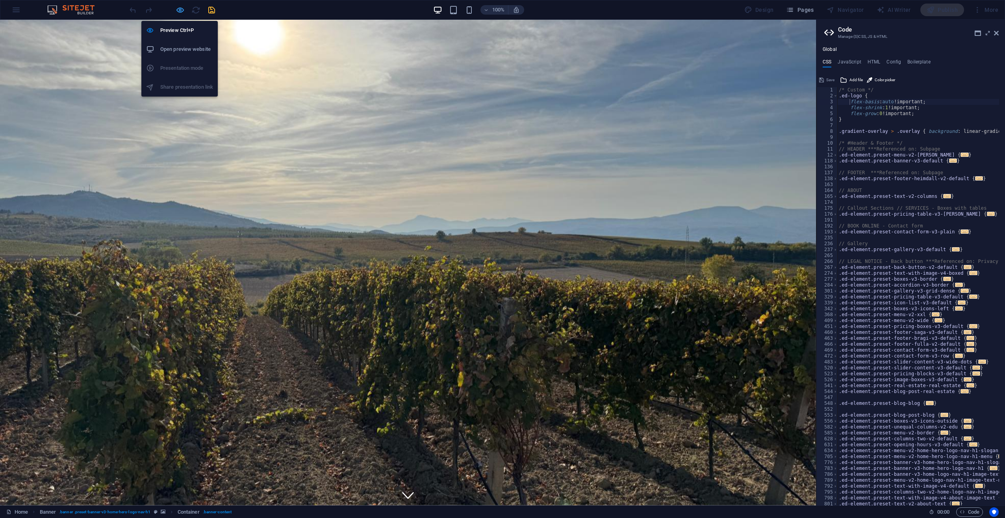
click at [181, 9] on icon "button" at bounding box center [180, 10] width 9 height 9
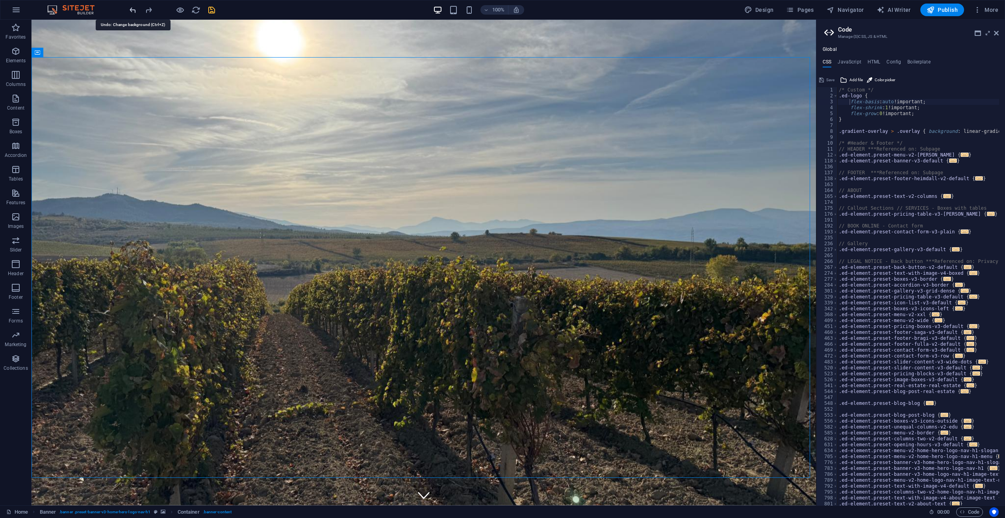
click at [134, 9] on icon "undo" at bounding box center [132, 10] width 9 height 9
click at [275, 511] on div "Душа" at bounding box center [424, 523] width 372 height 25
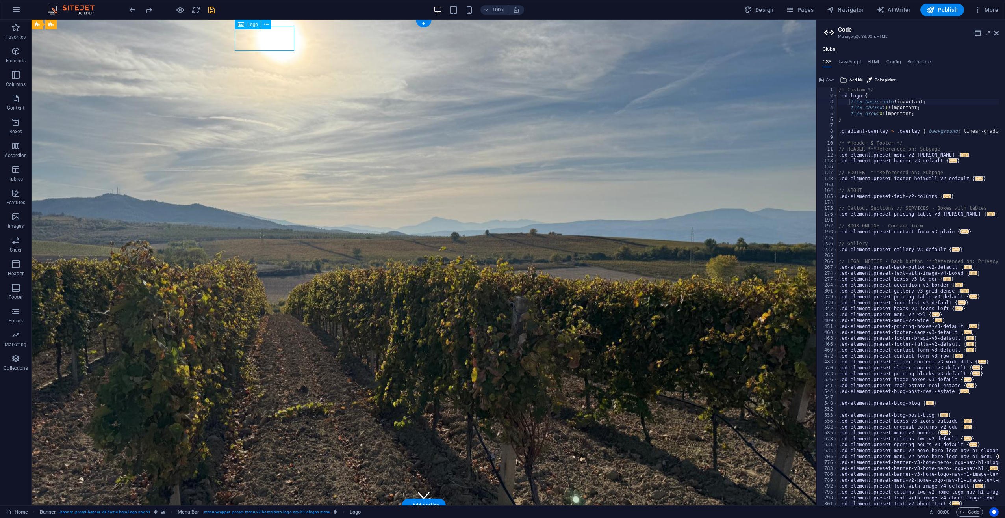
click at [275, 511] on div "Душа" at bounding box center [424, 523] width 372 height 25
click at [267, 25] on icon at bounding box center [266, 24] width 4 height 8
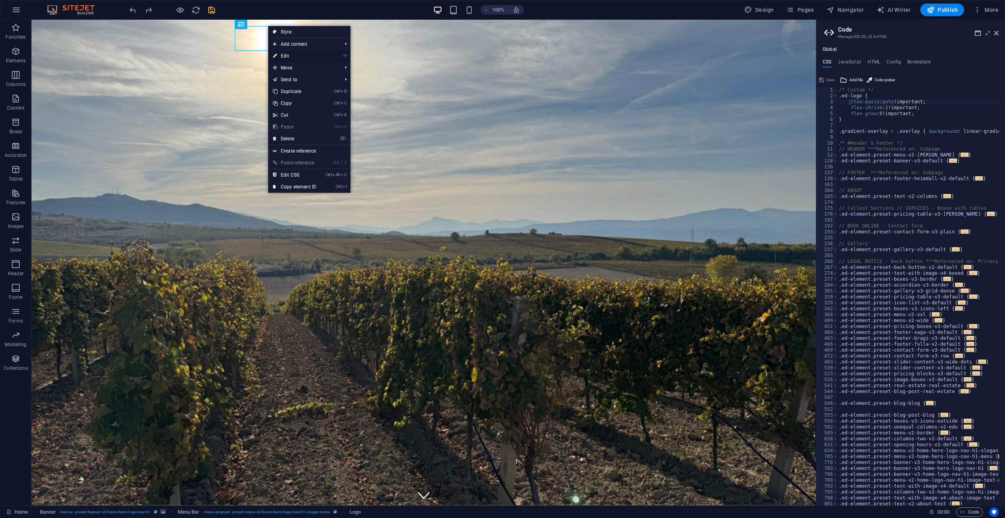
click at [286, 55] on link "⏎ Edit" at bounding box center [294, 56] width 53 height 12
select select "%"
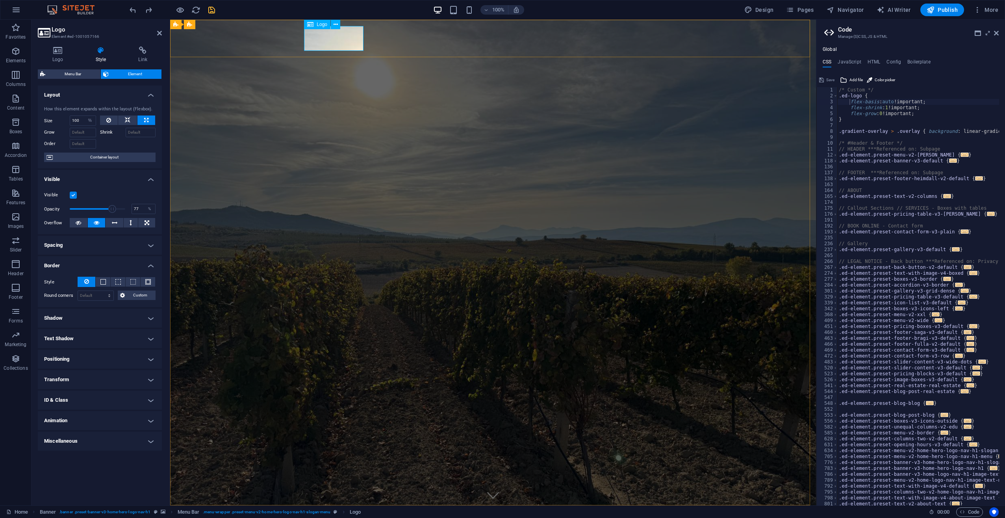
click at [354, 511] on div "Душа" at bounding box center [493, 523] width 372 height 25
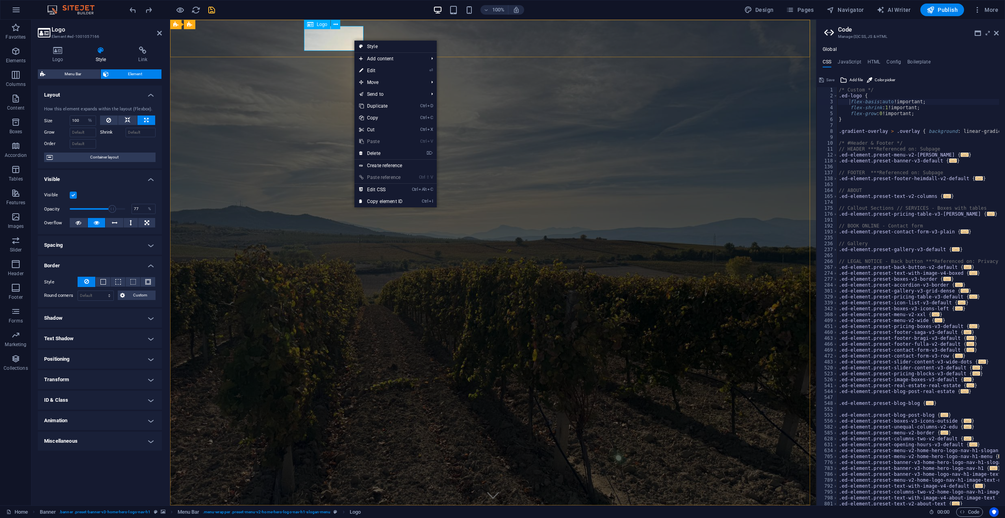
click at [341, 511] on div "Душа" at bounding box center [493, 523] width 372 height 25
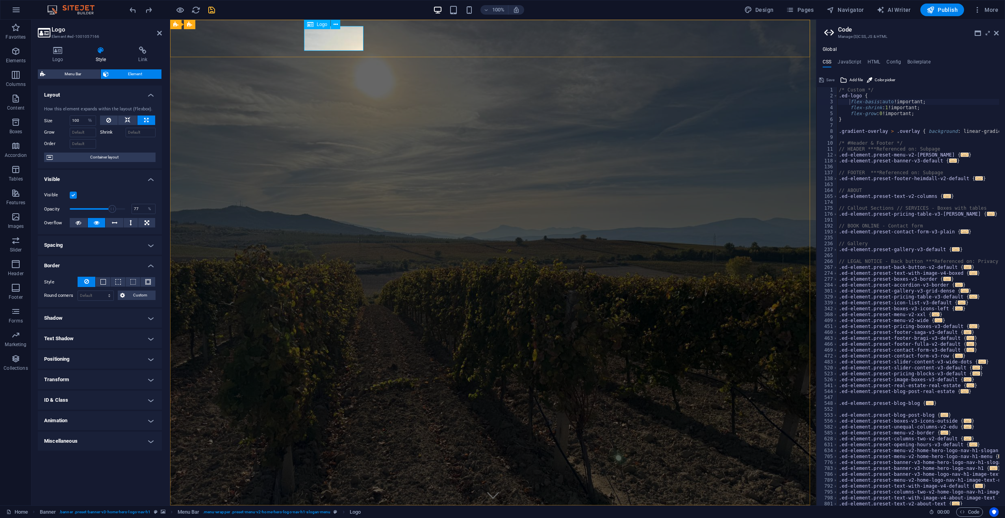
click at [341, 511] on div "Душа" at bounding box center [493, 523] width 372 height 25
click at [343, 511] on div "Душа" at bounding box center [493, 523] width 372 height 25
click at [61, 53] on icon at bounding box center [58, 50] width 40 height 8
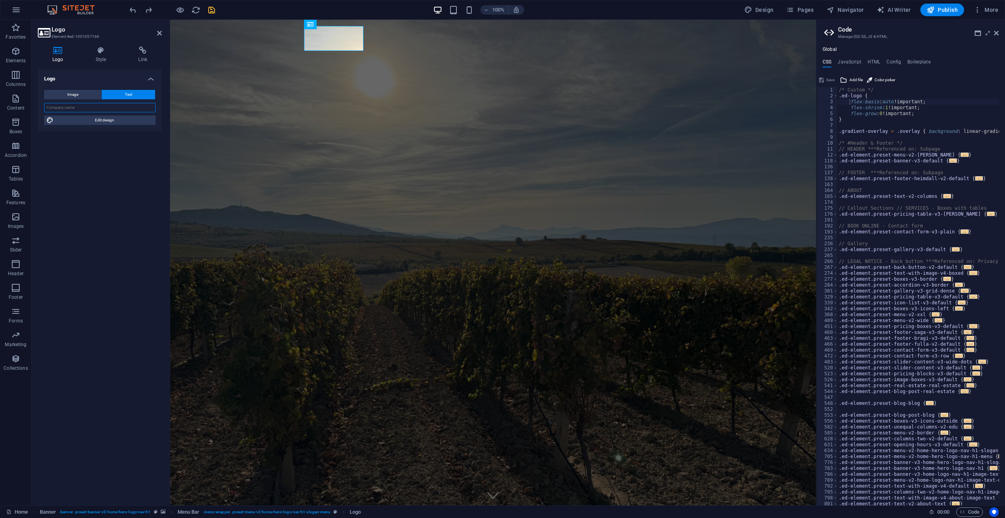
click at [100, 110] on input "text" at bounding box center [99, 107] width 111 height 9
click at [102, 120] on span "Edit design" at bounding box center [104, 119] width 97 height 9
select select "px"
select select "200"
select select "px"
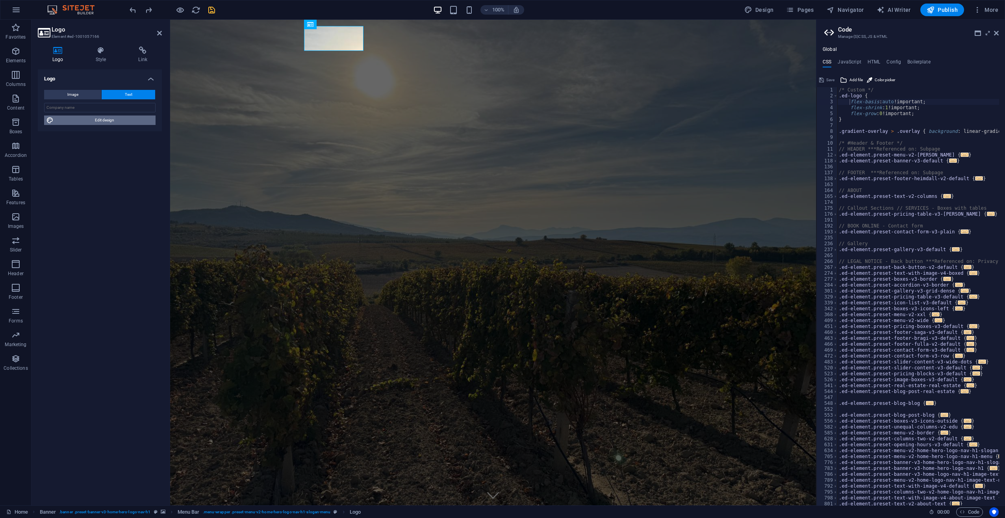
select select "rem"
select select "700"
select select "px"
select select "rem"
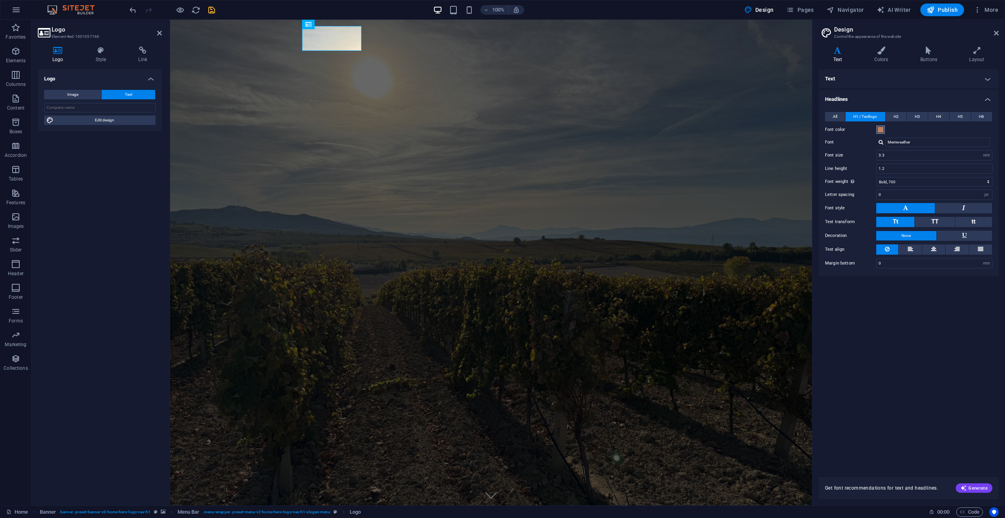
click at [881, 134] on button "Font color" at bounding box center [880, 129] width 9 height 9
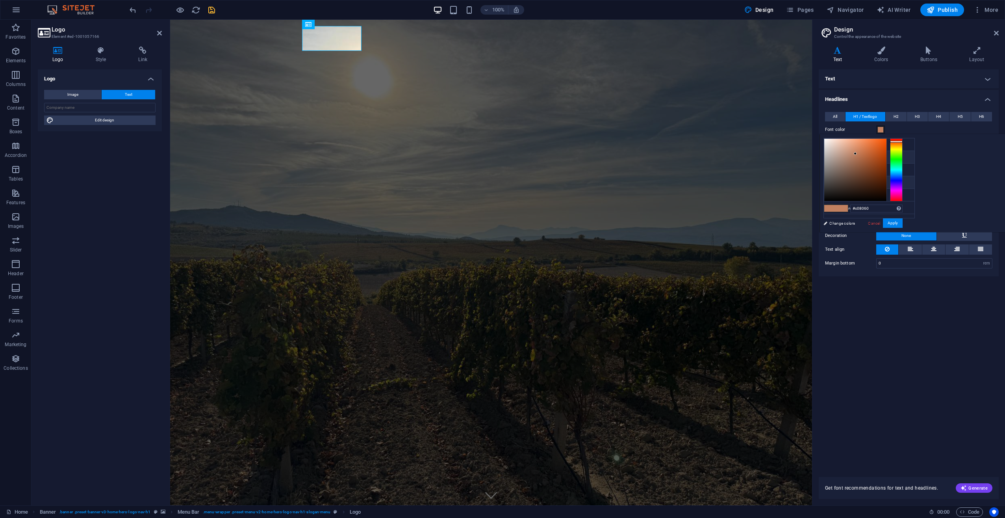
click at [855, 182] on li "Font color #3C3B3F" at bounding box center [869, 182] width 91 height 13
type input "#3c3b3f"
click at [880, 57] on h4 "Colors" at bounding box center [883, 54] width 46 height 17
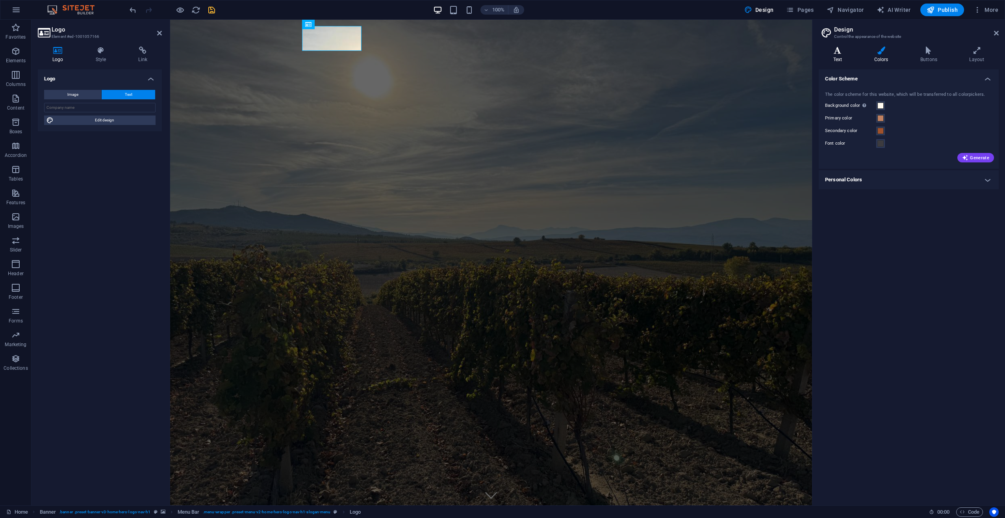
click at [839, 56] on h4 "Text" at bounding box center [839, 54] width 41 height 17
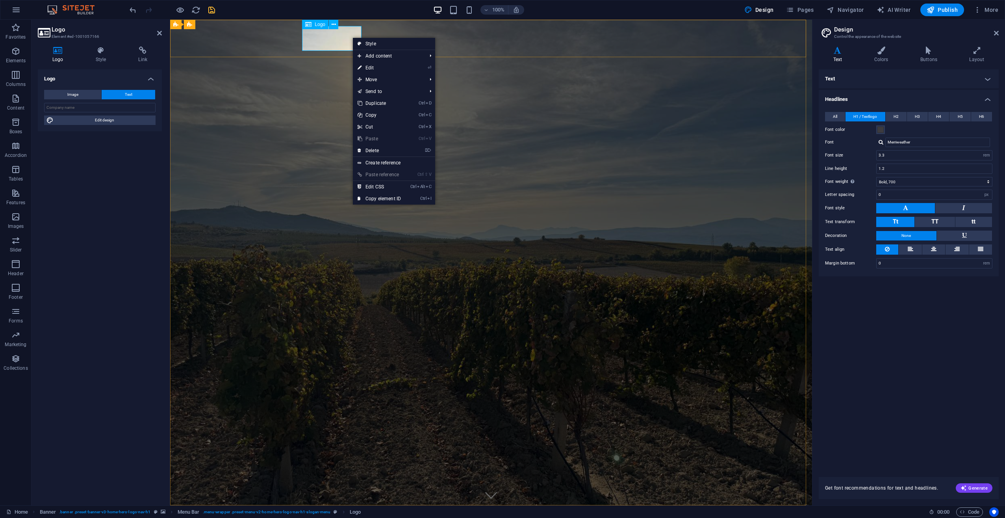
click at [347, 511] on div "Душа" at bounding box center [491, 523] width 372 height 25
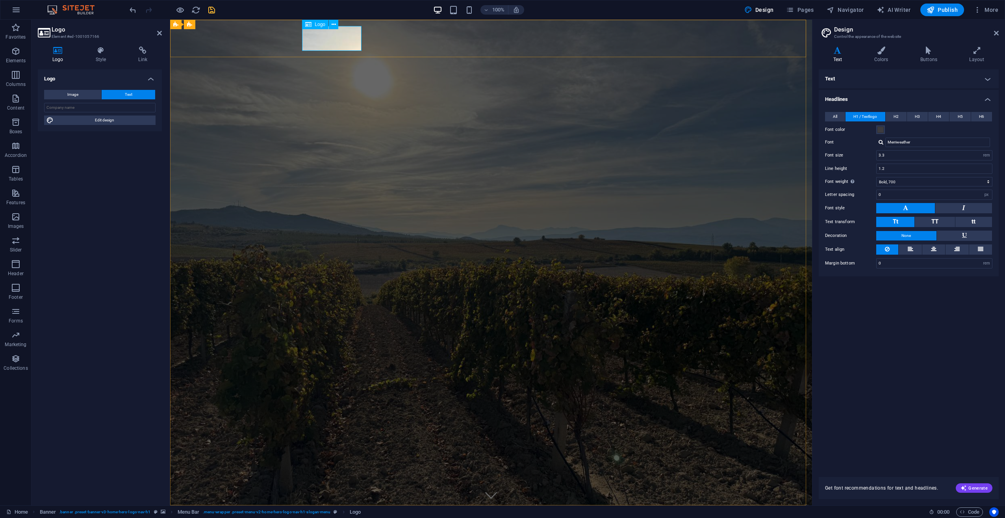
click at [334, 511] on div "Душа" at bounding box center [491, 523] width 372 height 25
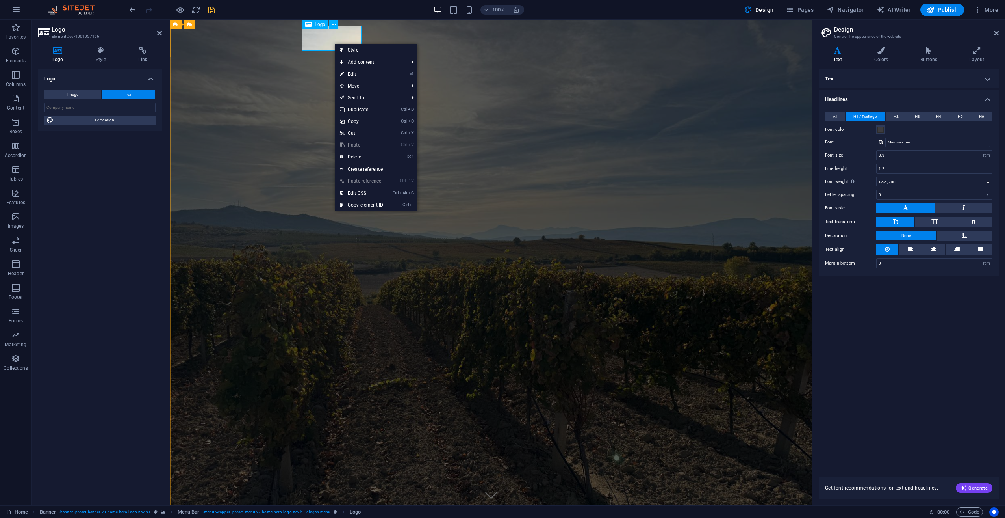
click at [335, 511] on div "Душа" at bounding box center [491, 523] width 372 height 25
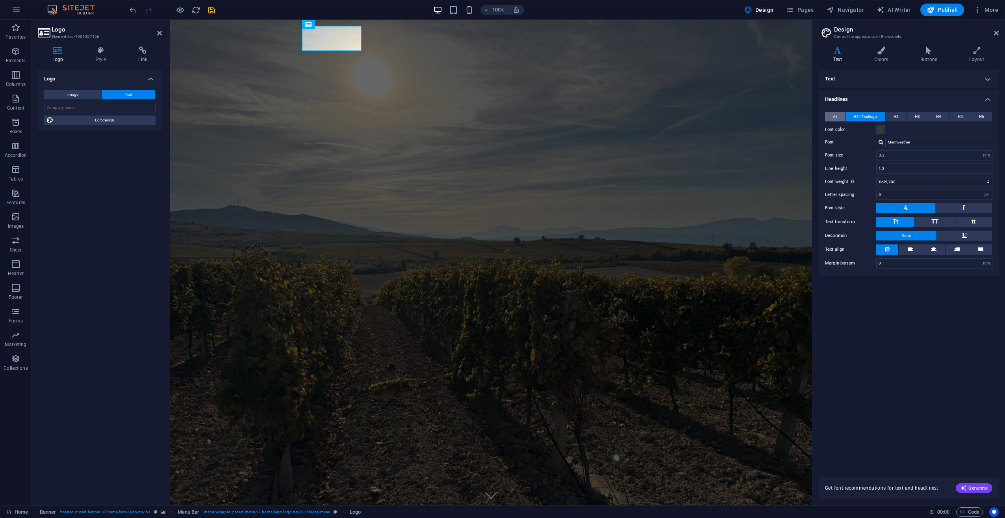
click at [840, 117] on button "All" at bounding box center [835, 116] width 20 height 9
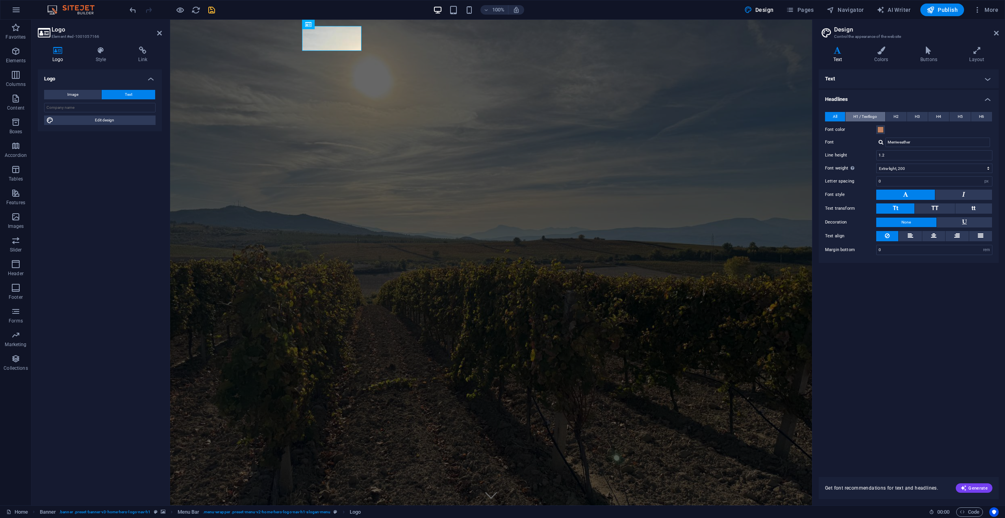
click at [857, 117] on span "H1 / Textlogo" at bounding box center [866, 116] width 24 height 9
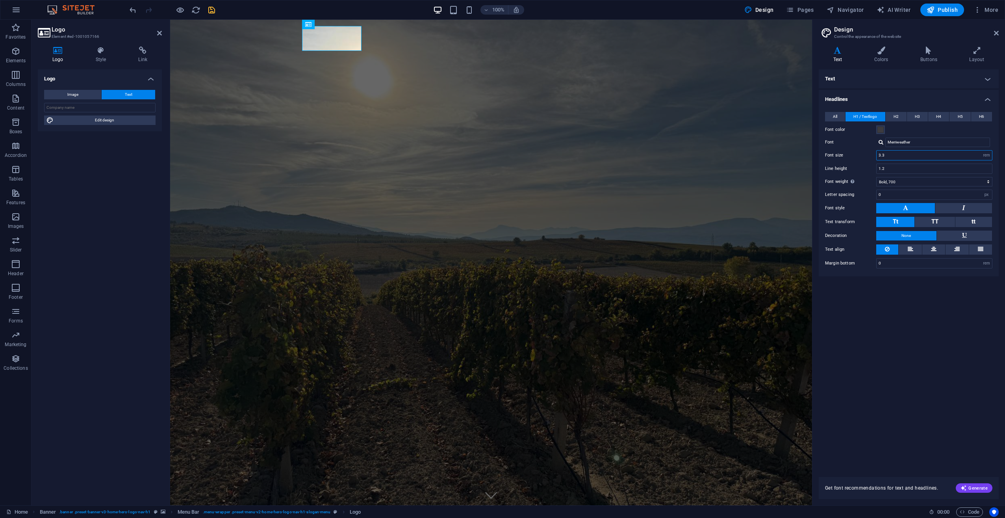
click at [894, 156] on input "3.3" at bounding box center [934, 154] width 115 height 9
drag, startPoint x: 906, startPoint y: 155, endPoint x: 868, endPoint y: 154, distance: 38.2
click at [868, 154] on div "Font size 3.3 rem px em %" at bounding box center [908, 155] width 167 height 10
type input "4"
click at [897, 169] on input "1.2" at bounding box center [934, 168] width 115 height 9
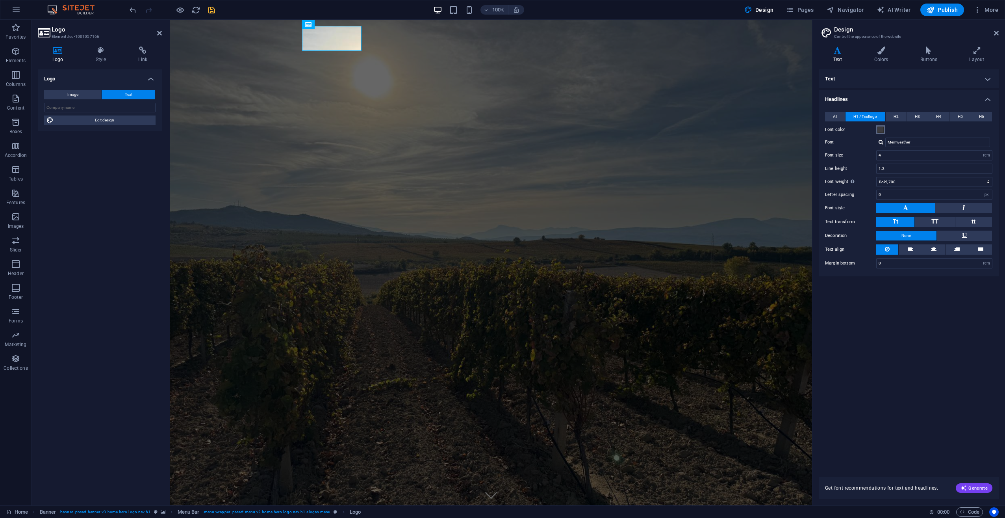
click at [883, 132] on span at bounding box center [881, 129] width 6 height 6
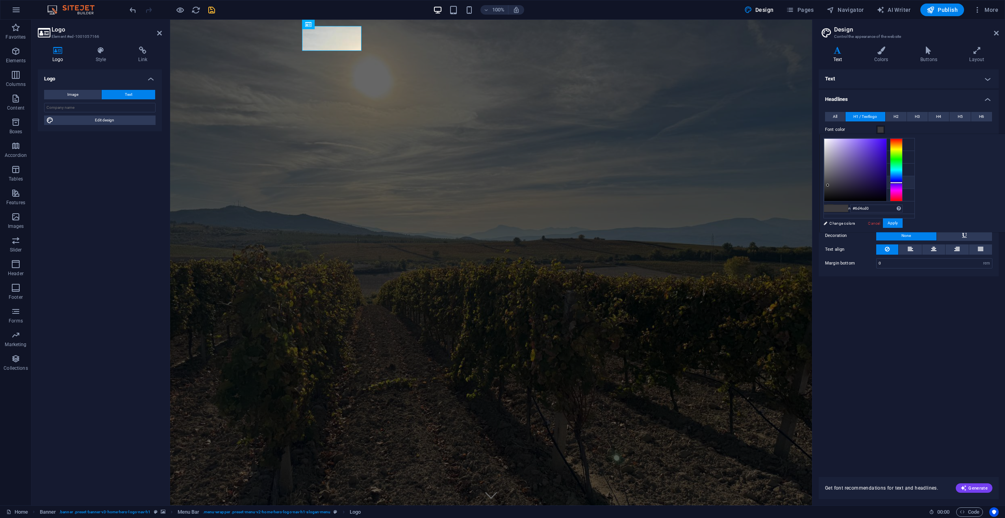
click at [887, 149] on div at bounding box center [855, 170] width 62 height 62
type input "#461ebc"
click at [887, 154] on div at bounding box center [855, 170] width 62 height 62
click at [971, 486] on span "Generate" at bounding box center [974, 487] width 27 height 6
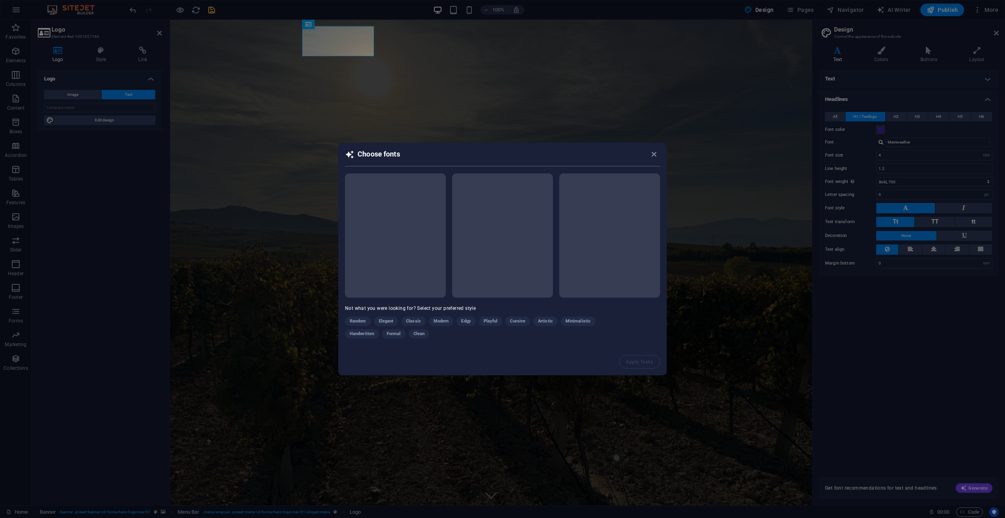
click at [578, 320] on div "Random Elegant Classic Modern Edgy Playful Cursive Artistic Minimalistic Handwr…" at bounding box center [483, 328] width 276 height 25
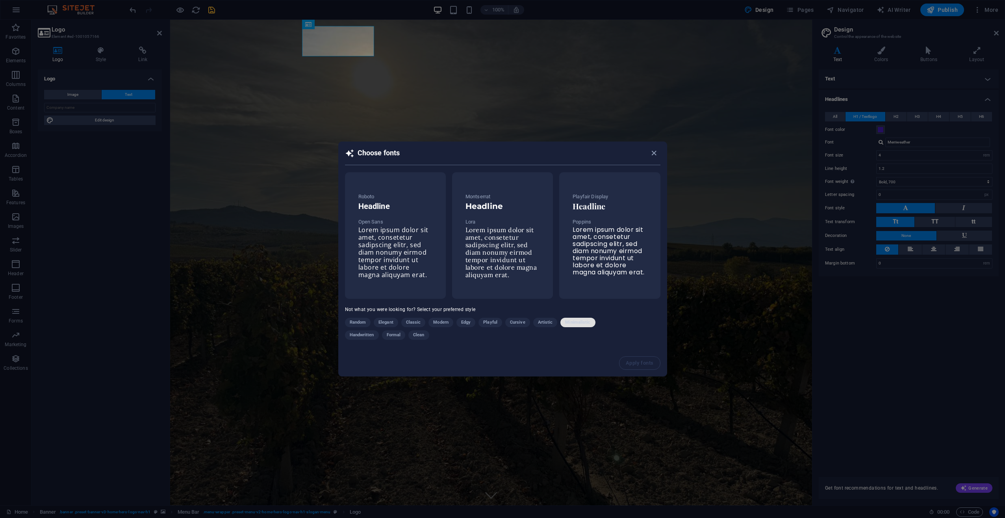
click at [586, 318] on span "Minimalistic" at bounding box center [577, 321] width 25 height 9
click at [386, 234] on span "Lorem ipsum dolor sit amet, consetetur sadipscing elitr, sed diam nonumy eirmod…" at bounding box center [393, 252] width 70 height 54
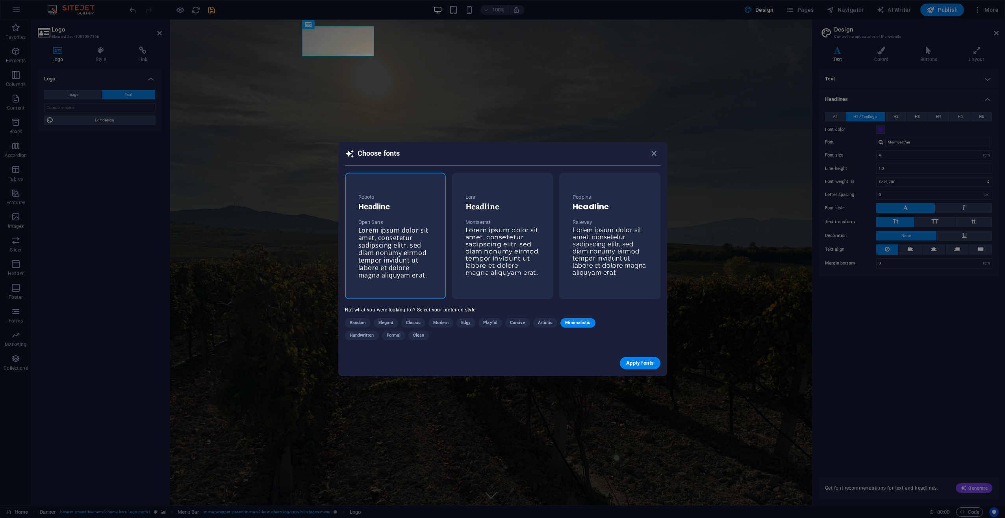
click at [643, 361] on span "Apply fonts" at bounding box center [640, 363] width 28 height 6
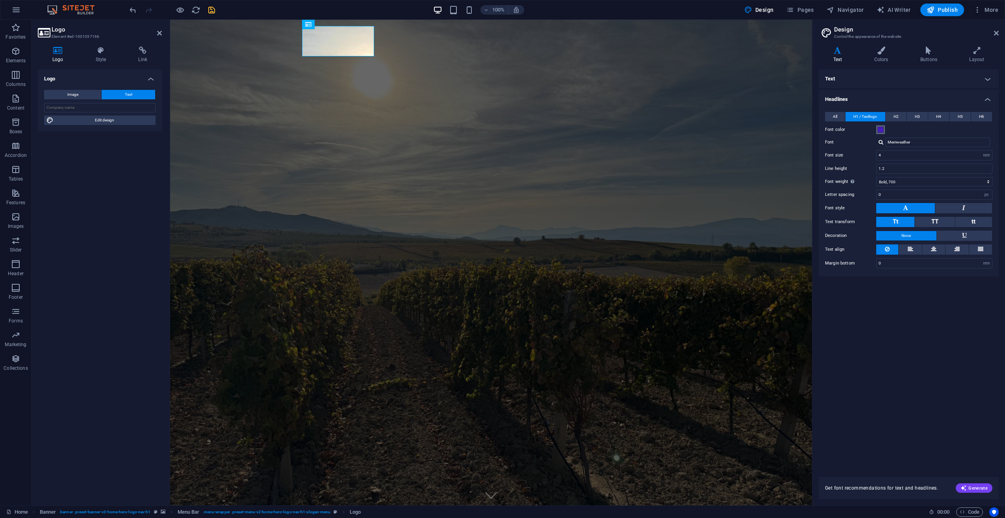
click at [878, 128] on span at bounding box center [881, 129] width 6 height 6
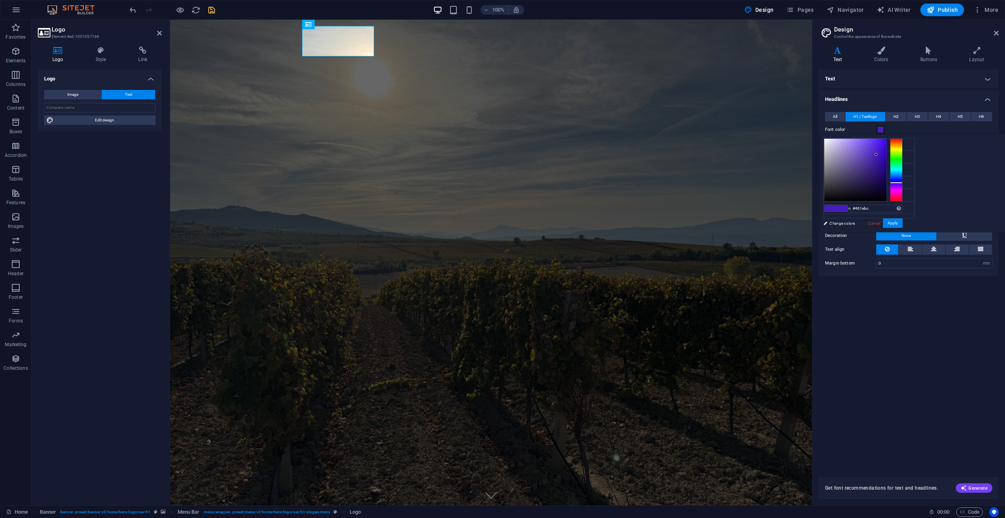
type input "Roboto"
type input "36"
select select "px"
type input "#121114"
drag, startPoint x: 974, startPoint y: 153, endPoint x: 930, endPoint y: 195, distance: 61.0
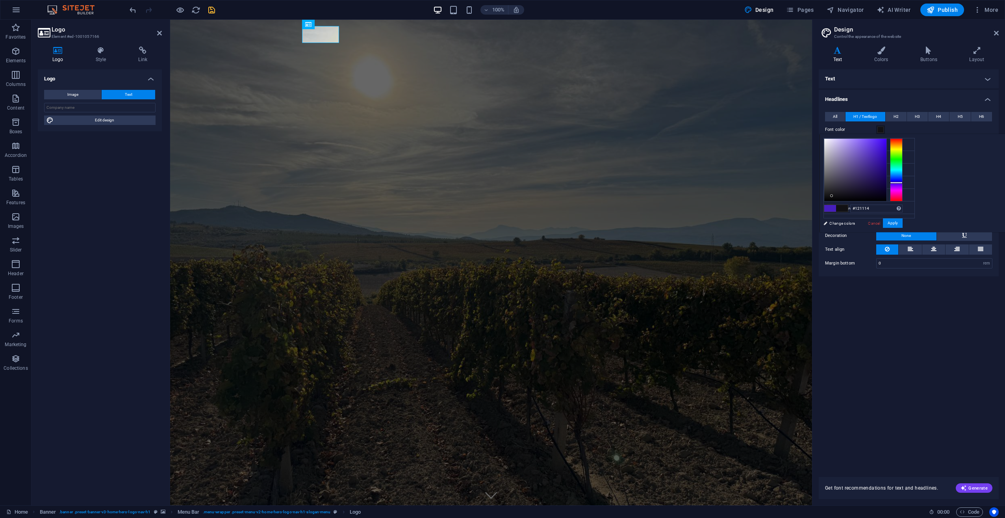
click at [833, 195] on div at bounding box center [831, 195] width 3 height 3
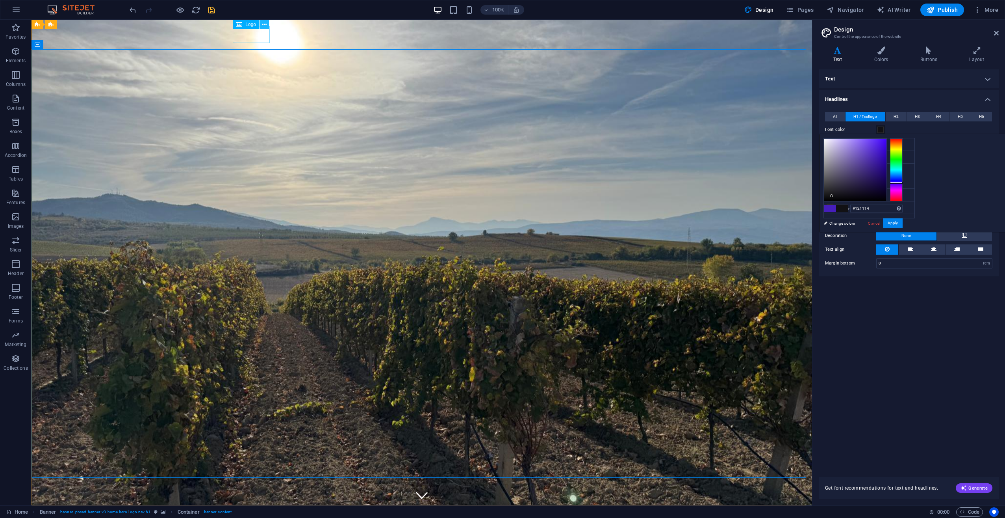
click at [263, 25] on icon at bounding box center [264, 24] width 4 height 8
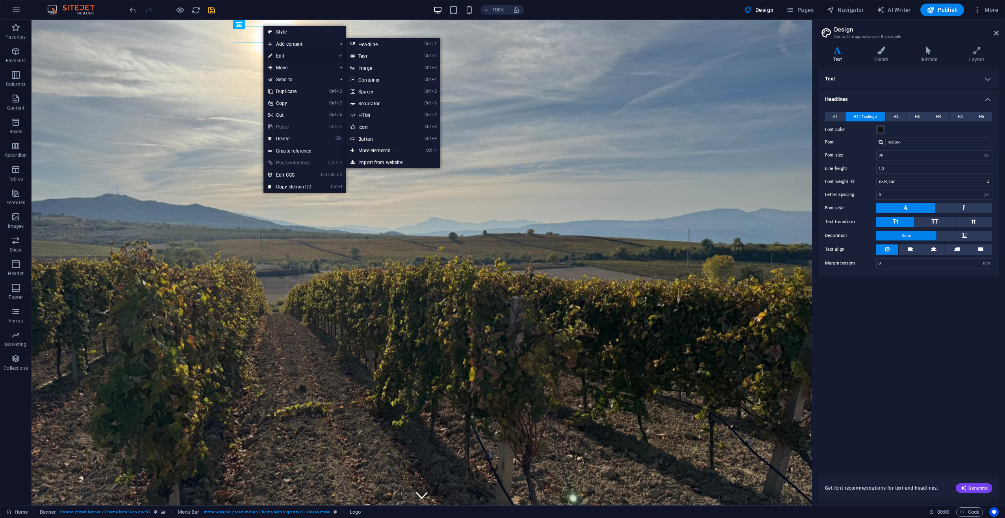
click at [283, 56] on link "⏎ Edit" at bounding box center [290, 56] width 53 height 12
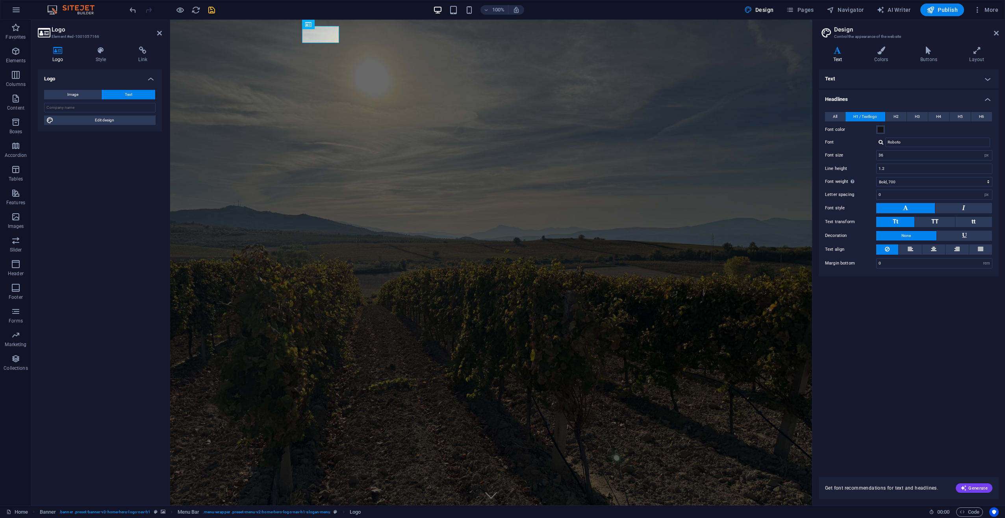
click at [834, 76] on h4 "Text" at bounding box center [909, 78] width 180 height 19
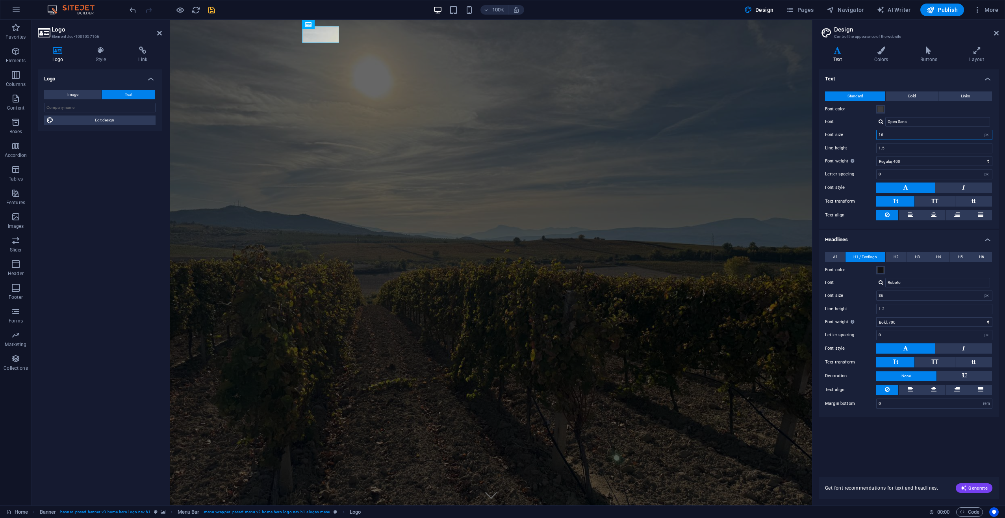
drag, startPoint x: 895, startPoint y: 135, endPoint x: 876, endPoint y: 132, distance: 19.1
click at [877, 132] on input "16" at bounding box center [934, 134] width 115 height 9
type input "32"
click at [902, 148] on input "1.5" at bounding box center [934, 147] width 115 height 9
click at [914, 444] on div "Text Standard Bold Links Font color Font Open Sans Font size 32 rem px Line hei…" at bounding box center [909, 268] width 180 height 398
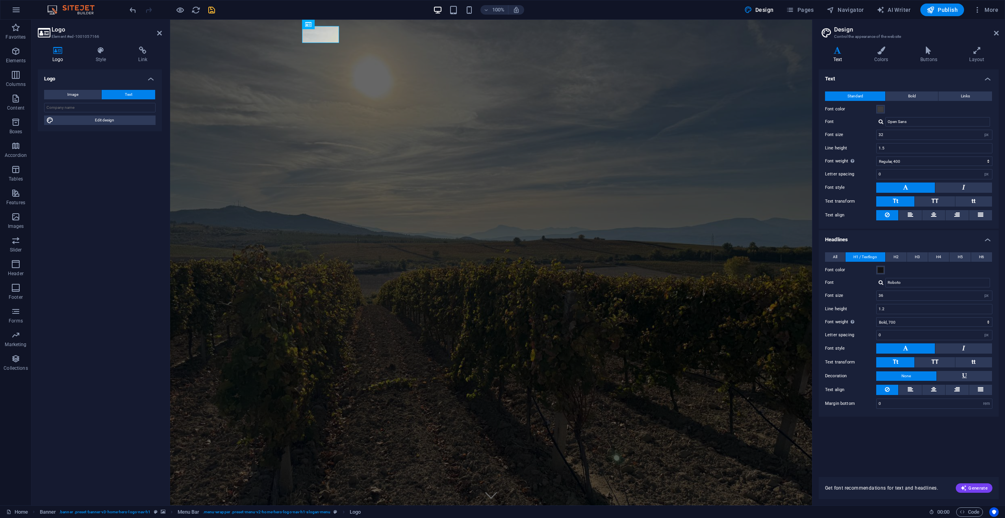
click at [134, 92] on button "Text" at bounding box center [129, 94] width 54 height 9
click at [100, 51] on icon at bounding box center [101, 50] width 40 height 8
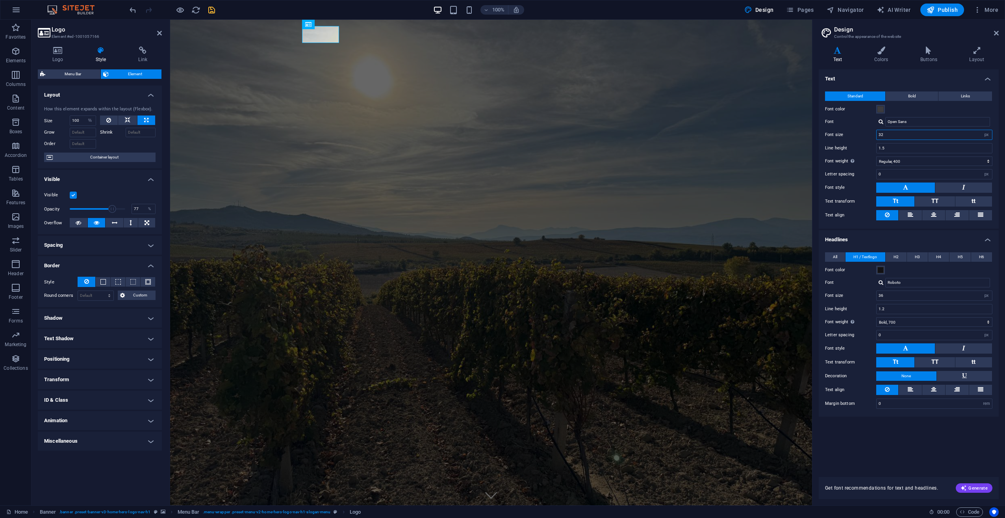
click at [921, 138] on input "32" at bounding box center [934, 134] width 115 height 9
drag, startPoint x: 921, startPoint y: 135, endPoint x: 902, endPoint y: 135, distance: 18.9
click at [902, 135] on input "32" at bounding box center [934, 134] width 115 height 9
click at [212, 7] on icon "save" at bounding box center [211, 10] width 9 height 9
checkbox input "false"
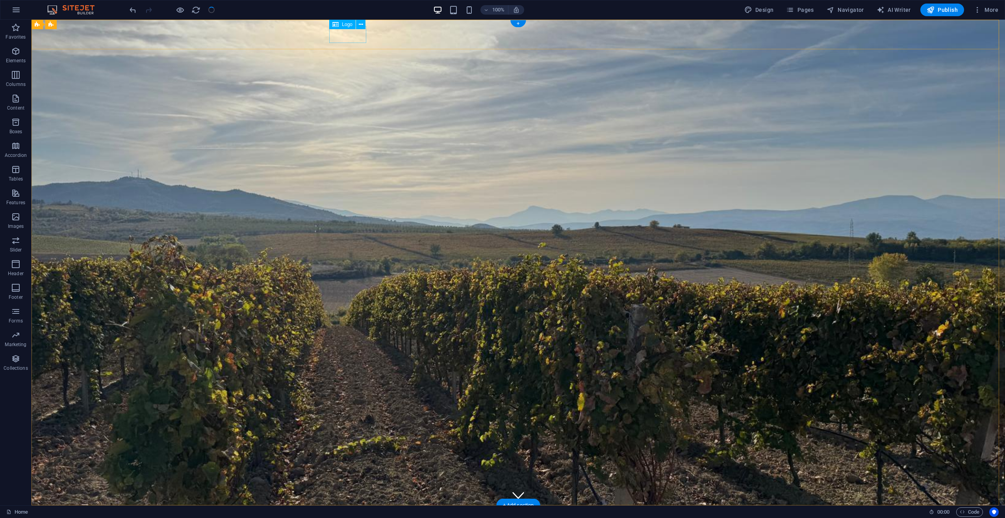
click at [344, 511] on div "Душа" at bounding box center [518, 519] width 372 height 17
click at [362, 26] on icon at bounding box center [361, 24] width 4 height 8
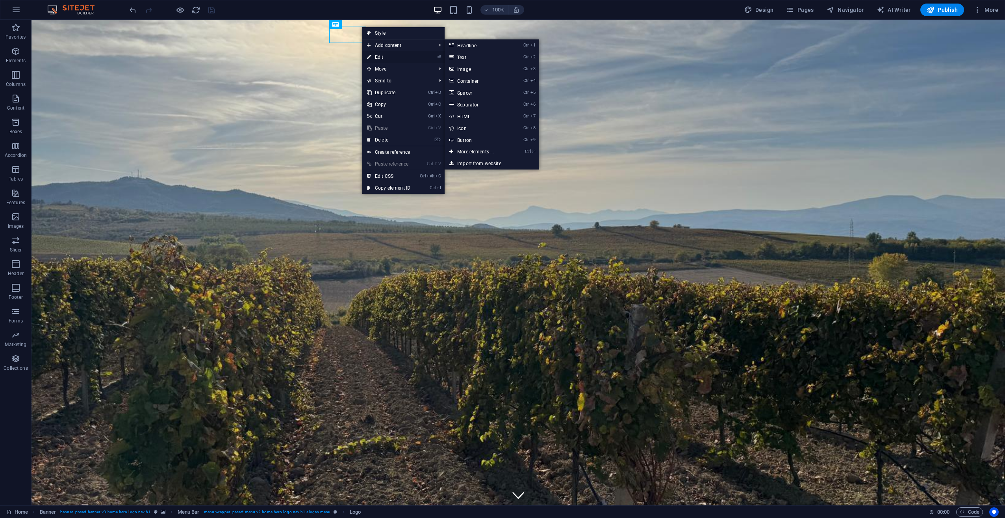
click at [384, 54] on link "⏎ Edit" at bounding box center [388, 57] width 53 height 12
select select "%"
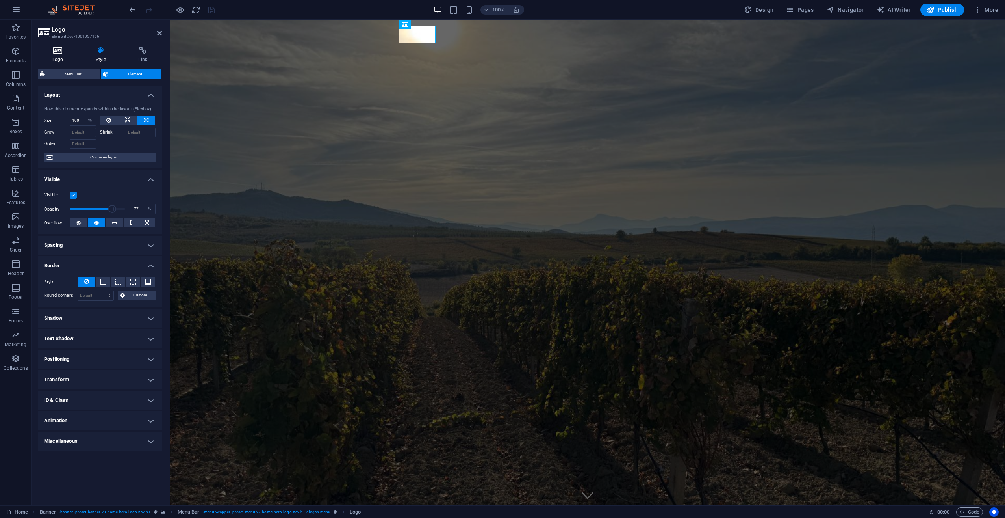
click at [59, 53] on icon at bounding box center [58, 50] width 40 height 8
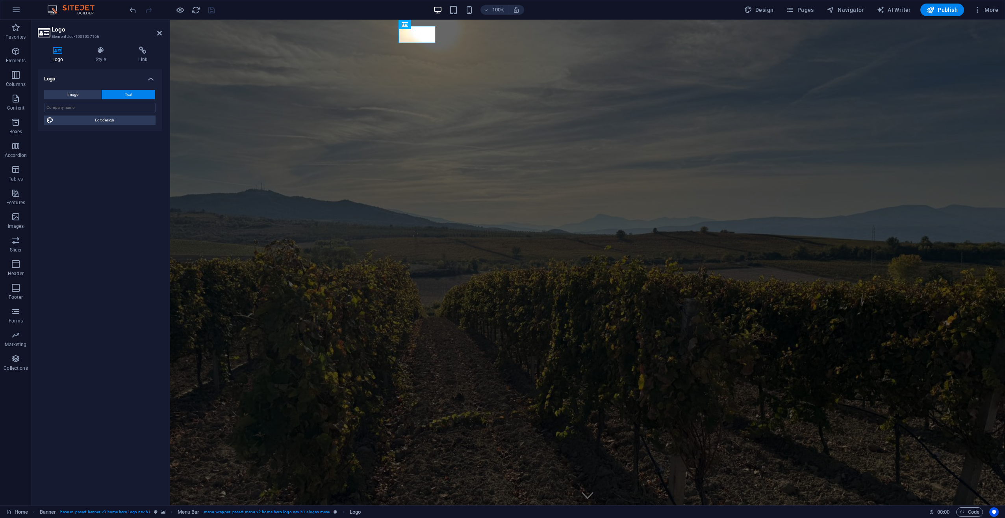
click at [132, 93] on span "Text" at bounding box center [128, 94] width 7 height 9
click at [746, 9] on button "Design" at bounding box center [759, 10] width 36 height 13
select select "px"
select select "400"
select select "px"
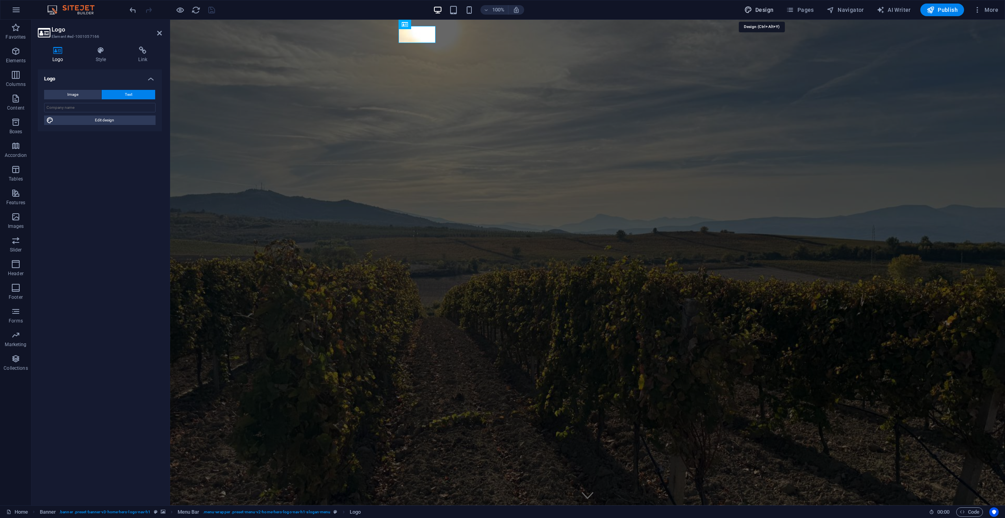
select select "px"
select select "700"
select select "px"
select select "rem"
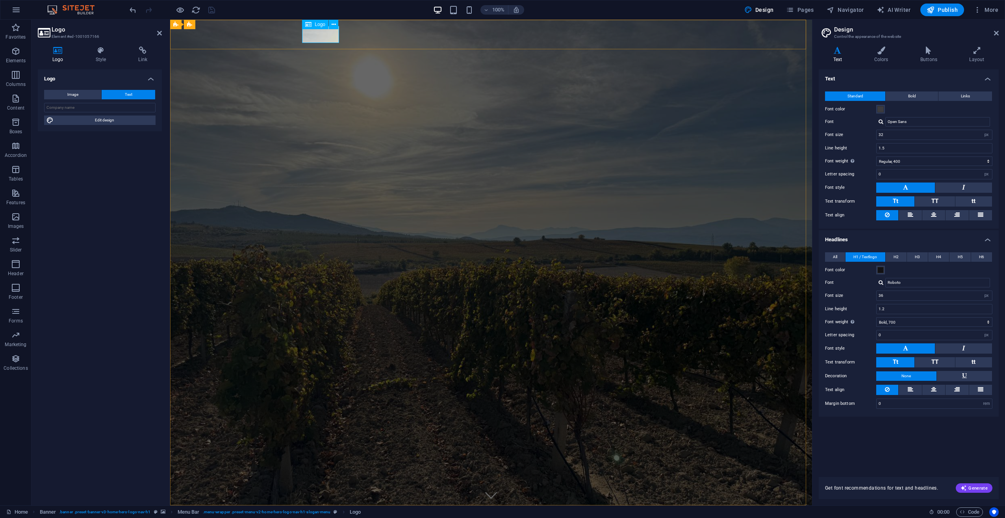
click at [326, 511] on div "Душа" at bounding box center [491, 519] width 372 height 17
click at [328, 511] on div "Душа" at bounding box center [491, 519] width 372 height 17
click at [131, 93] on span "Text" at bounding box center [128, 94] width 7 height 9
click at [118, 121] on span "Edit design" at bounding box center [104, 119] width 97 height 9
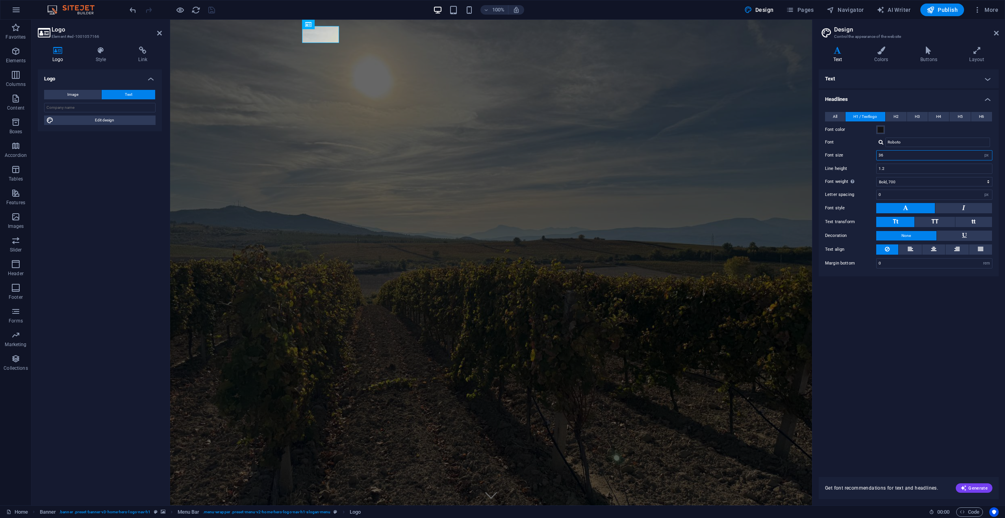
click at [902, 157] on input "36" at bounding box center [934, 154] width 115 height 9
click at [310, 511] on div "Душа" at bounding box center [491, 519] width 372 height 17
drag, startPoint x: 891, startPoint y: 154, endPoint x: 863, endPoint y: 151, distance: 28.5
click at [863, 151] on div "Font size 36 rem px em %" at bounding box center [908, 155] width 167 height 10
type input "60"
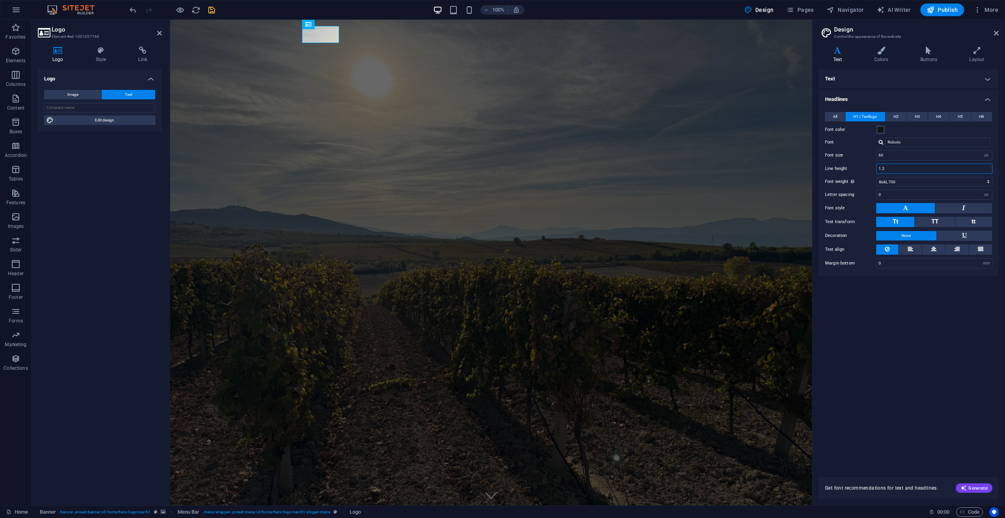
click at [908, 173] on input "1.2" at bounding box center [934, 168] width 115 height 9
click at [332, 505] on div "Душа Почетна За нас Услуги Галерија Контакт" at bounding box center [491, 524] width 642 height 39
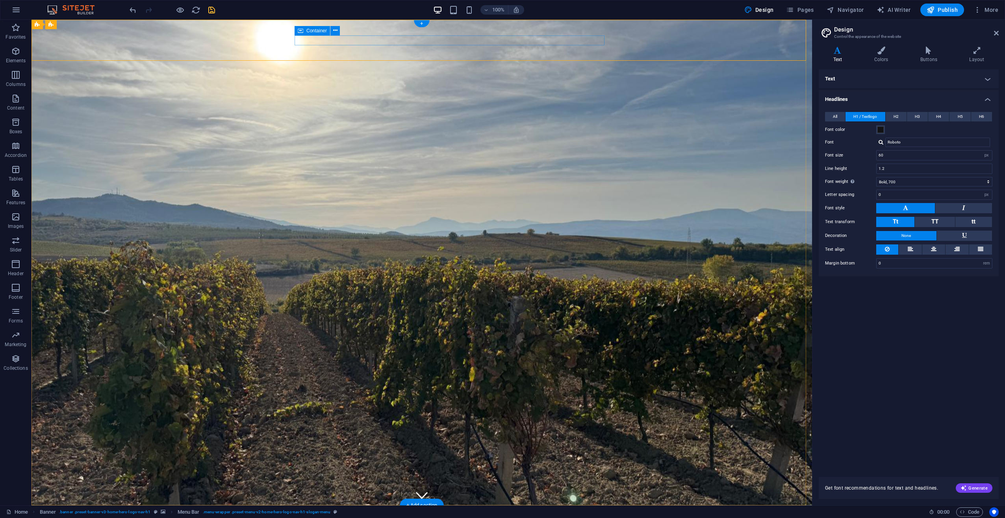
click at [211, 11] on icon "save" at bounding box center [211, 10] width 9 height 9
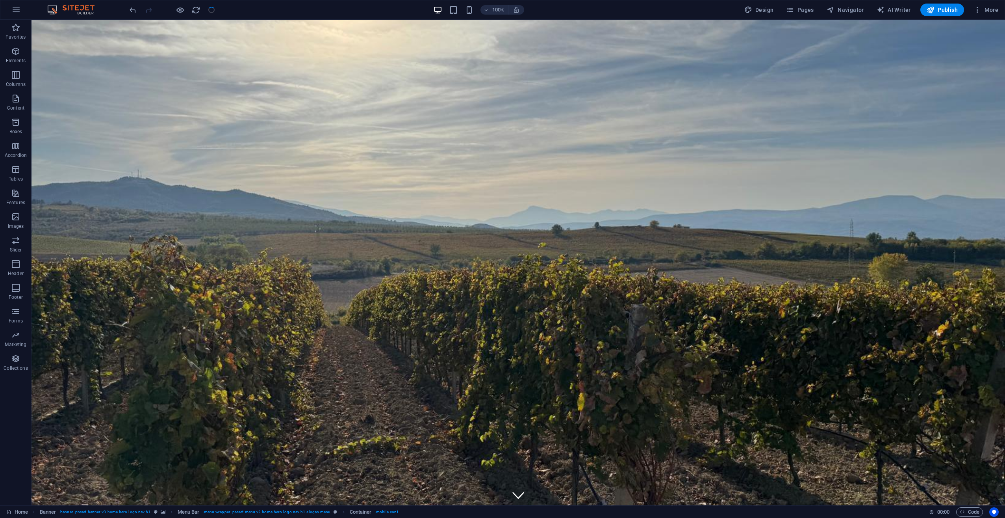
checkbox input "false"
click at [947, 9] on span "Publish" at bounding box center [942, 10] width 31 height 8
